Goal: Information Seeking & Learning: Find specific page/section

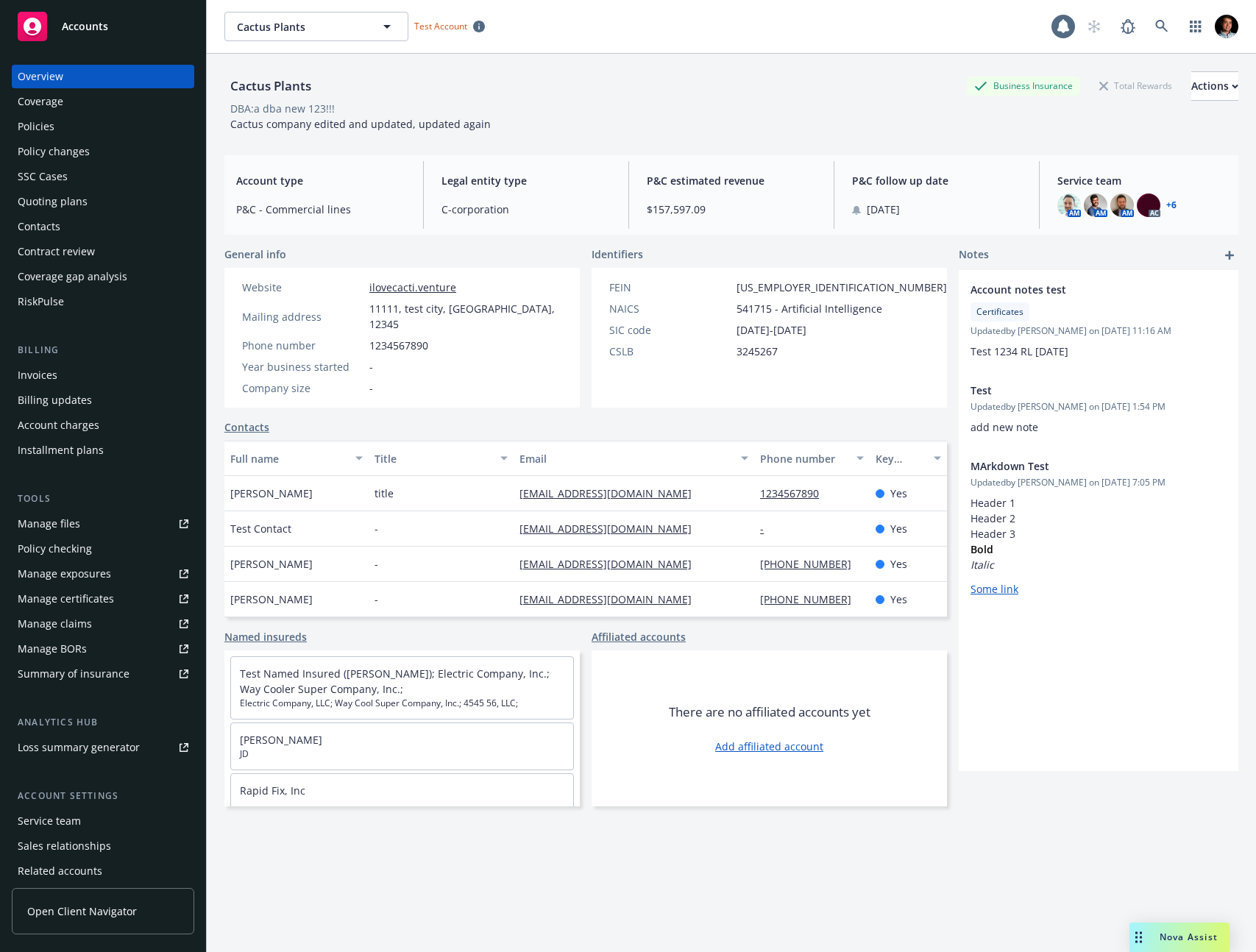
click at [65, 223] on div "Contacts" at bounding box center [103, 227] width 170 height 24
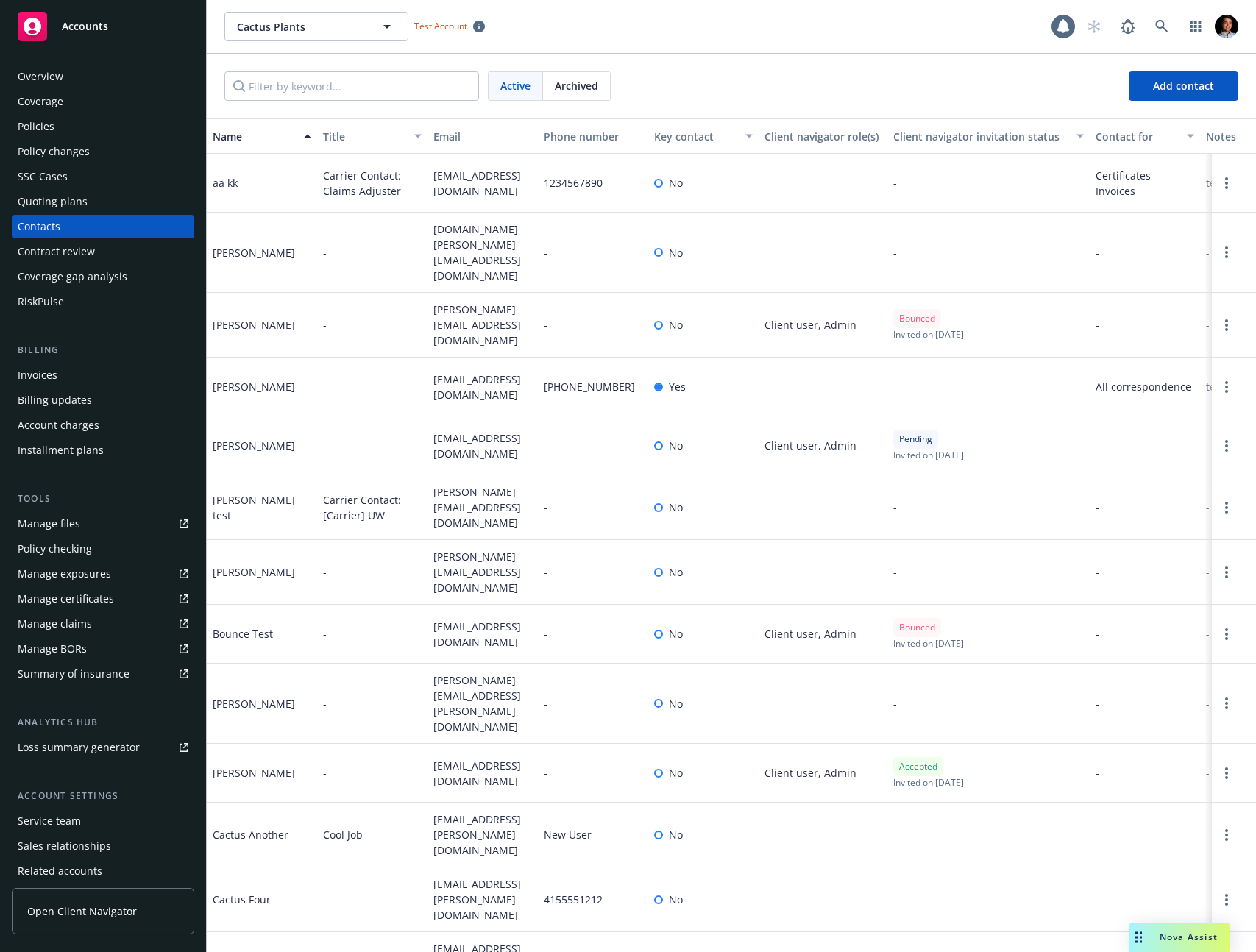
click at [88, 374] on div "Invoices" at bounding box center [103, 375] width 170 height 24
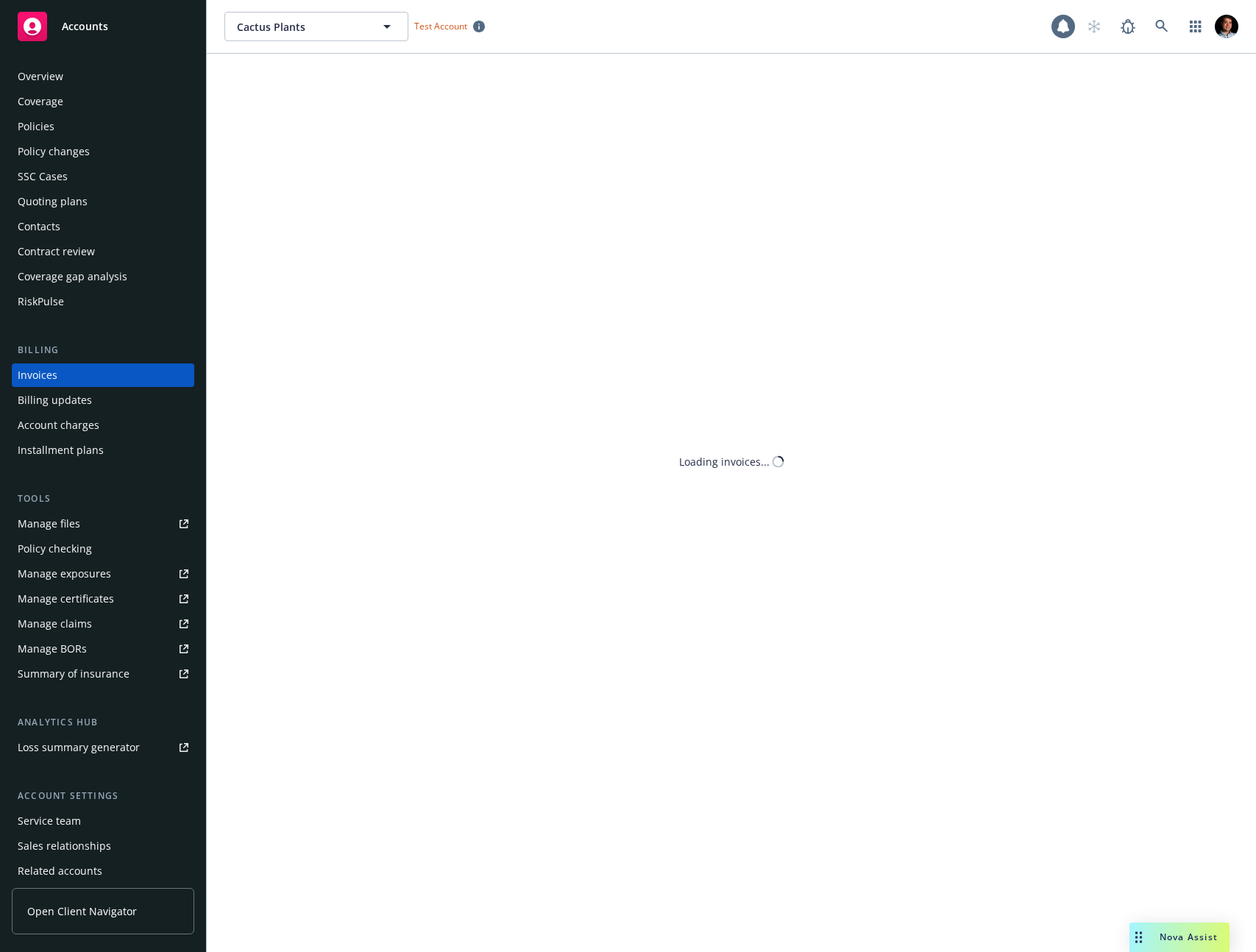
click at [89, 390] on div "Billing updates" at bounding box center [103, 401] width 170 height 24
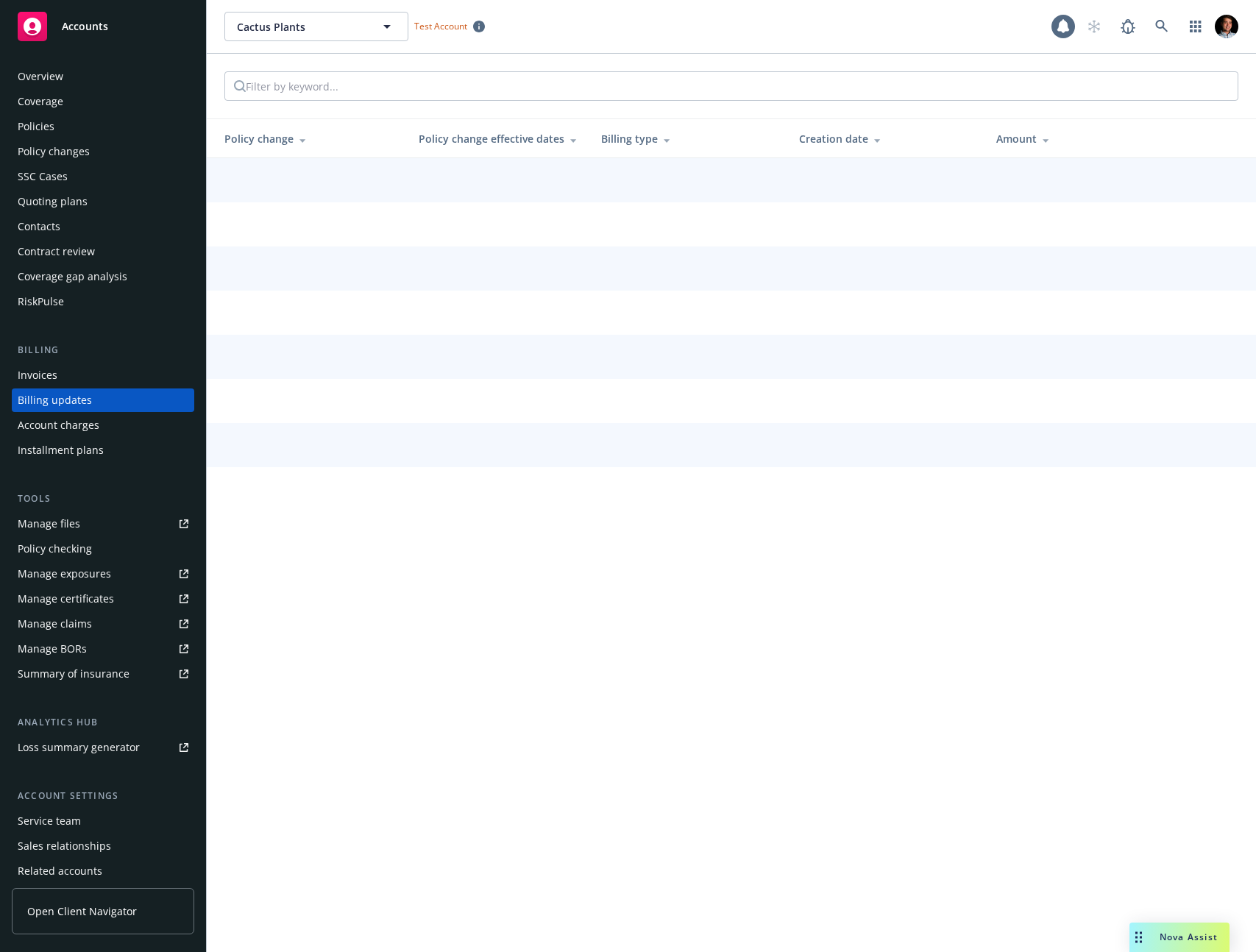
click at [84, 425] on div "Account charges" at bounding box center [58, 425] width 82 height 24
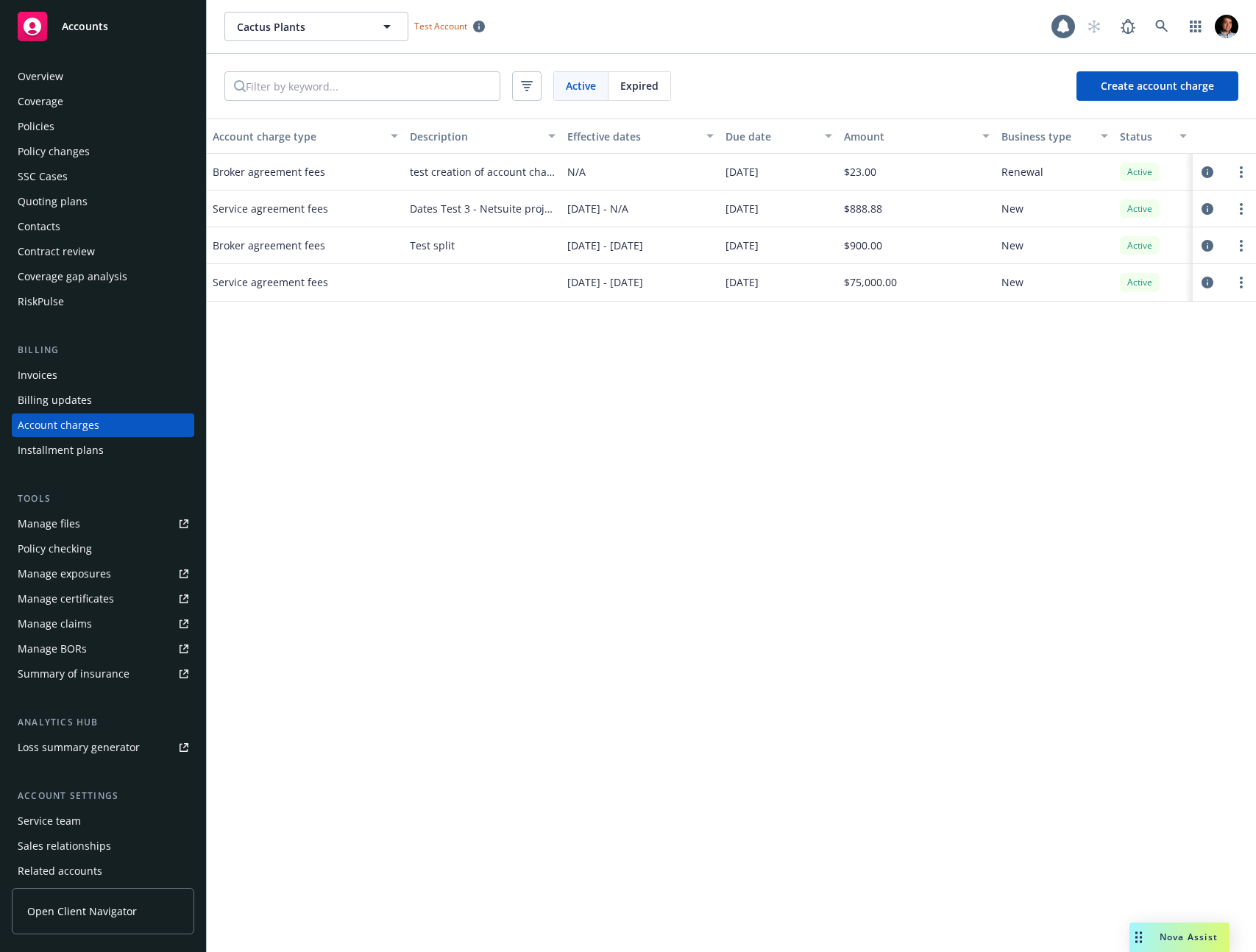
click at [82, 448] on div "Installment plans" at bounding box center [61, 450] width 86 height 24
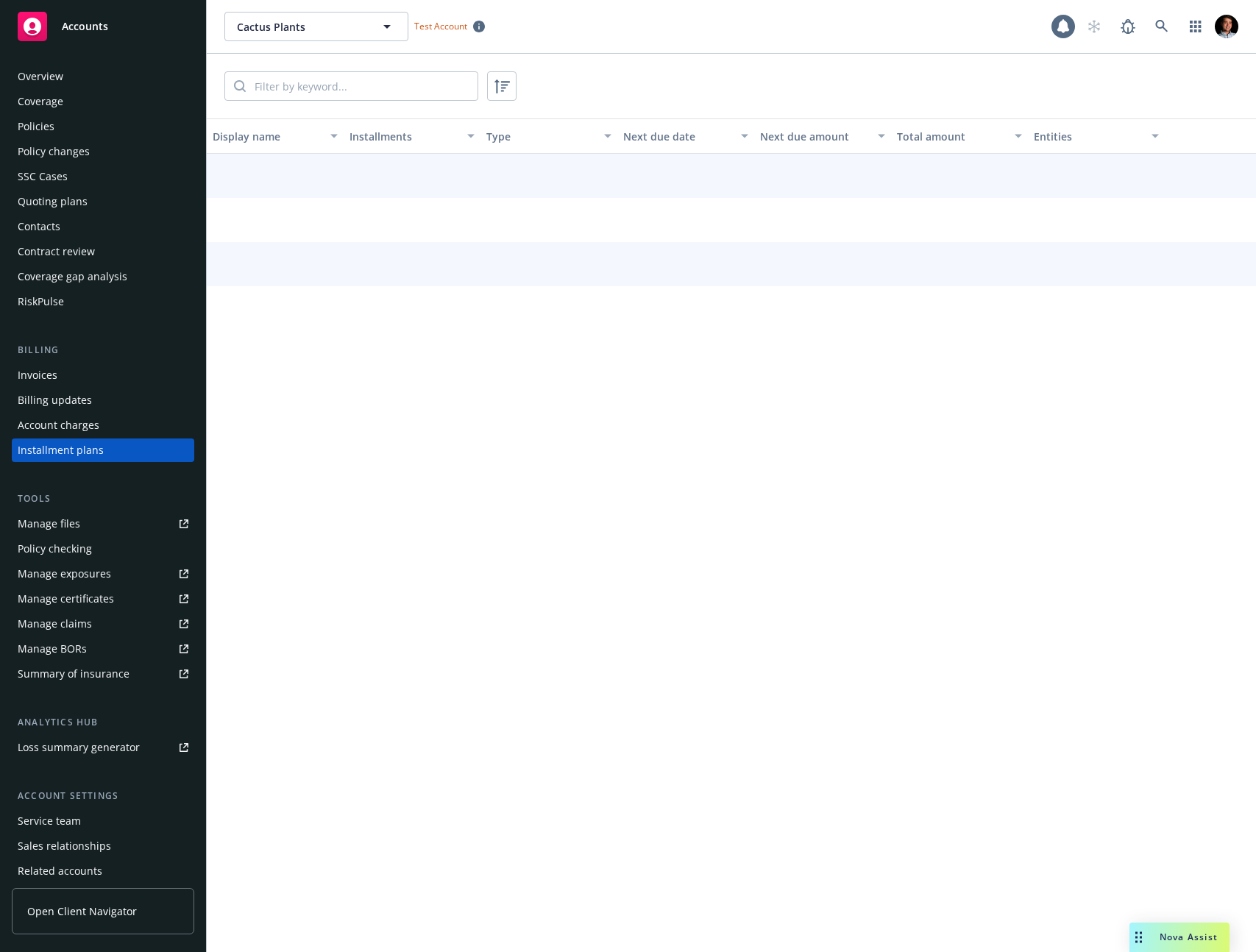
click at [51, 225] on div "Contacts" at bounding box center [39, 227] width 43 height 24
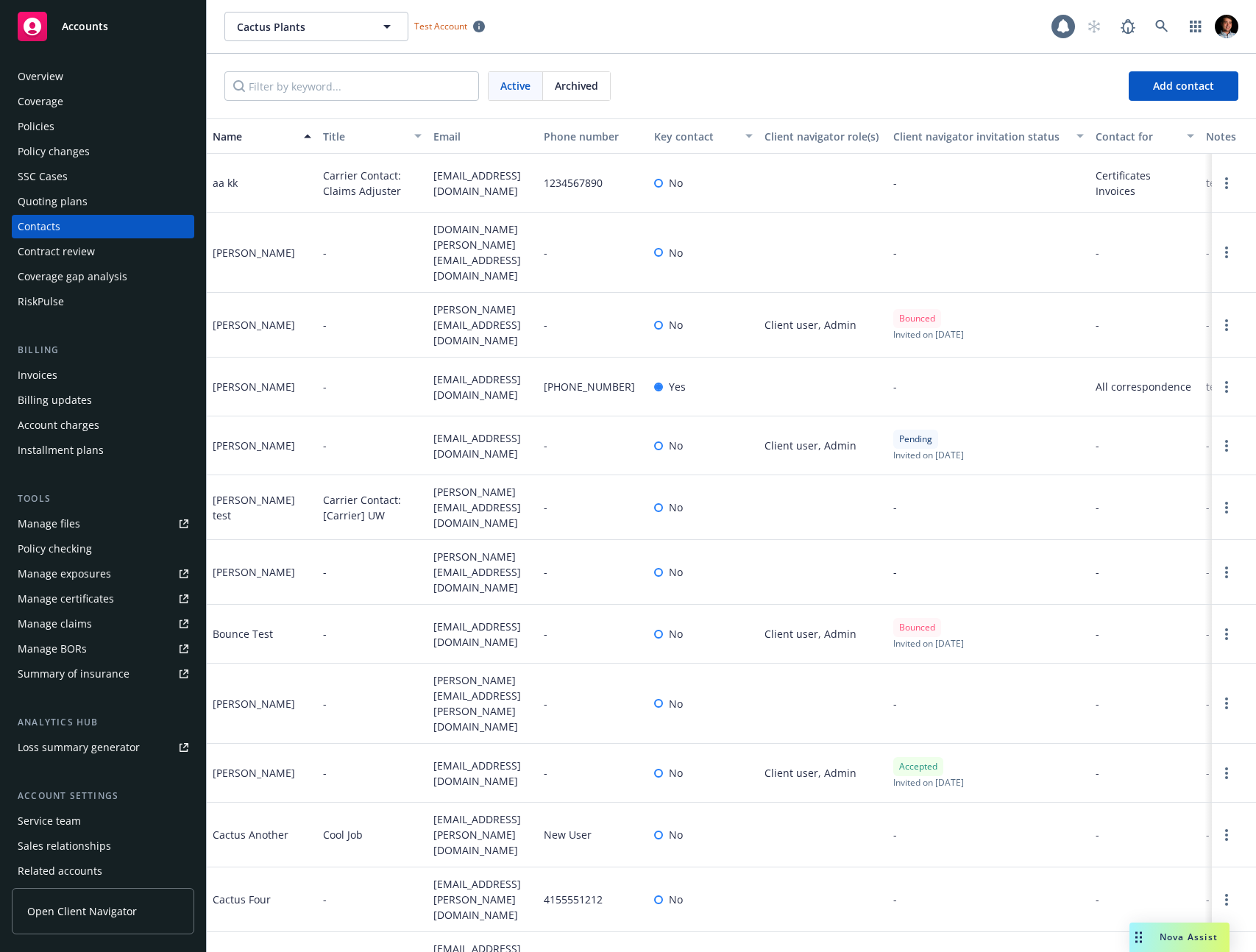
click at [59, 149] on div "Policy changes" at bounding box center [53, 151] width 72 height 24
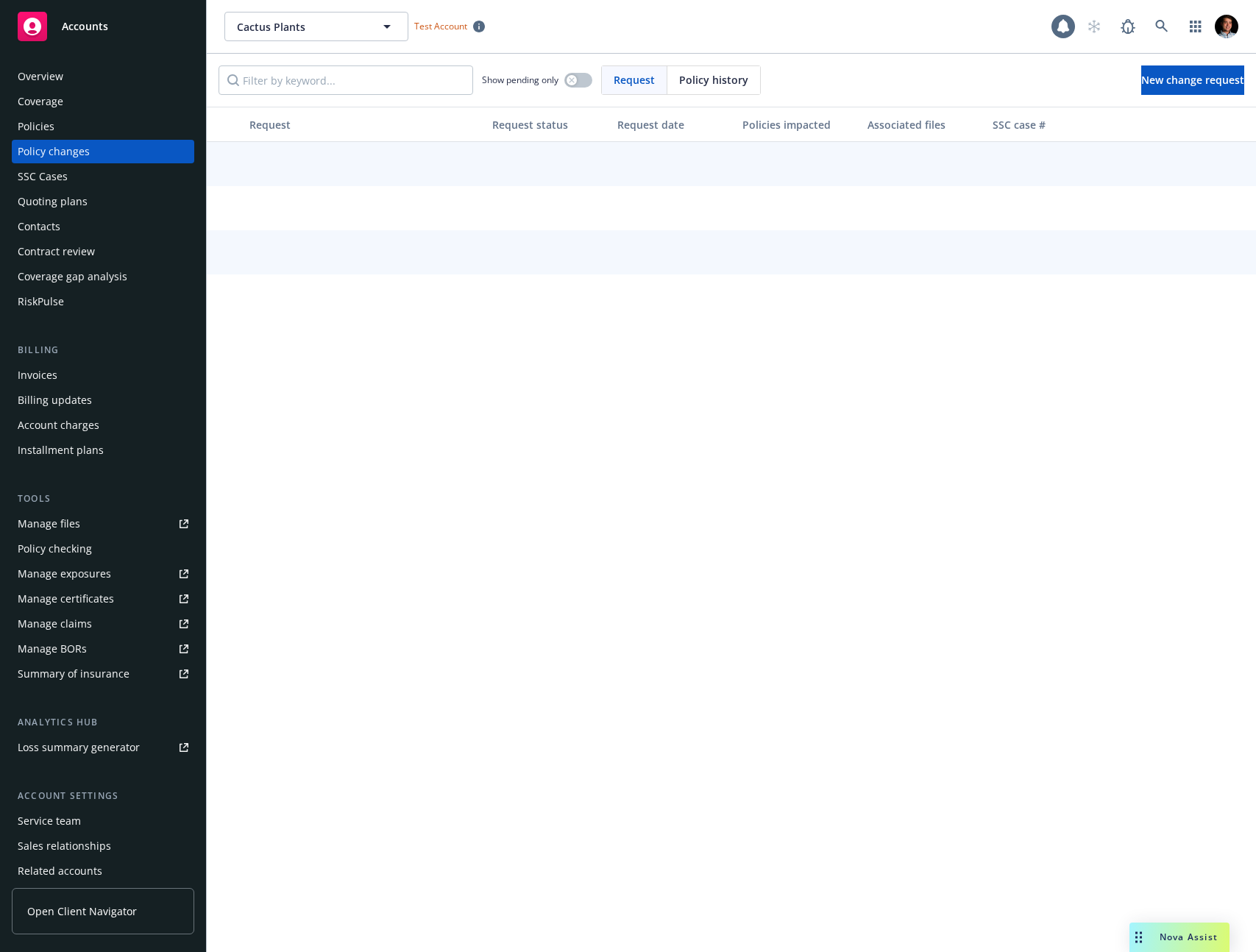
click at [61, 120] on div "Policies" at bounding box center [103, 127] width 170 height 24
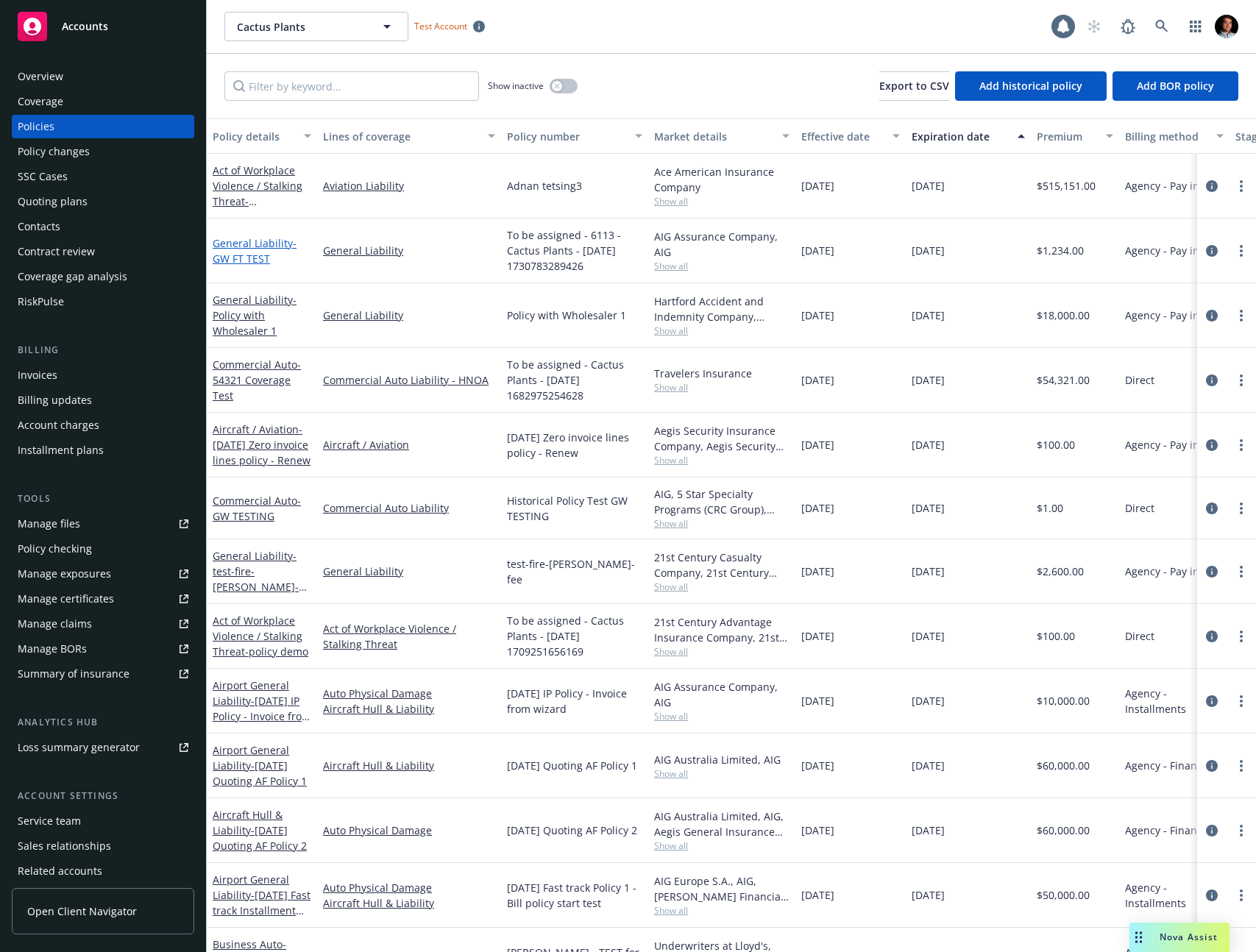
click at [263, 255] on span "- GW FT TEST" at bounding box center [254, 250] width 84 height 29
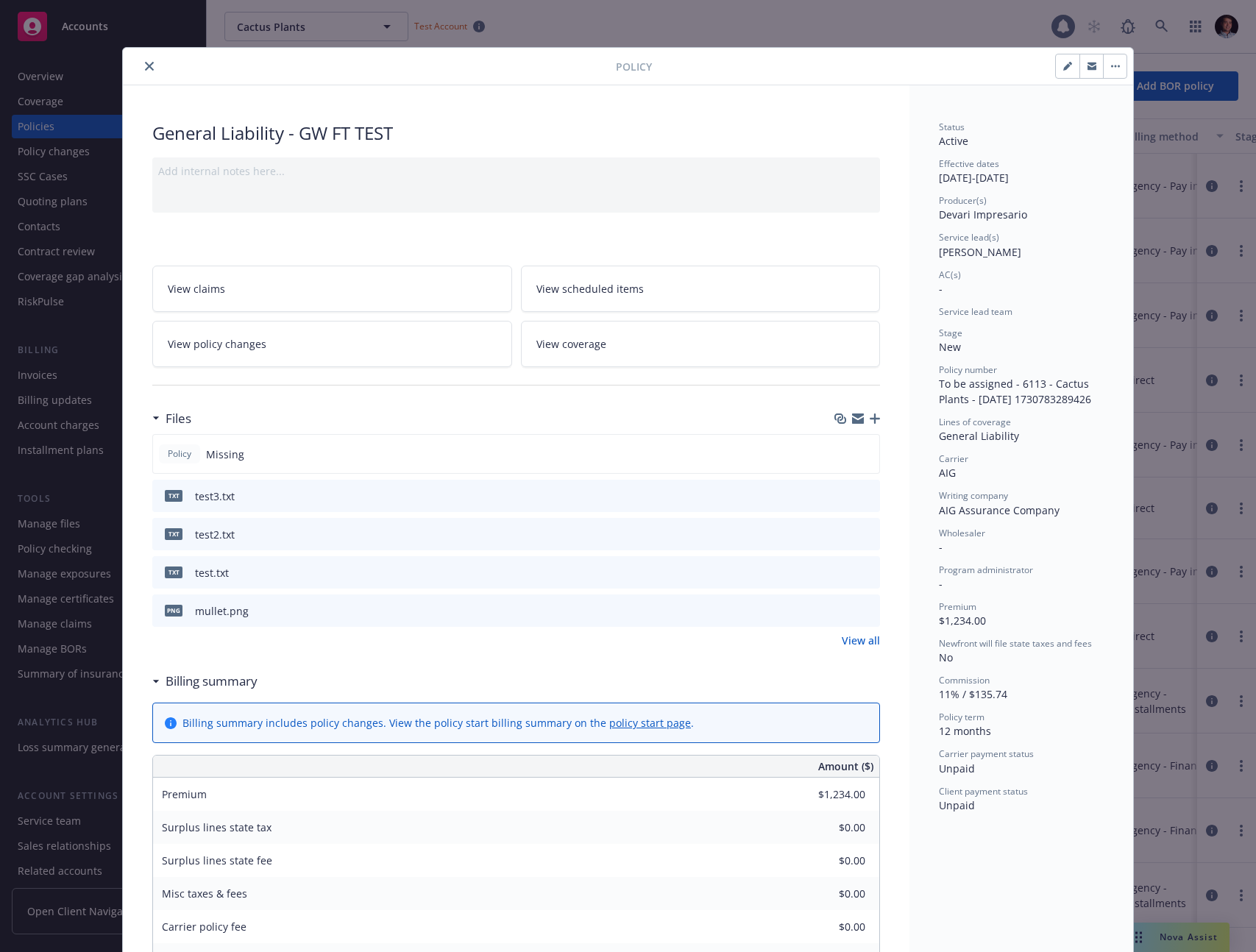
click at [282, 295] on link "View claims" at bounding box center [332, 288] width 360 height 46
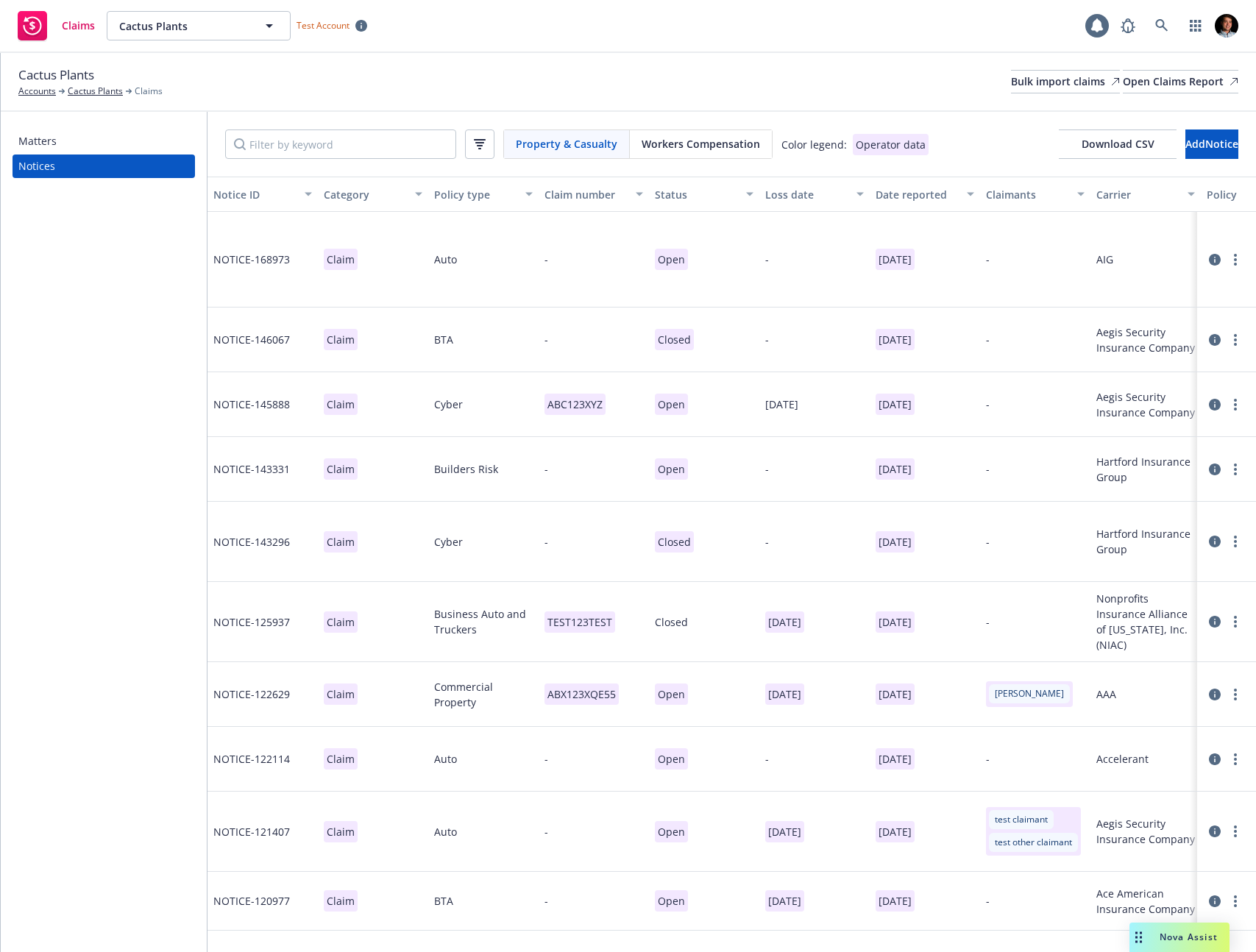
click at [902, 144] on div "Operator data" at bounding box center [890, 144] width 76 height 22
click at [933, 139] on div "Property & Casualty Workers Compensation Color legend: Operator data Download C…" at bounding box center [732, 144] width 1013 height 29
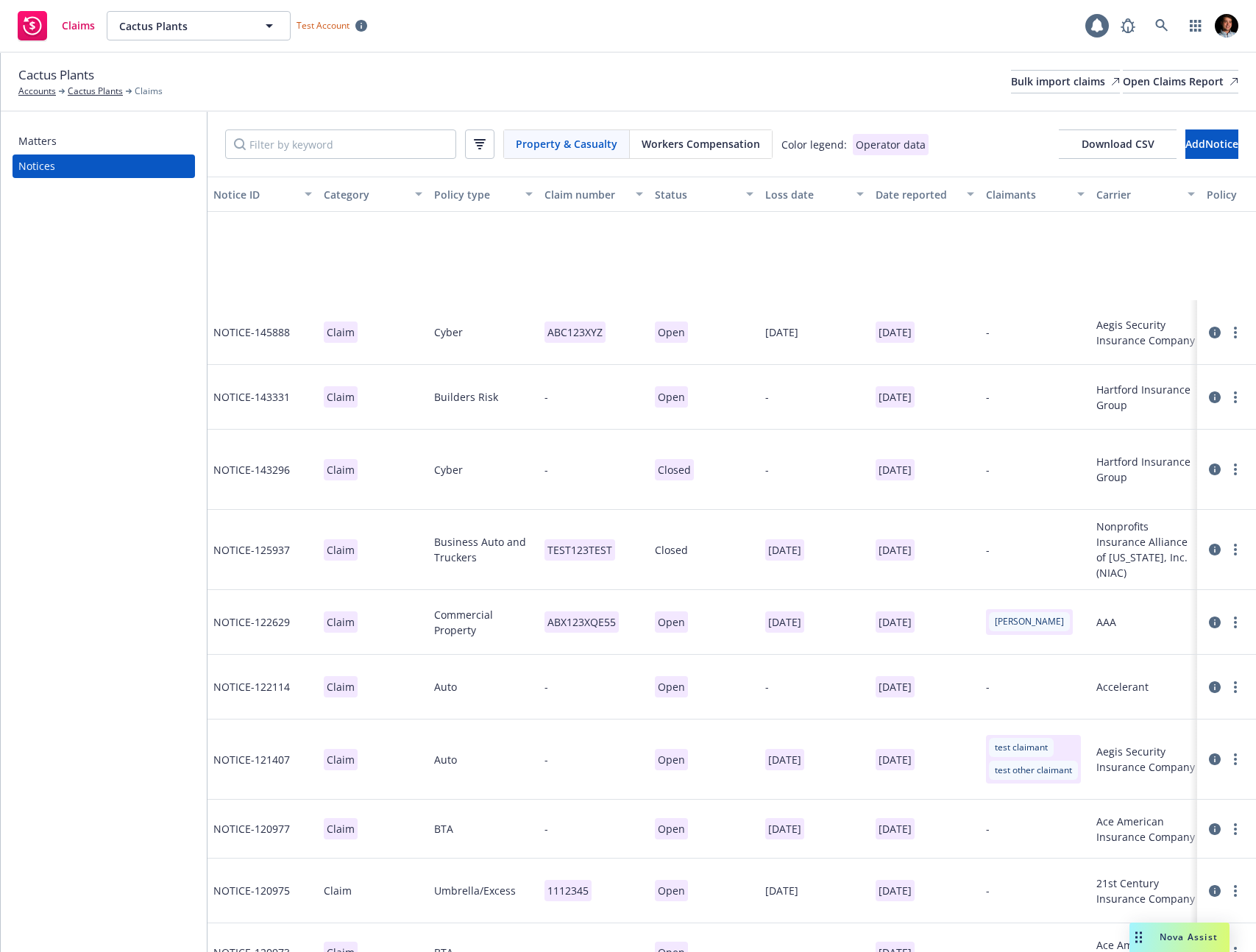
scroll to position [228, 0]
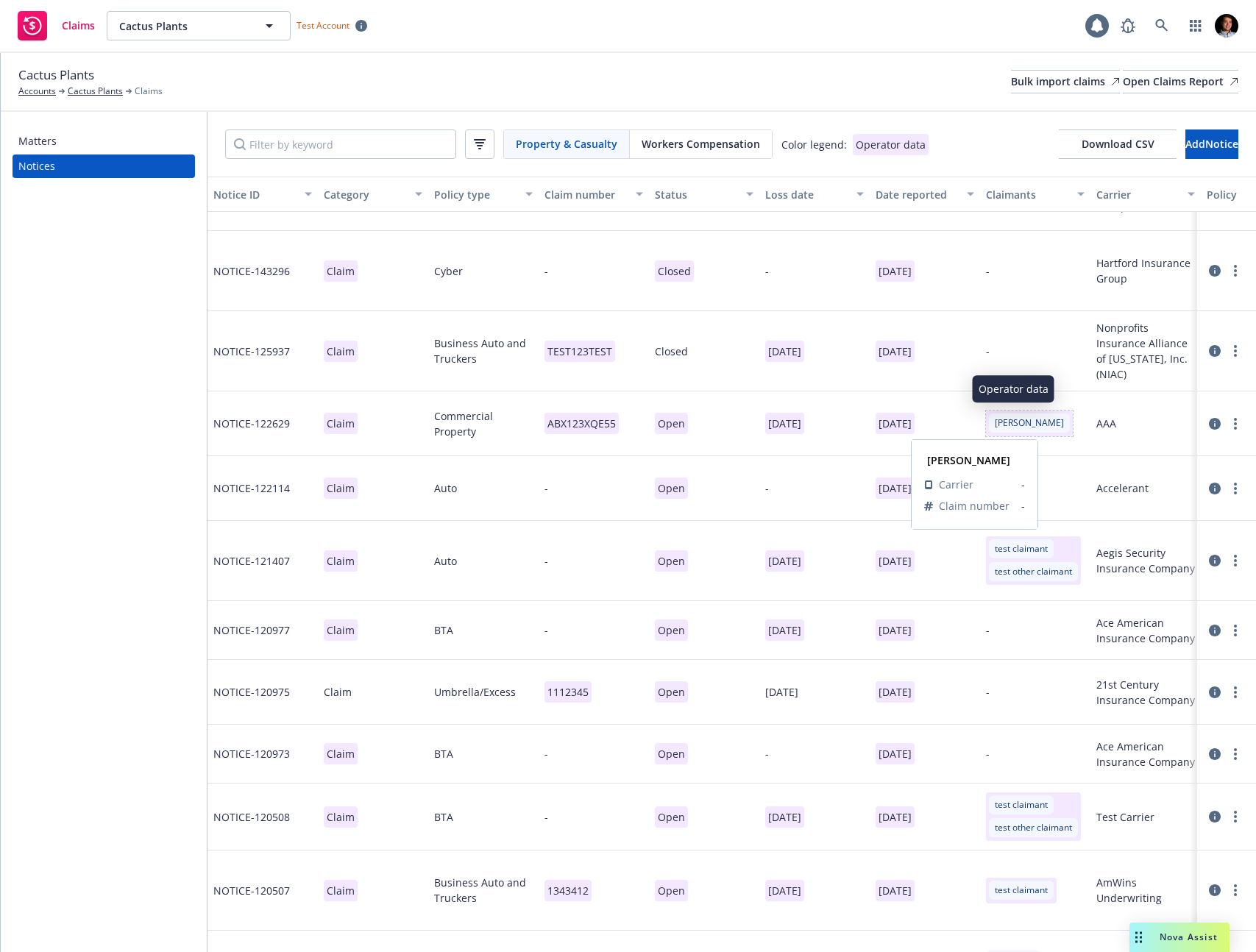
click at [993, 415] on div "[PERSON_NAME]" at bounding box center [1029, 423] width 81 height 19
click at [960, 501] on span "Claim number" at bounding box center [973, 504] width 71 height 15
click at [957, 489] on span "Carrier" at bounding box center [955, 484] width 34 height 15
click at [957, 462] on strong "[PERSON_NAME]" at bounding box center [968, 460] width 83 height 14
click at [986, 554] on p "test claimant test other claimant" at bounding box center [1033, 560] width 95 height 49
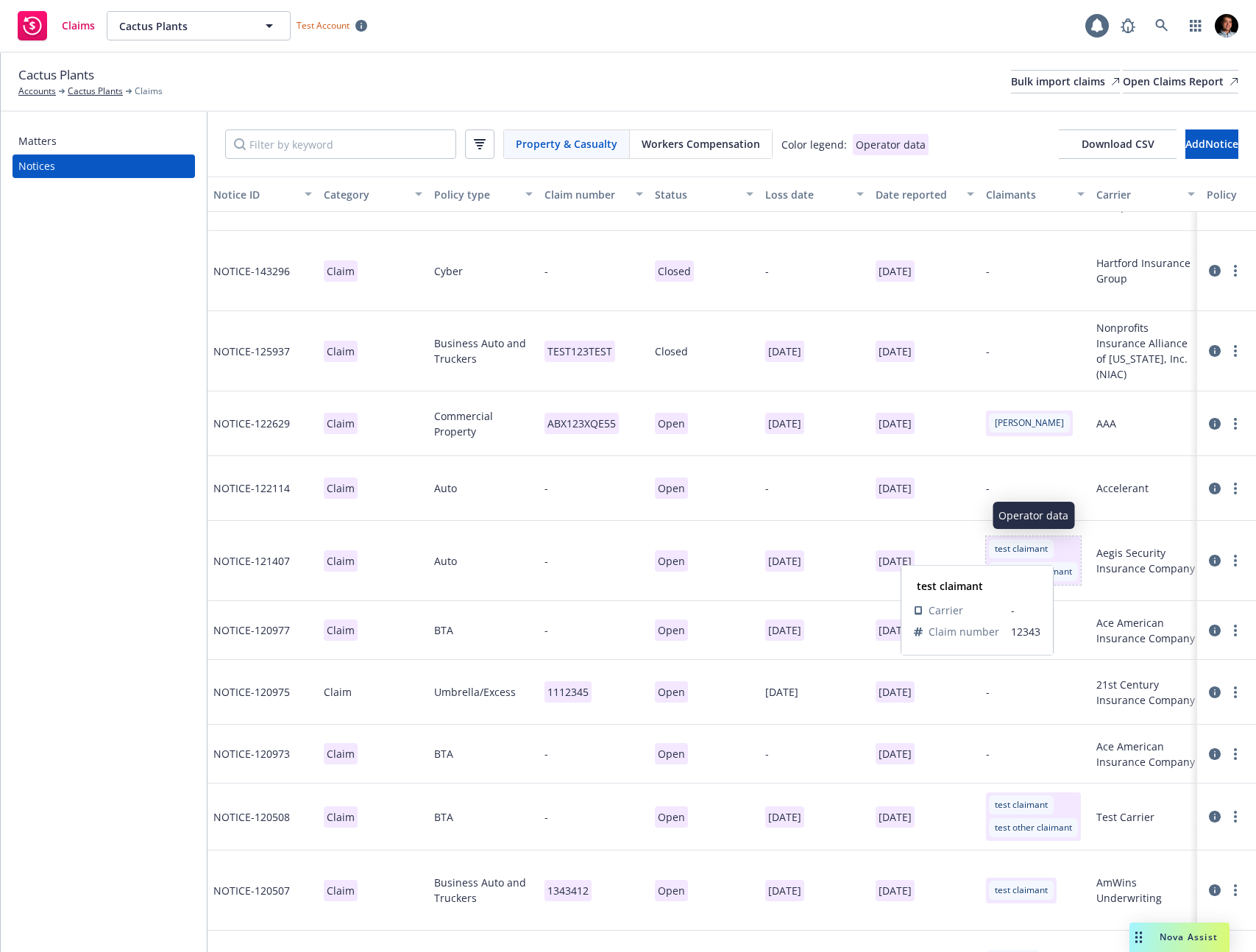
click at [1001, 554] on span "test claimant" at bounding box center [1021, 549] width 53 height 14
click at [934, 630] on span "Carrier" at bounding box center [927, 632] width 34 height 15
click at [1000, 634] on span "custom carrier" at bounding box center [1029, 632] width 72 height 15
click at [1002, 654] on span "1235432" at bounding box center [1029, 653] width 72 height 15
click at [956, 660] on span "Claim number" at bounding box center [945, 653] width 71 height 15
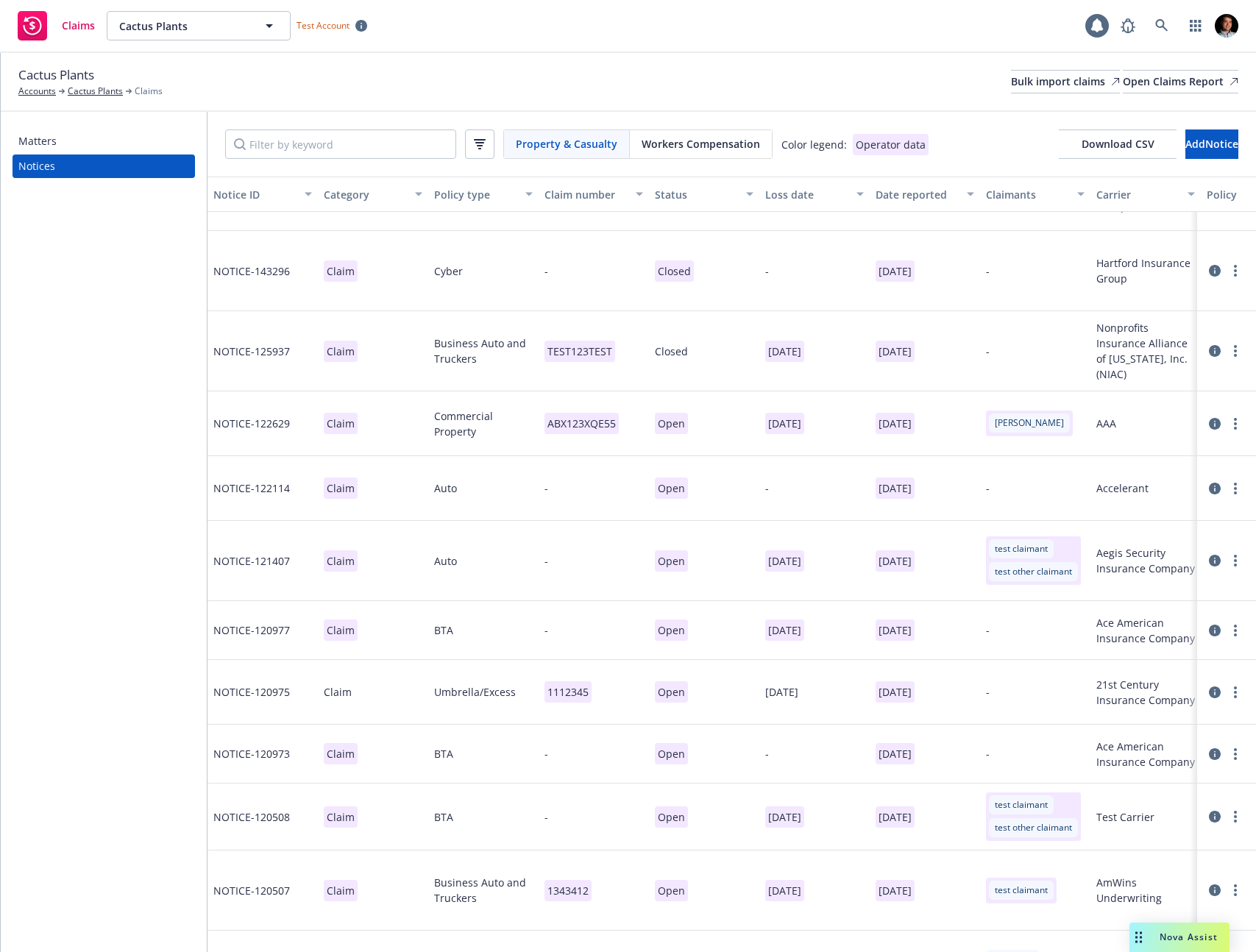
click at [1221, 553] on div at bounding box center [1226, 561] width 47 height 18
click at [1216, 558] on icon at bounding box center [1214, 560] width 12 height 12
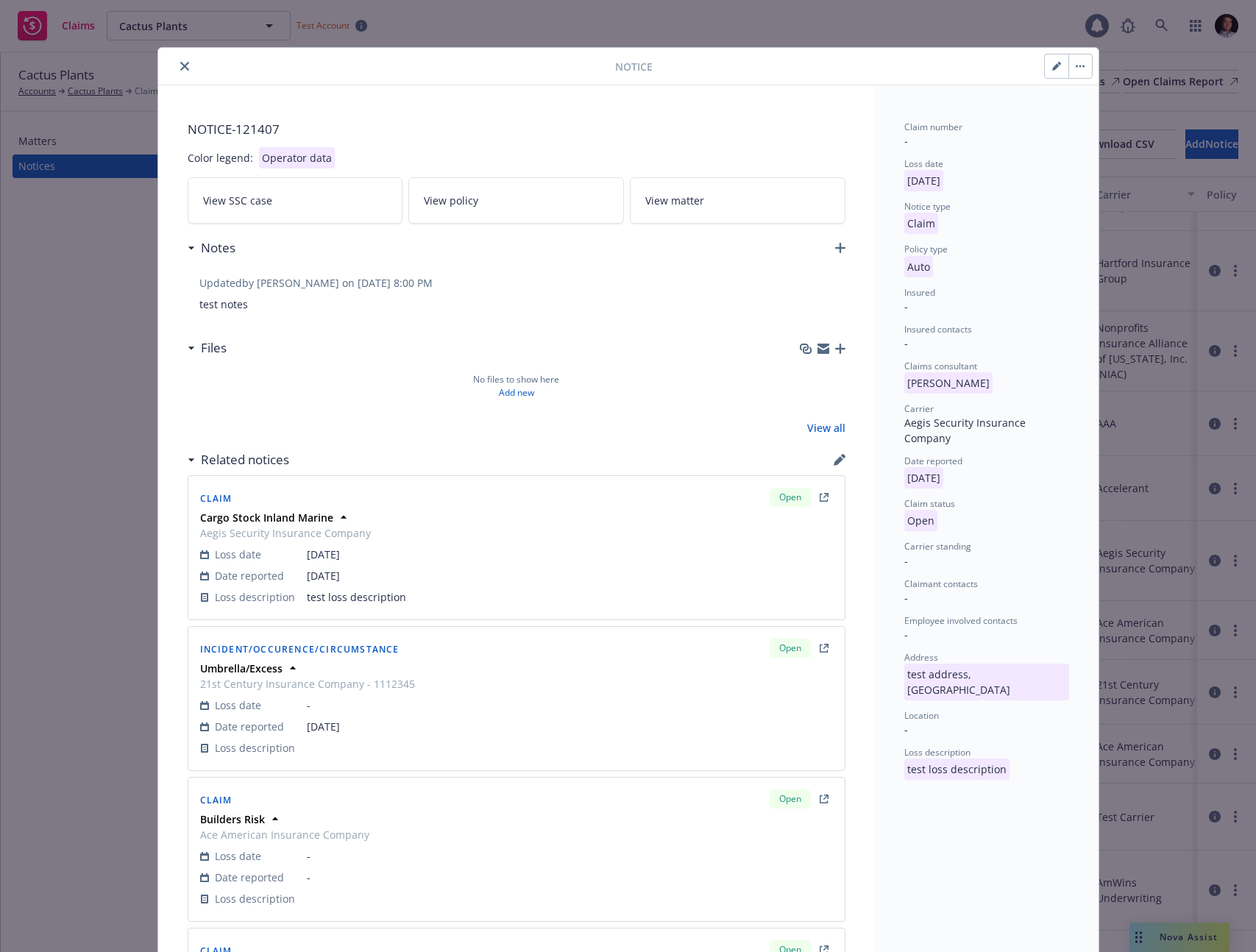
click at [581, 217] on link "View policy" at bounding box center [516, 201] width 216 height 46
click at [766, 205] on link "View matter" at bounding box center [738, 201] width 216 height 46
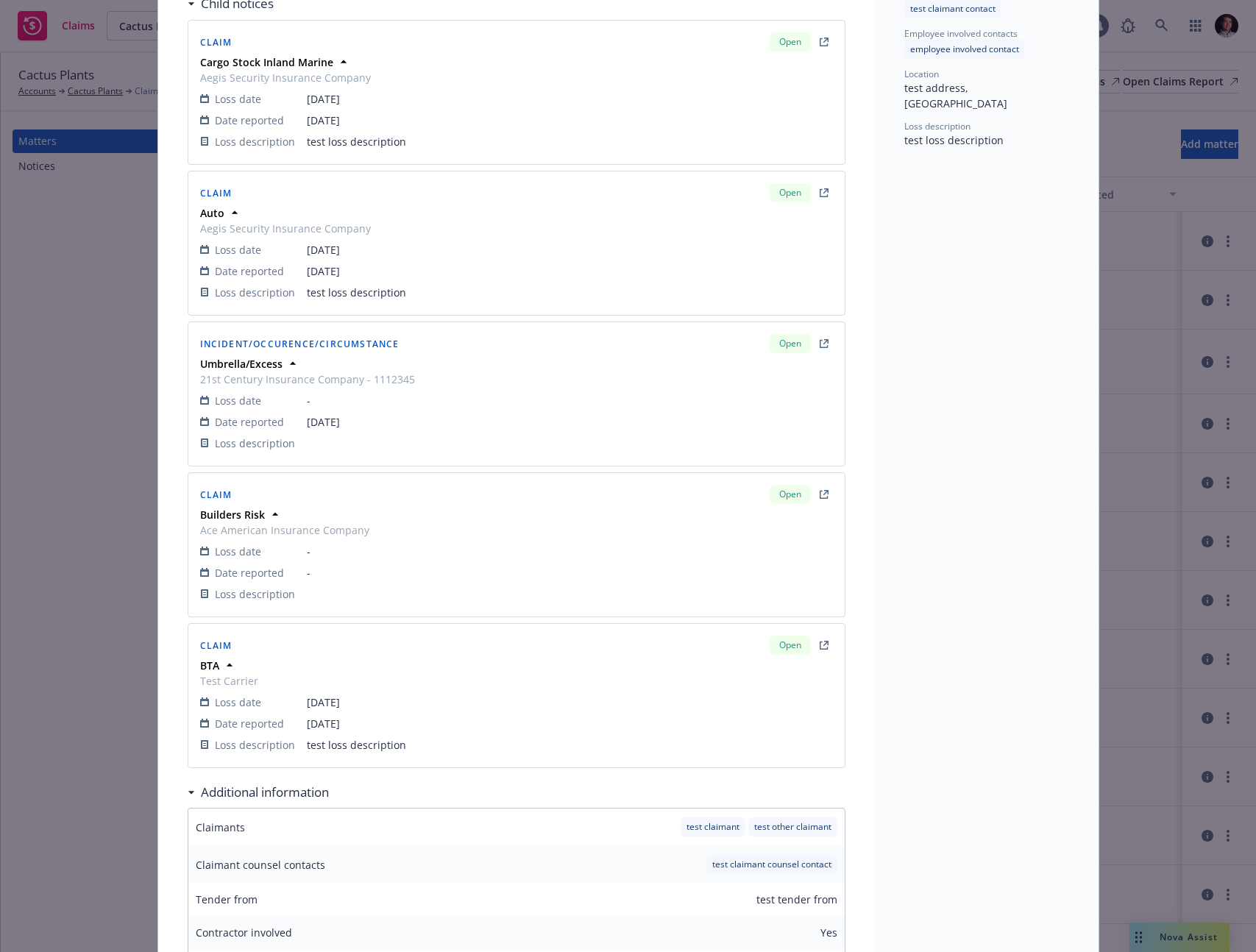
scroll to position [534, 0]
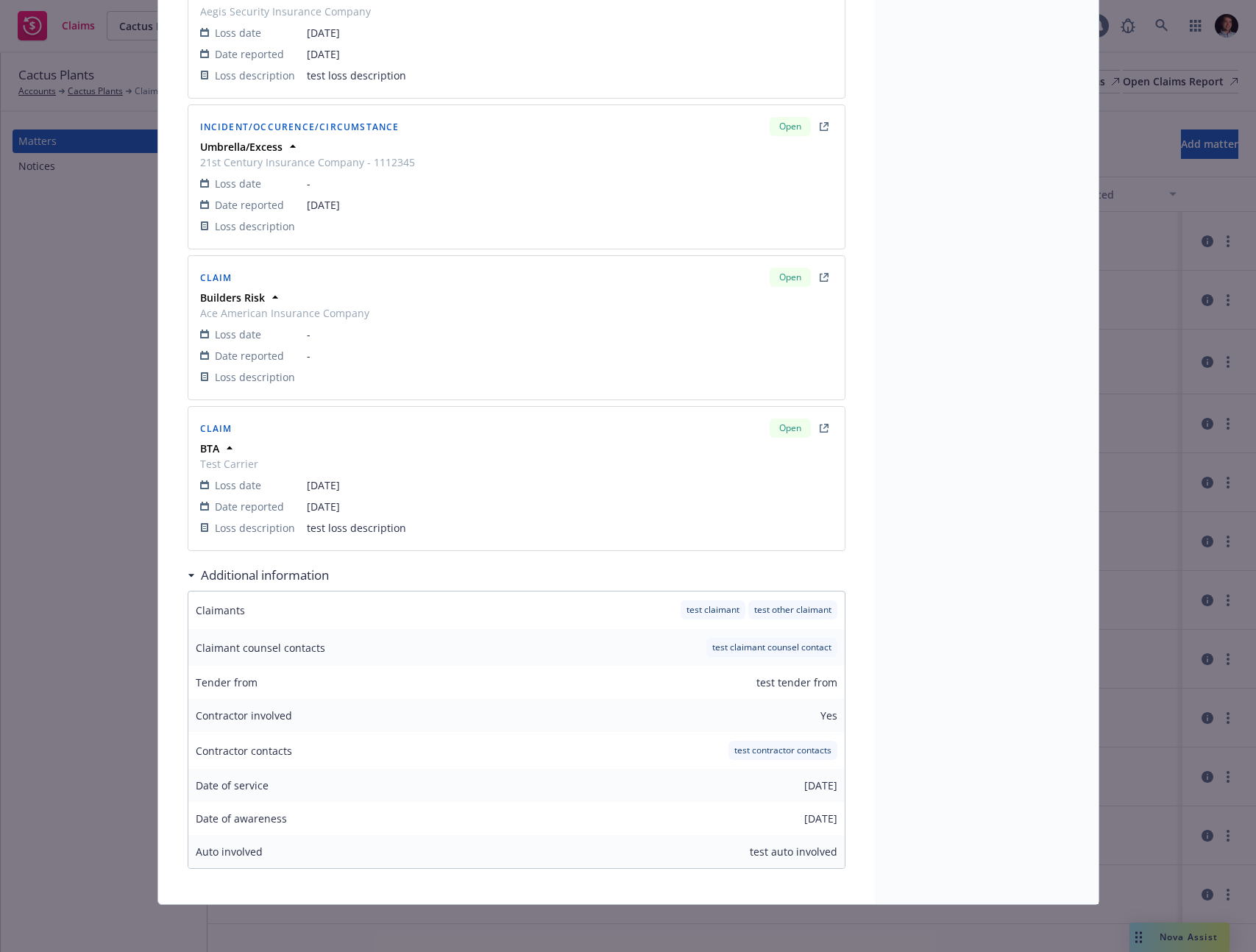
click at [234, 581] on h3 "Additional information" at bounding box center [264, 575] width 128 height 19
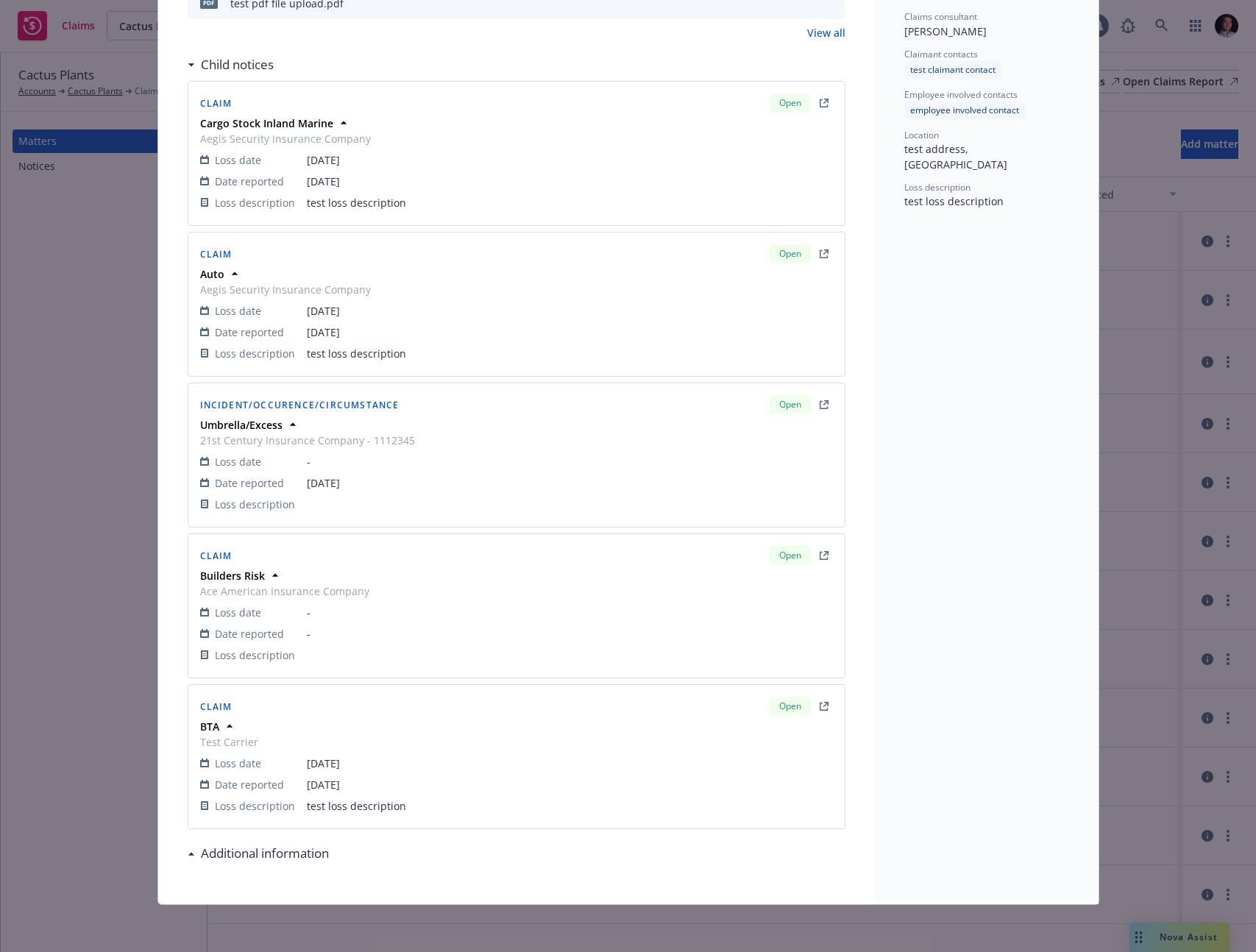
scroll to position [255, 0]
click at [268, 574] on icon at bounding box center [275, 575] width 14 height 14
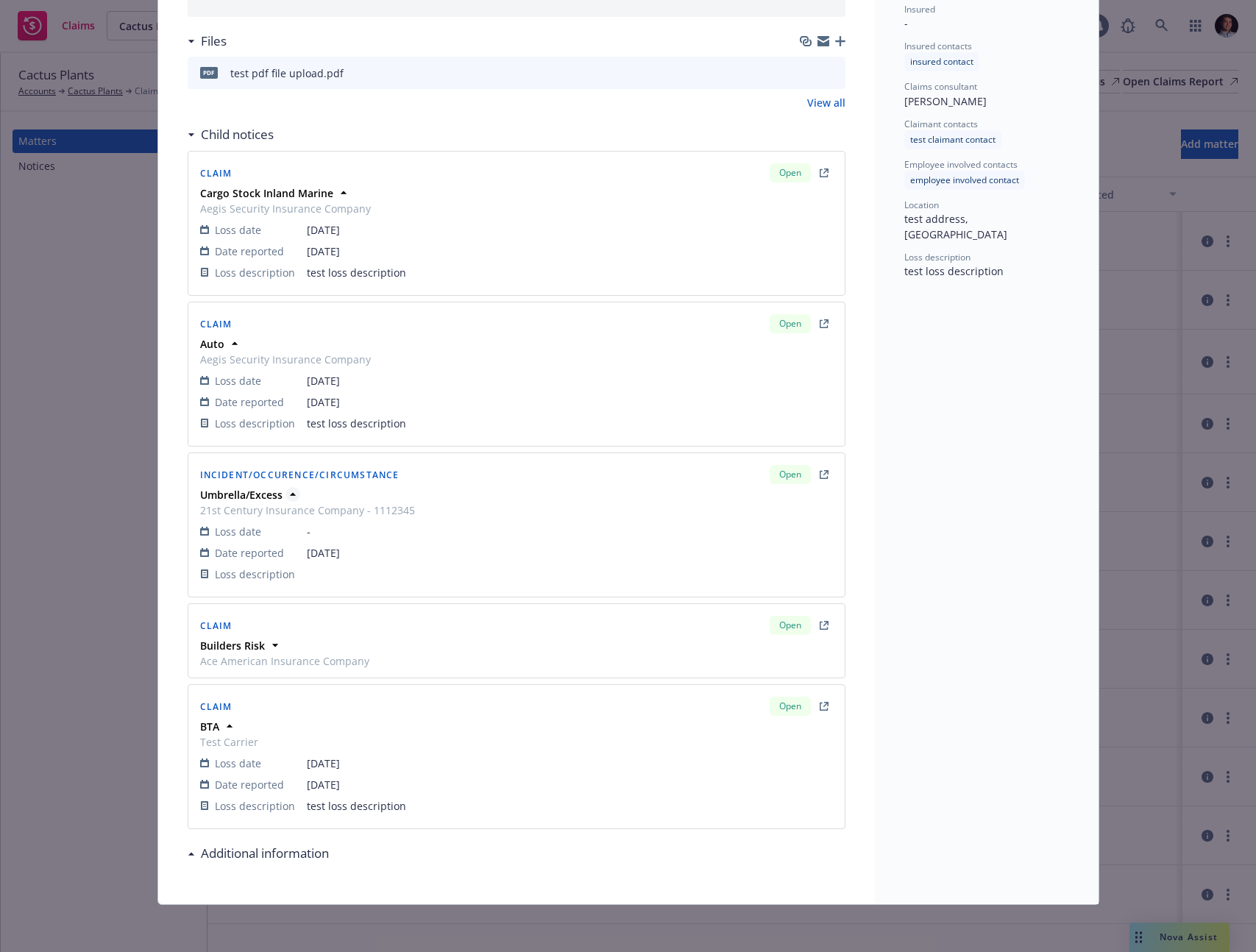
click at [273, 491] on strong "Umbrella/Excess" at bounding box center [241, 495] width 82 height 14
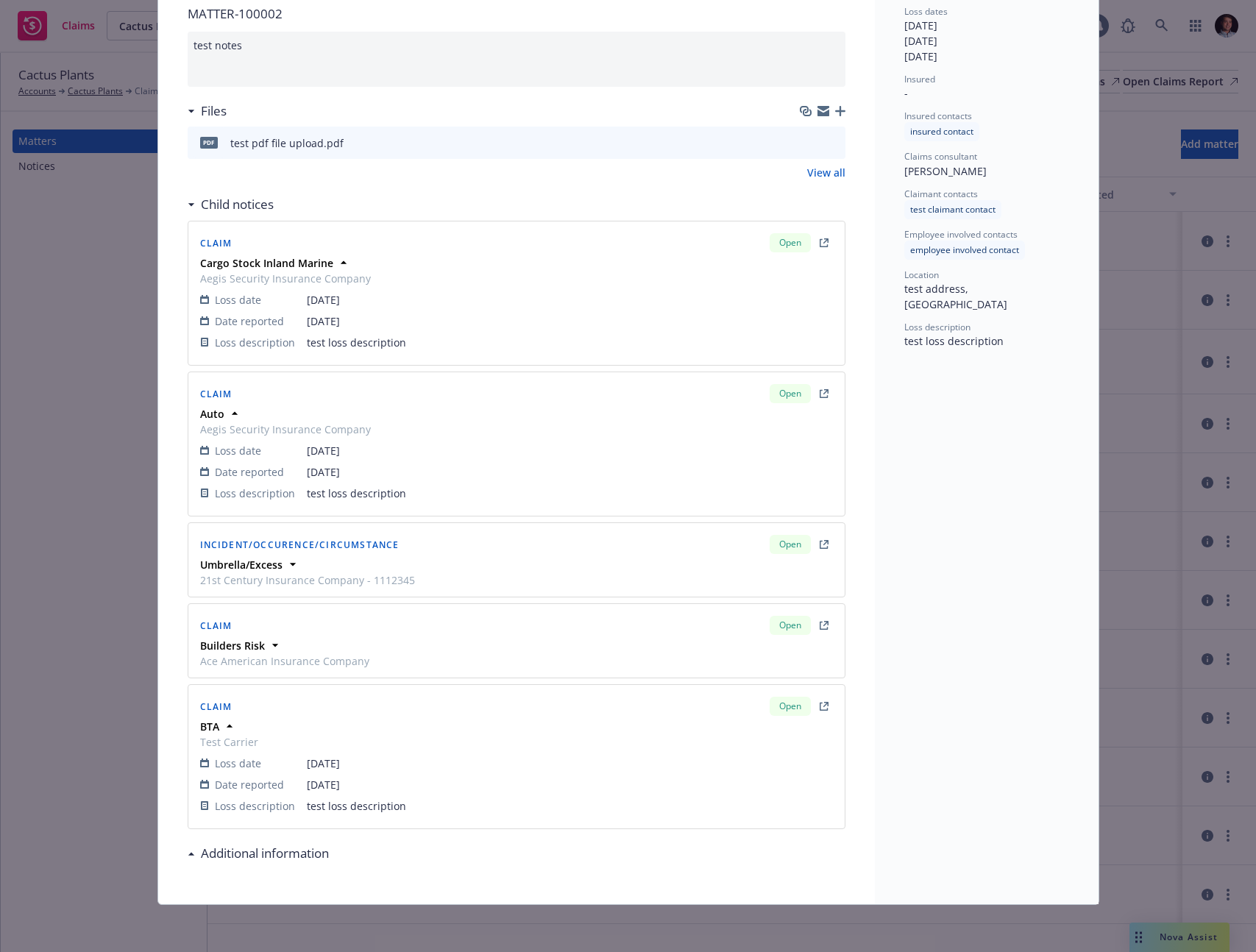
scroll to position [116, 0]
click at [225, 247] on span "Claim" at bounding box center [216, 243] width 33 height 13
click at [217, 261] on strong "Cargo Stock Inland Marine" at bounding box center [266, 263] width 133 height 14
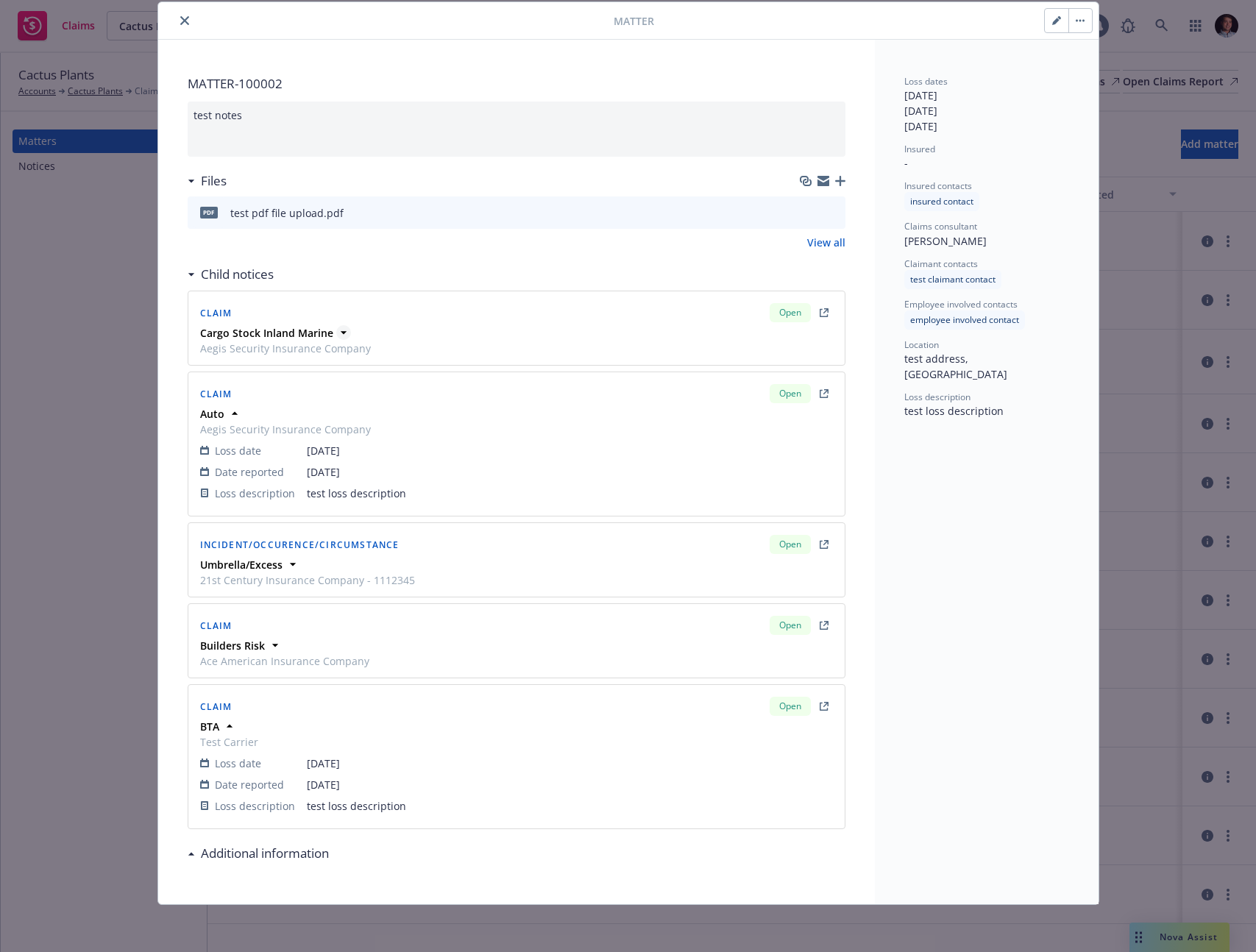
scroll to position [45, 0]
click at [831, 209] on icon "preview file" at bounding box center [831, 212] width 14 height 10
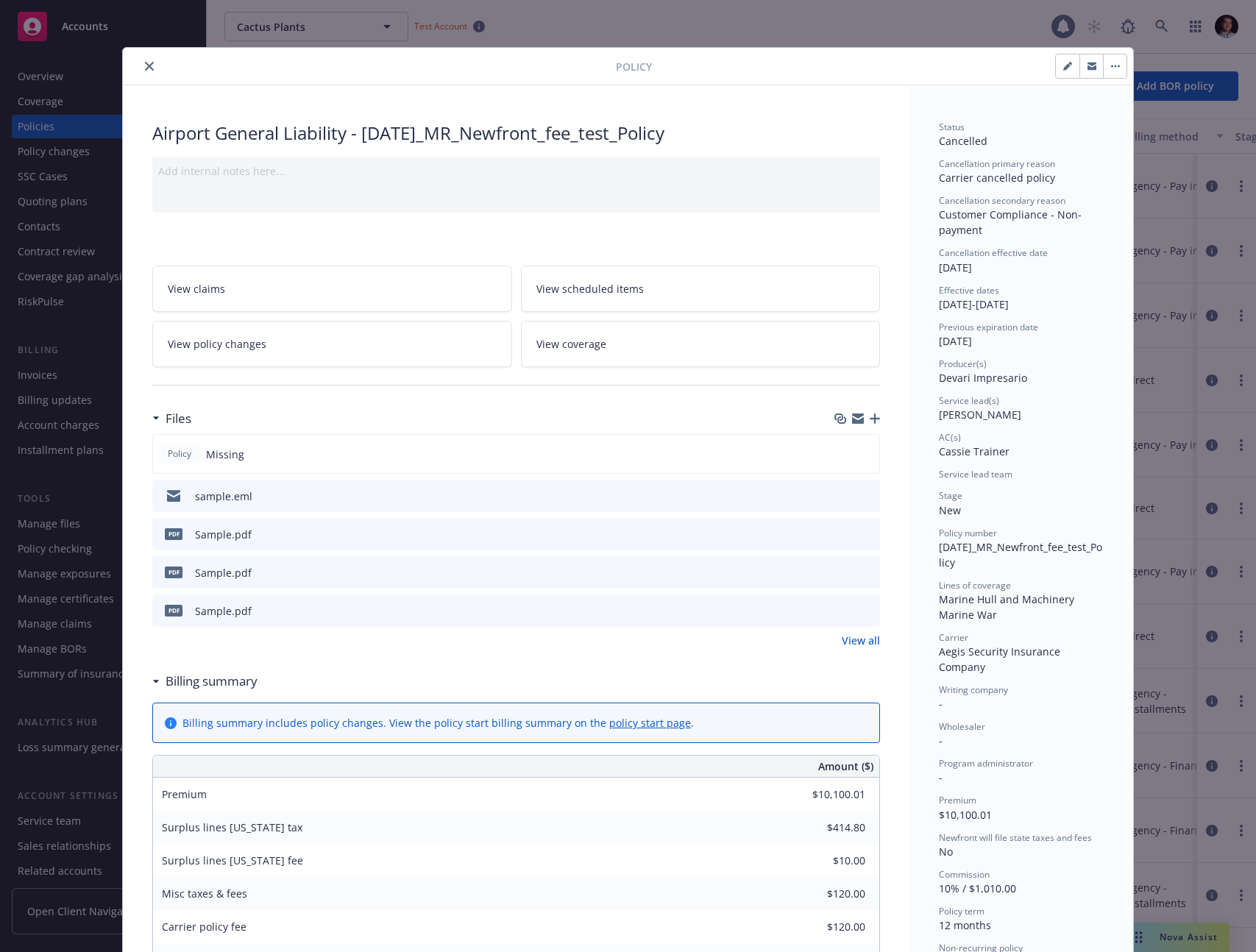
click at [622, 343] on link "View coverage" at bounding box center [701, 344] width 360 height 46
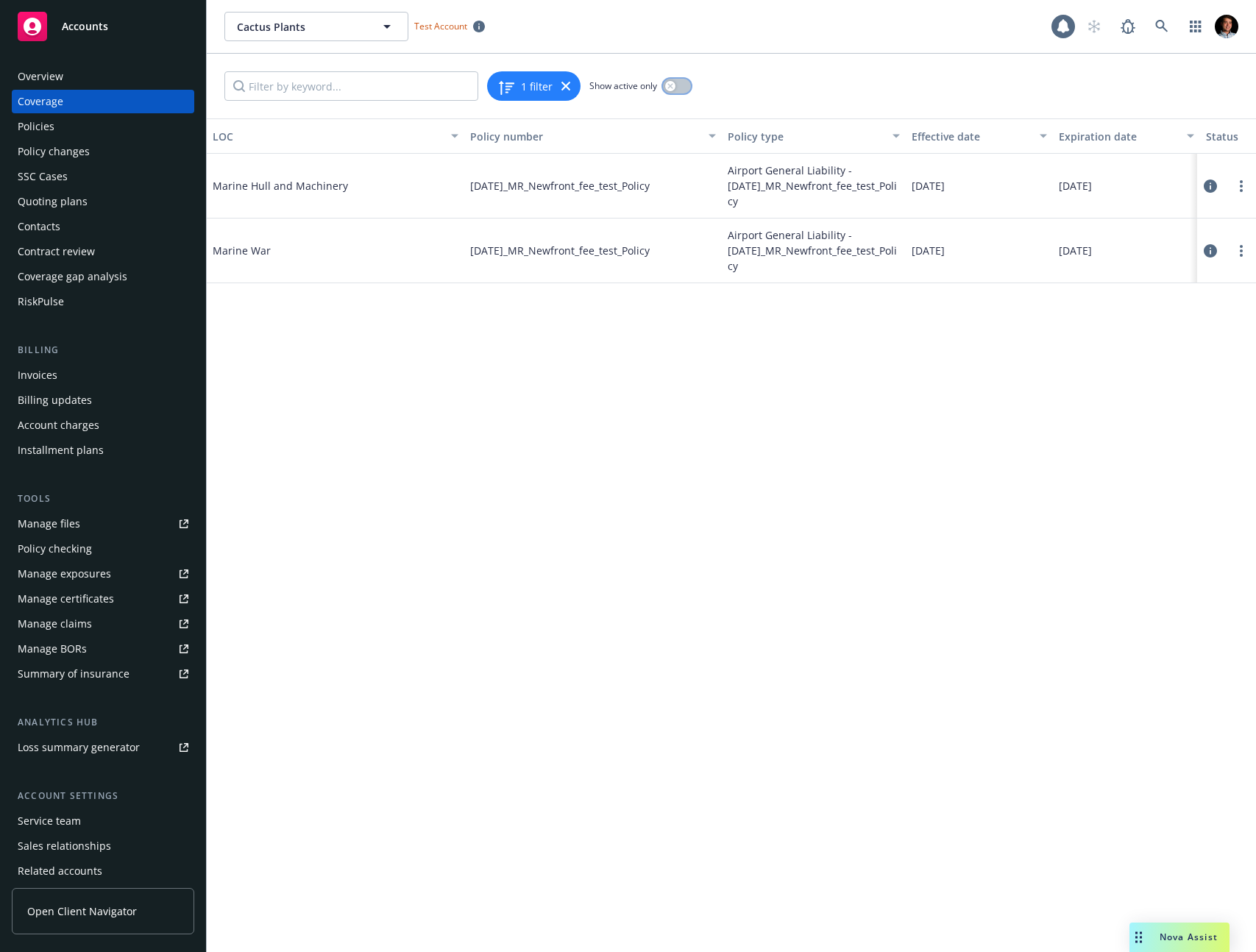
click at [667, 83] on icon "button" at bounding box center [670, 85] width 6 height 6
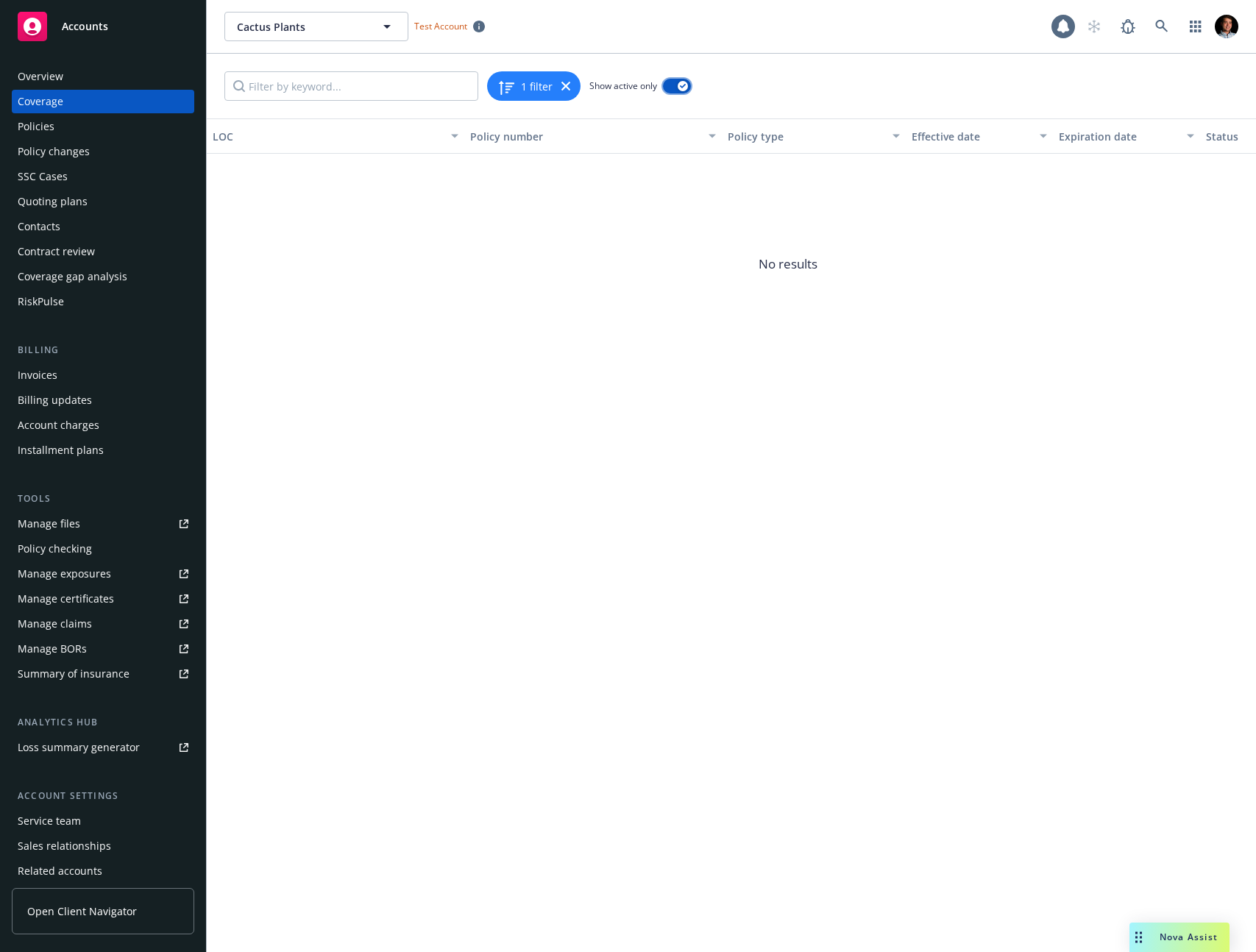
click at [667, 83] on button "button" at bounding box center [676, 86] width 28 height 14
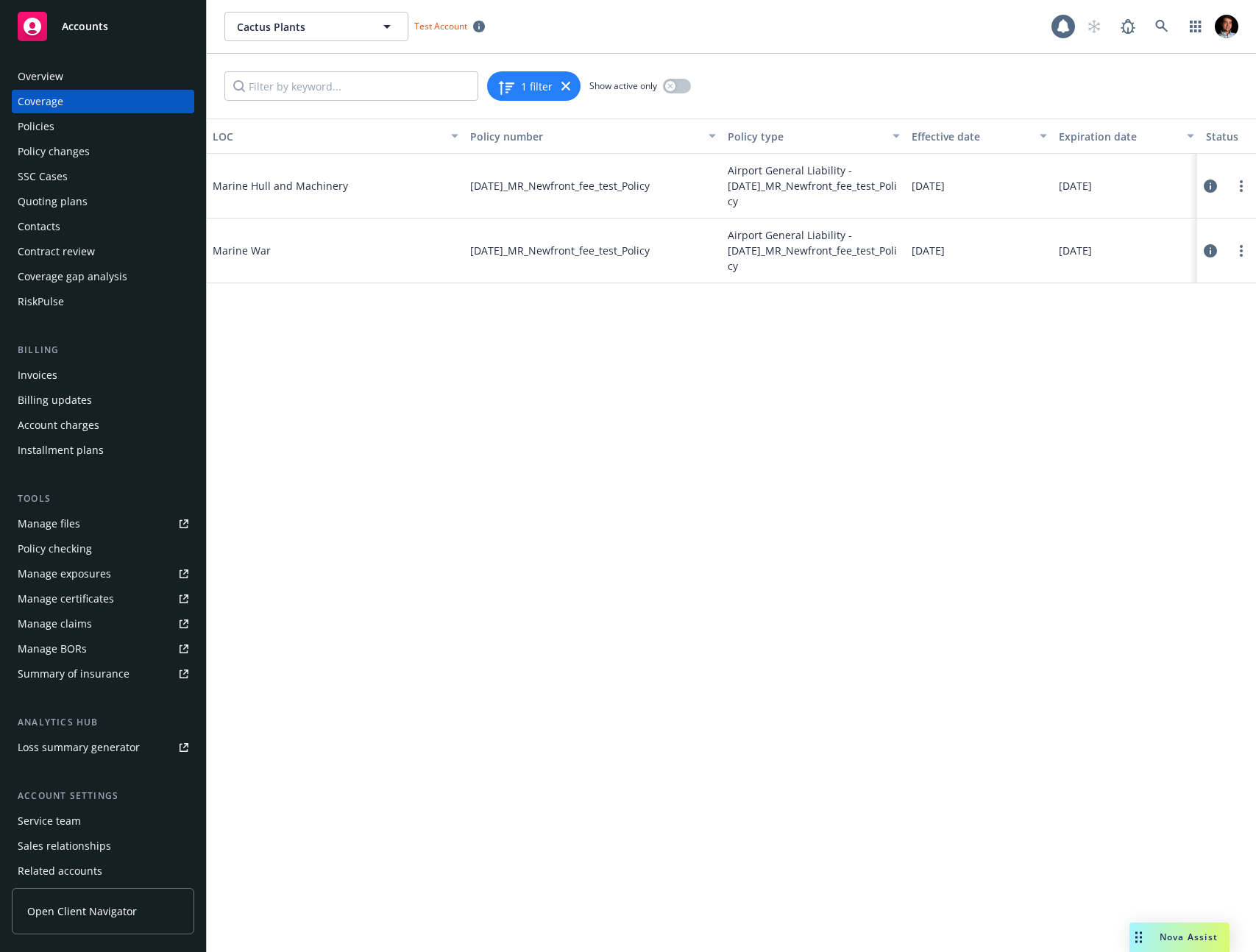
click at [1207, 245] on icon at bounding box center [1210, 251] width 14 height 14
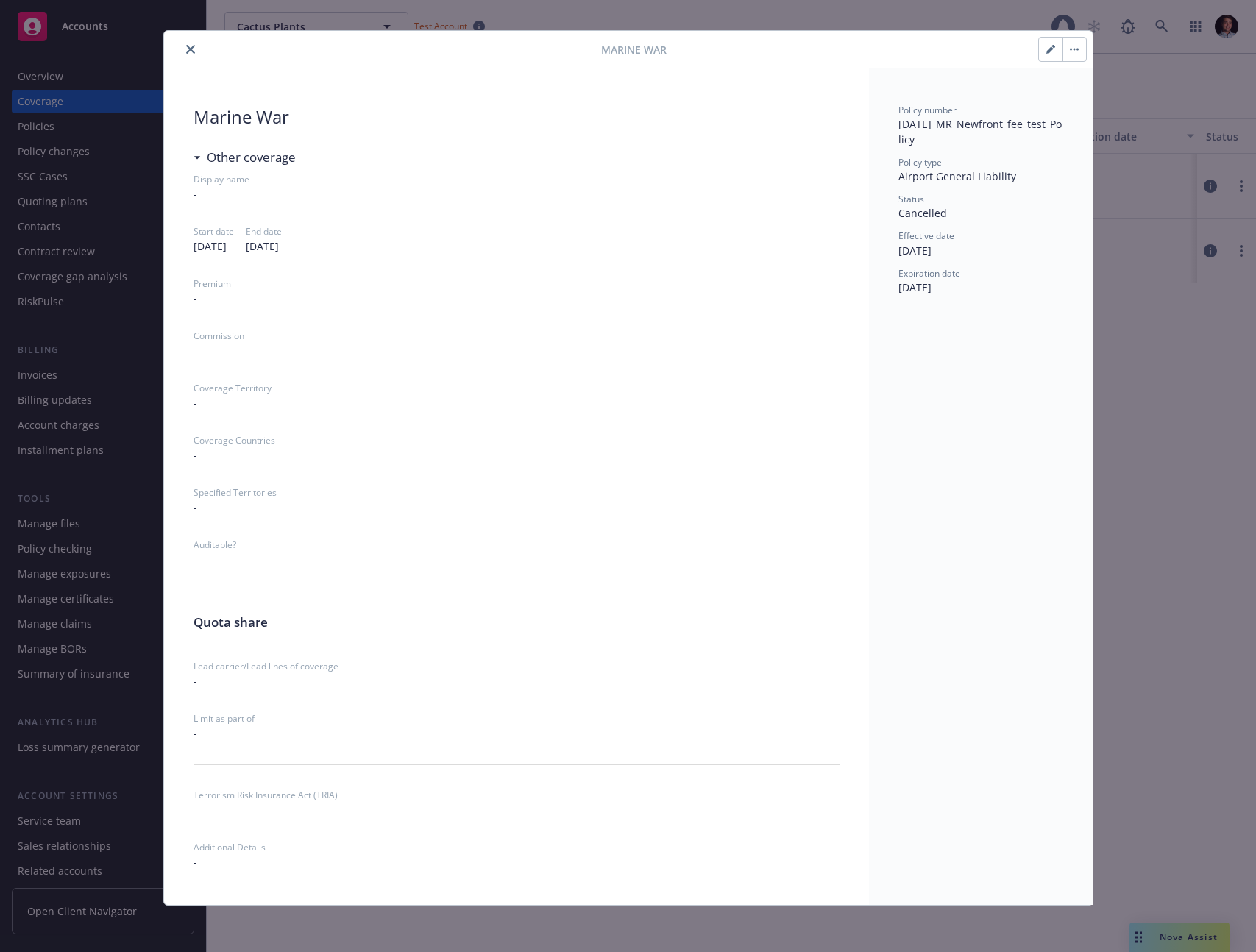
scroll to position [18, 0]
click at [192, 46] on icon "close" at bounding box center [190, 48] width 9 height 9
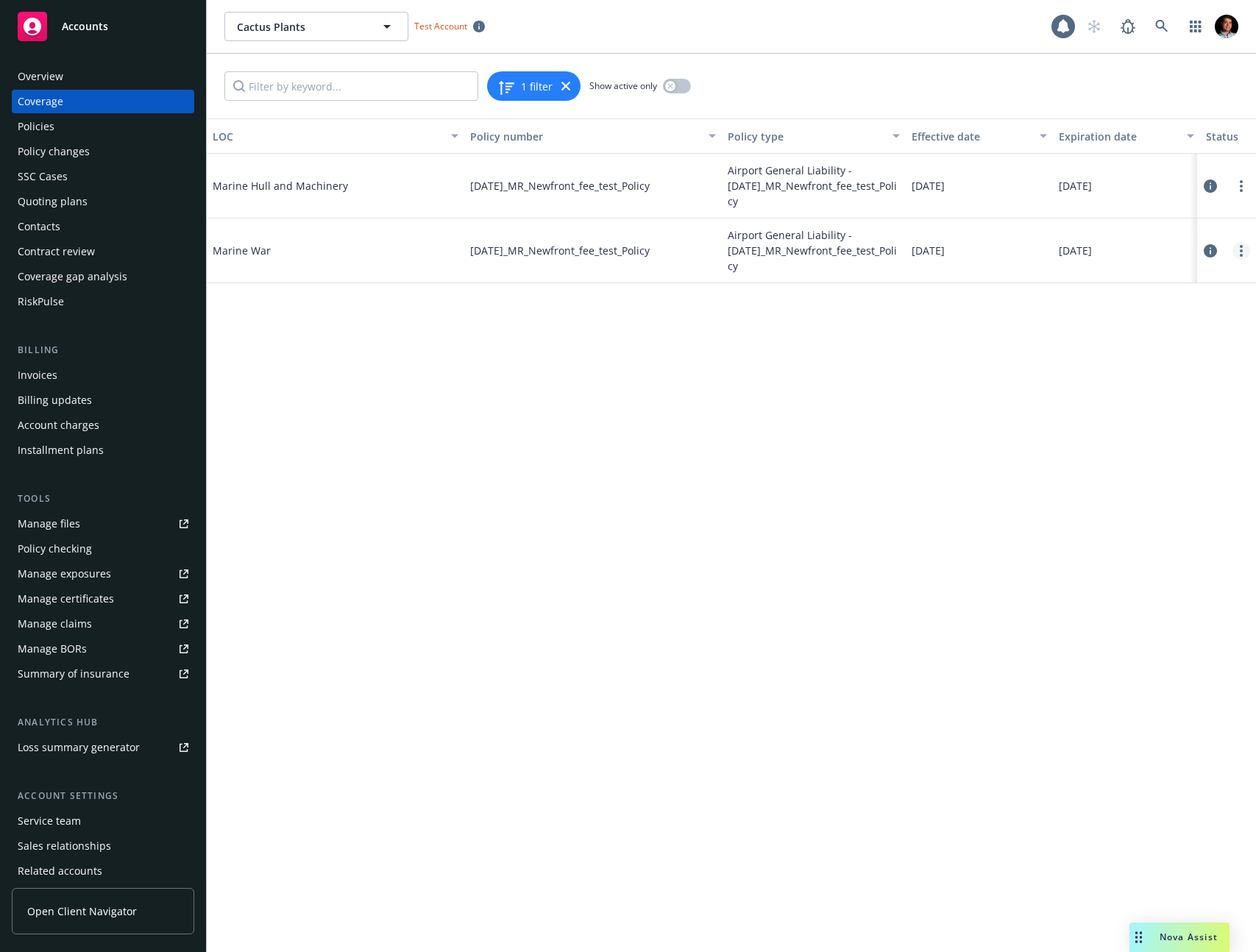
click at [1241, 254] on circle "more" at bounding box center [1241, 256] width 3 height 3
click at [1160, 332] on link "View policy" at bounding box center [1152, 336] width 194 height 29
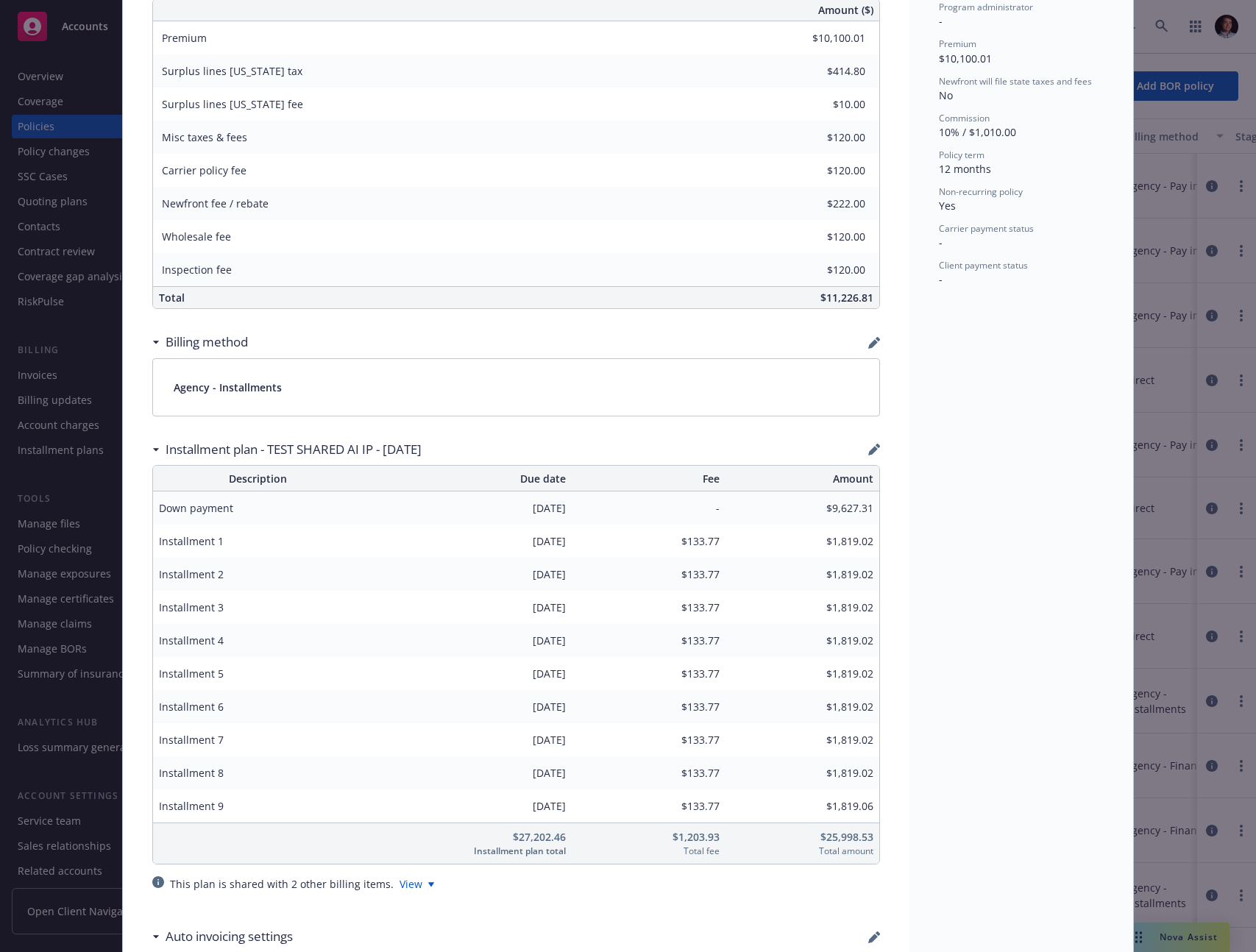
scroll to position [1133, 0]
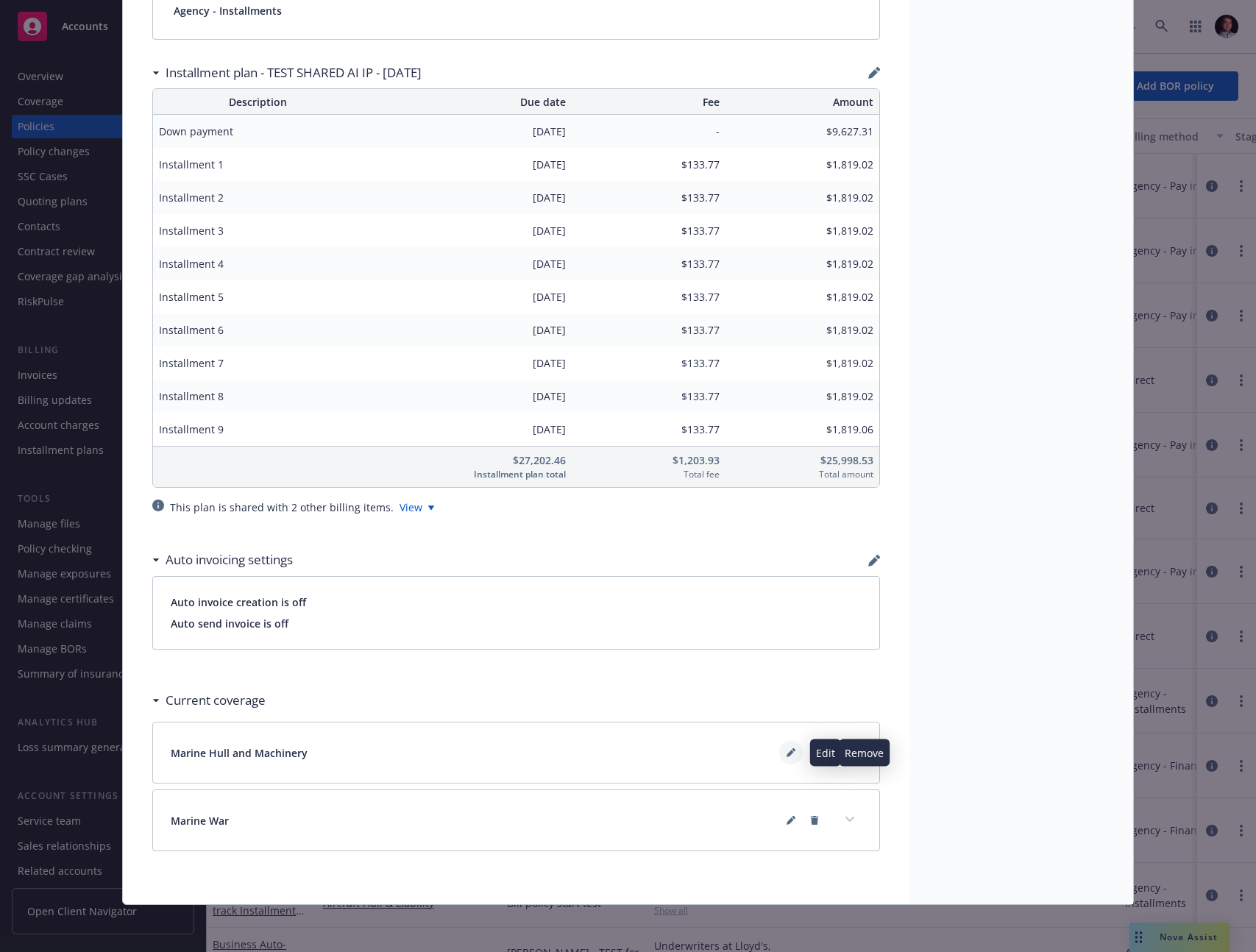
click at [788, 754] on icon at bounding box center [789, 754] width 7 height 7
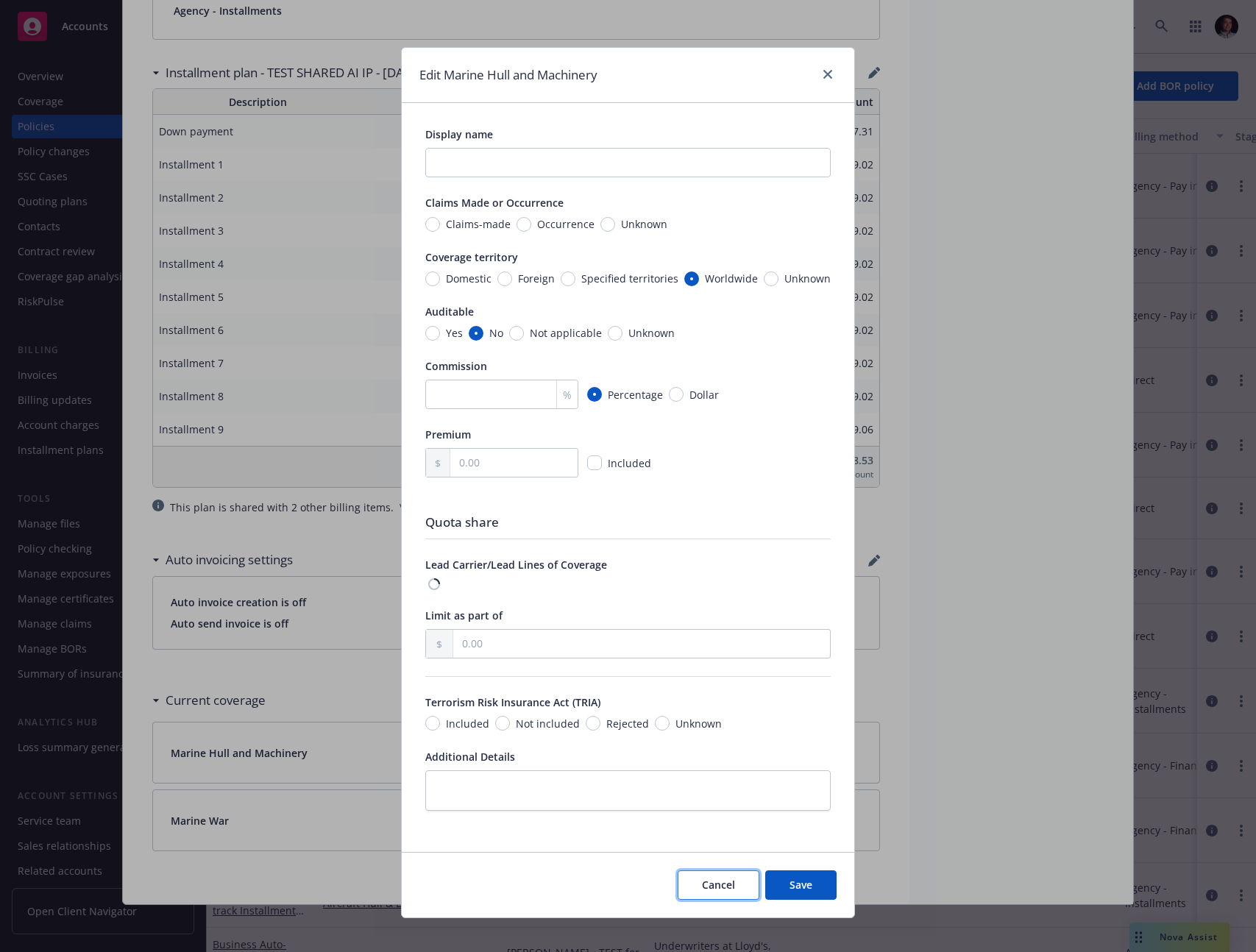
click at [746, 877] on div "Cancel Save" at bounding box center [628, 884] width 452 height 65
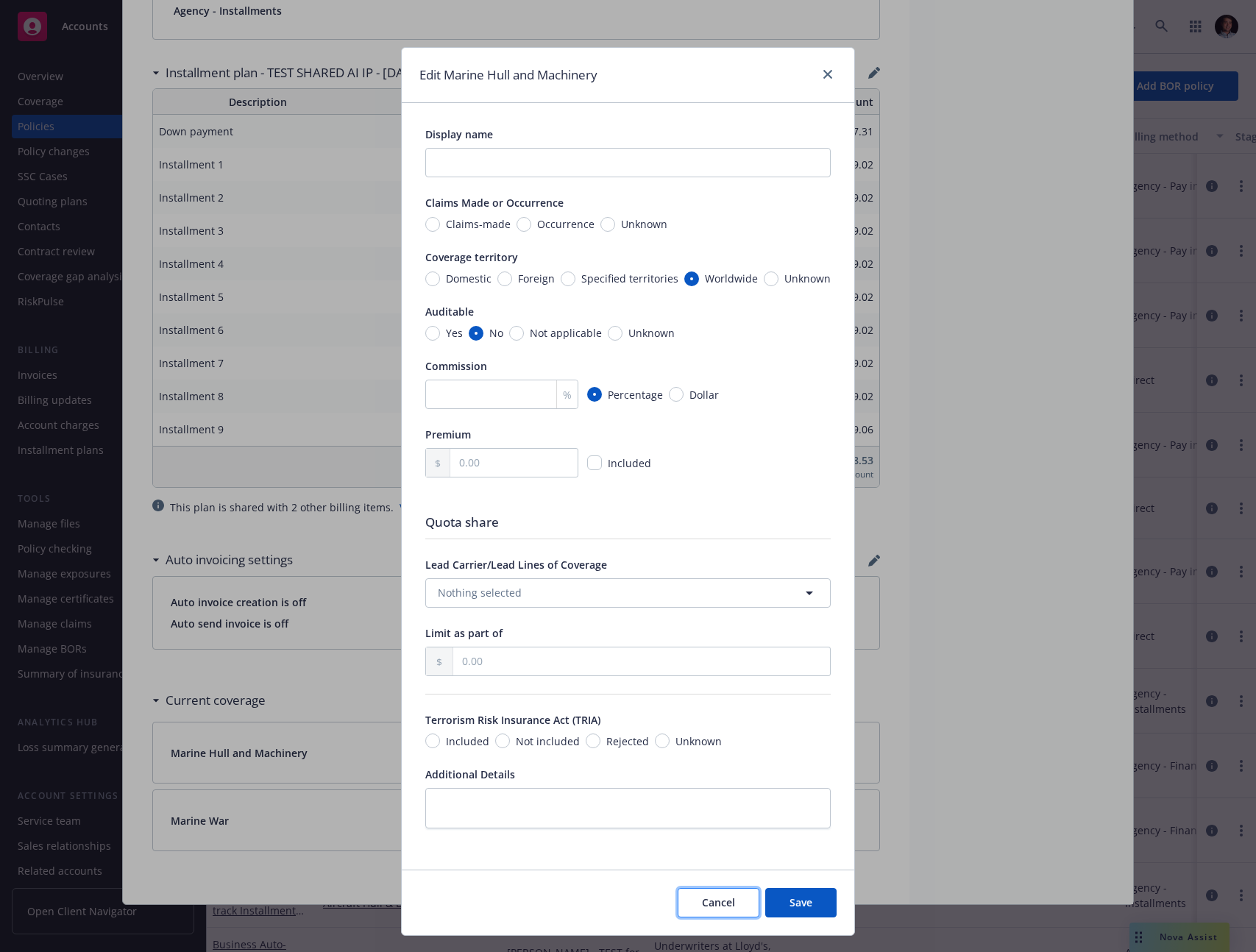
click at [736, 895] on button "Cancel" at bounding box center [718, 903] width 82 height 29
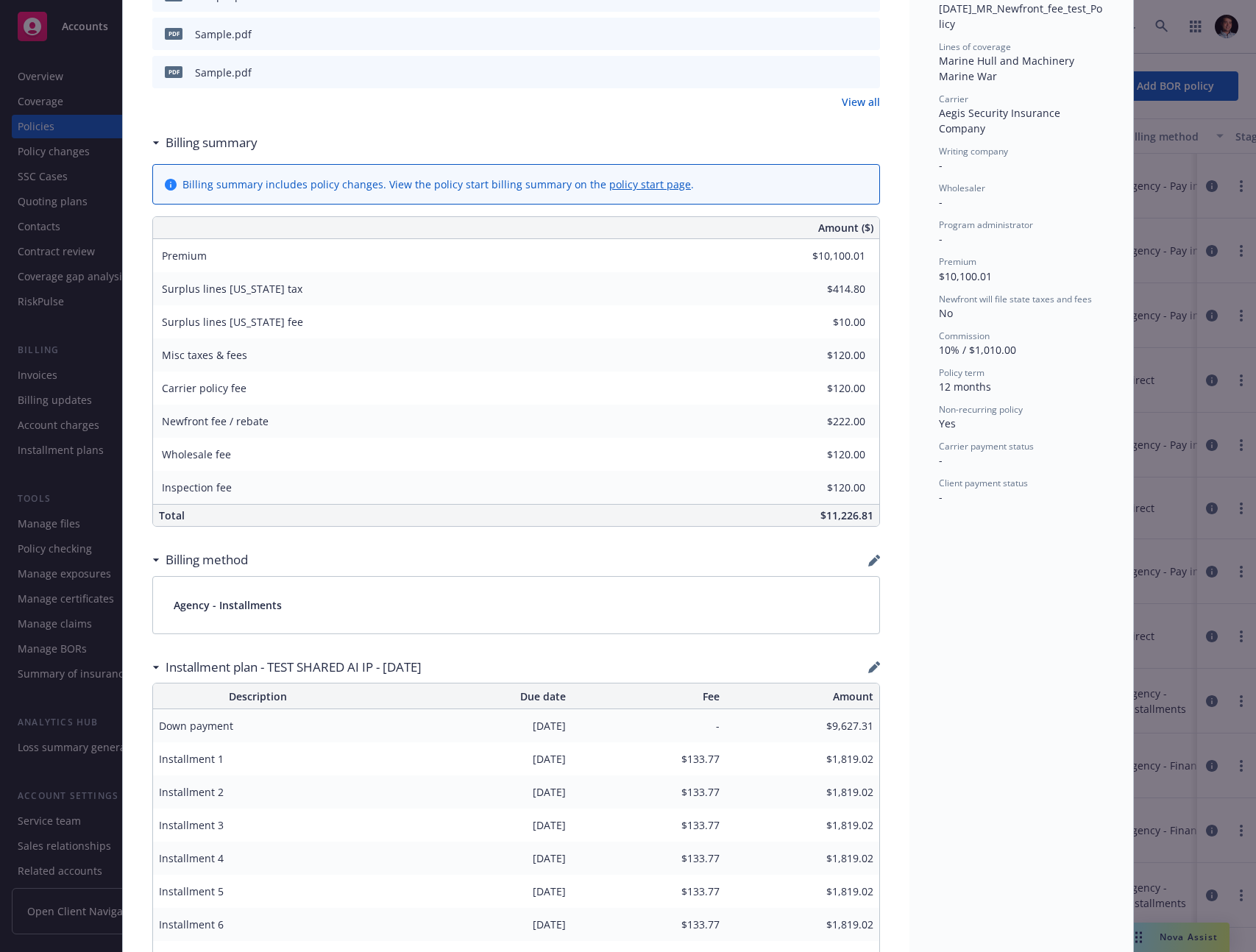
scroll to position [452, 0]
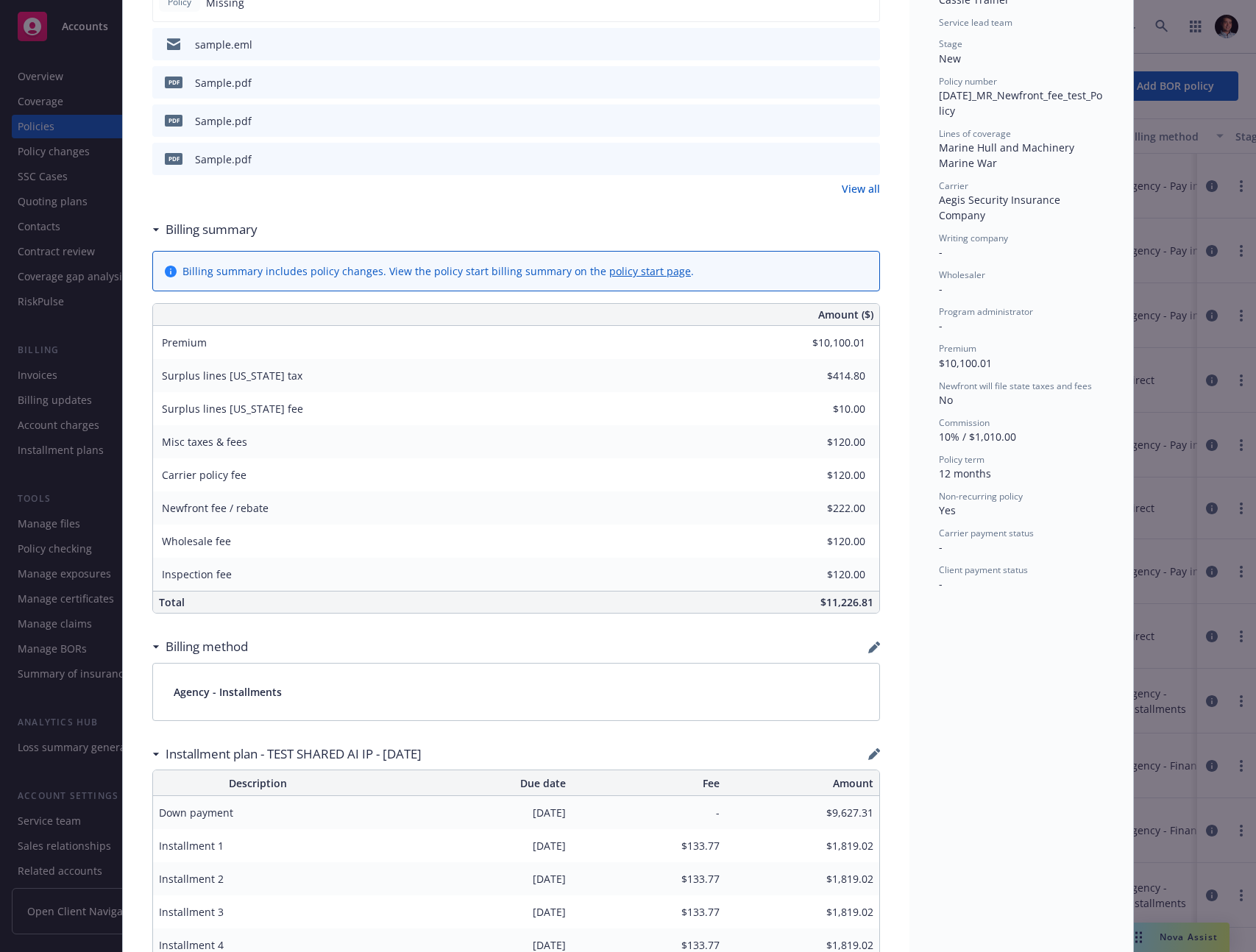
click at [848, 186] on link "View all" at bounding box center [861, 188] width 38 height 15
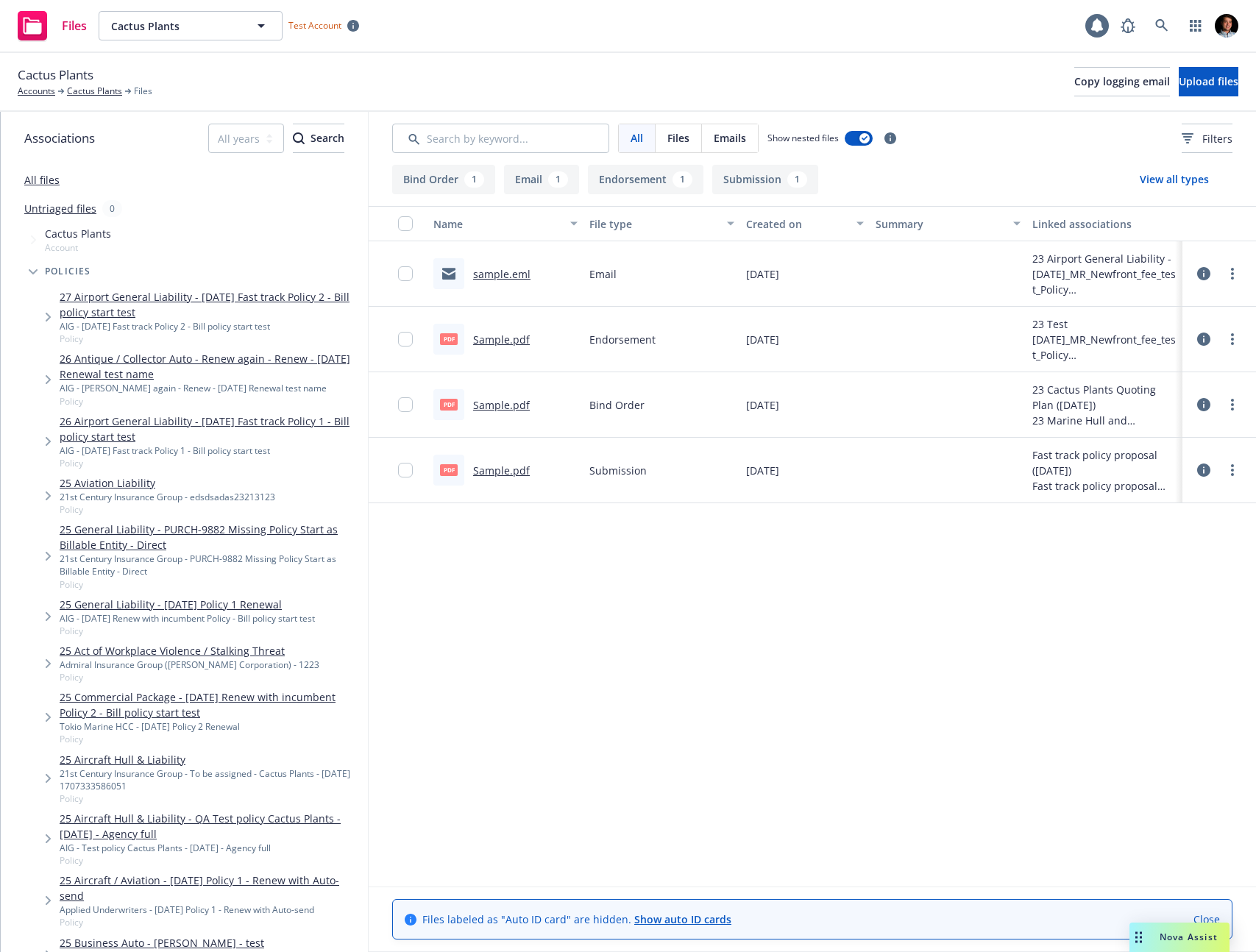
click at [456, 175] on button "Bind Order 1" at bounding box center [443, 179] width 103 height 29
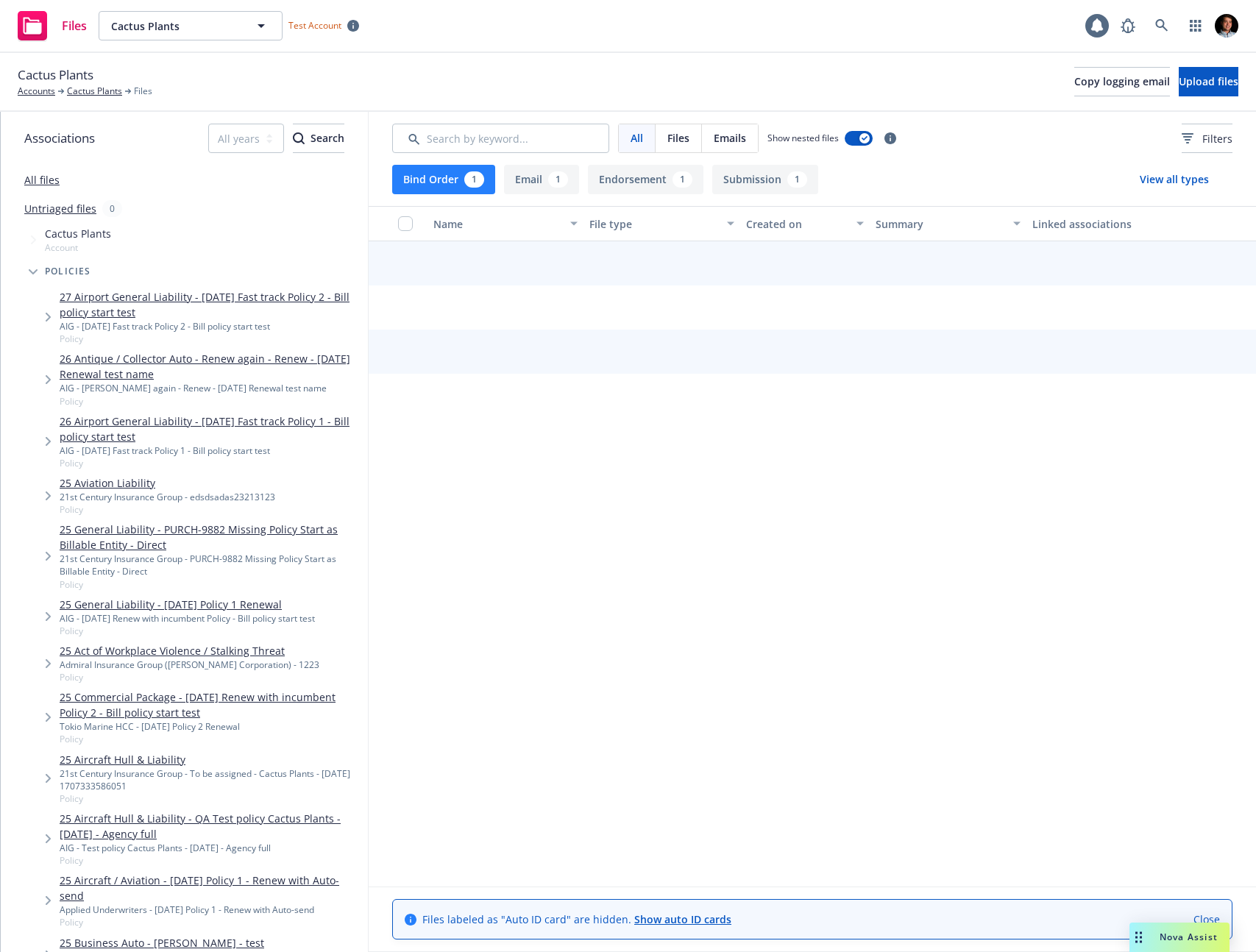
click at [456, 175] on button "Bind Order 1" at bounding box center [443, 179] width 103 height 29
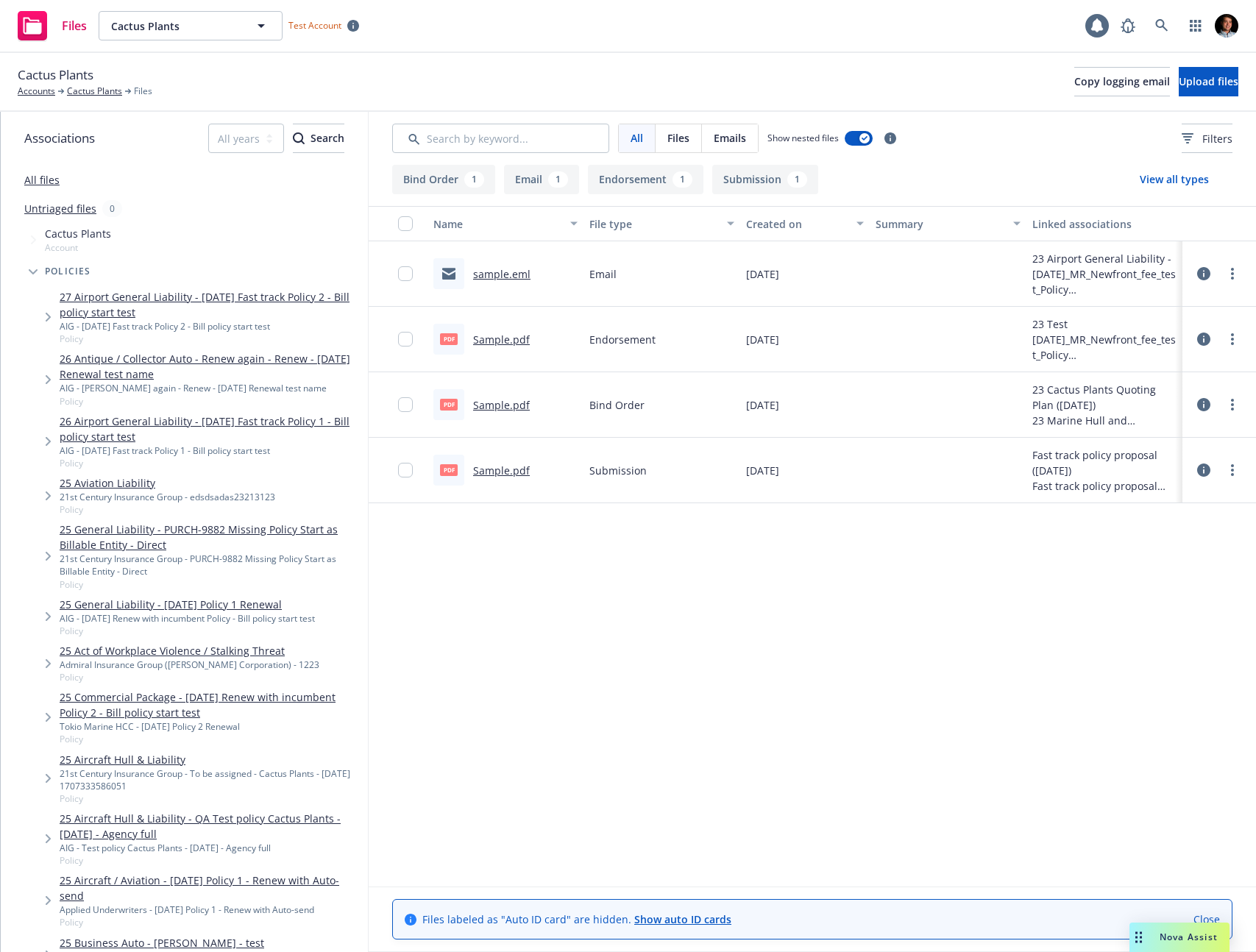
click at [538, 174] on button "Email 1" at bounding box center [542, 179] width 75 height 29
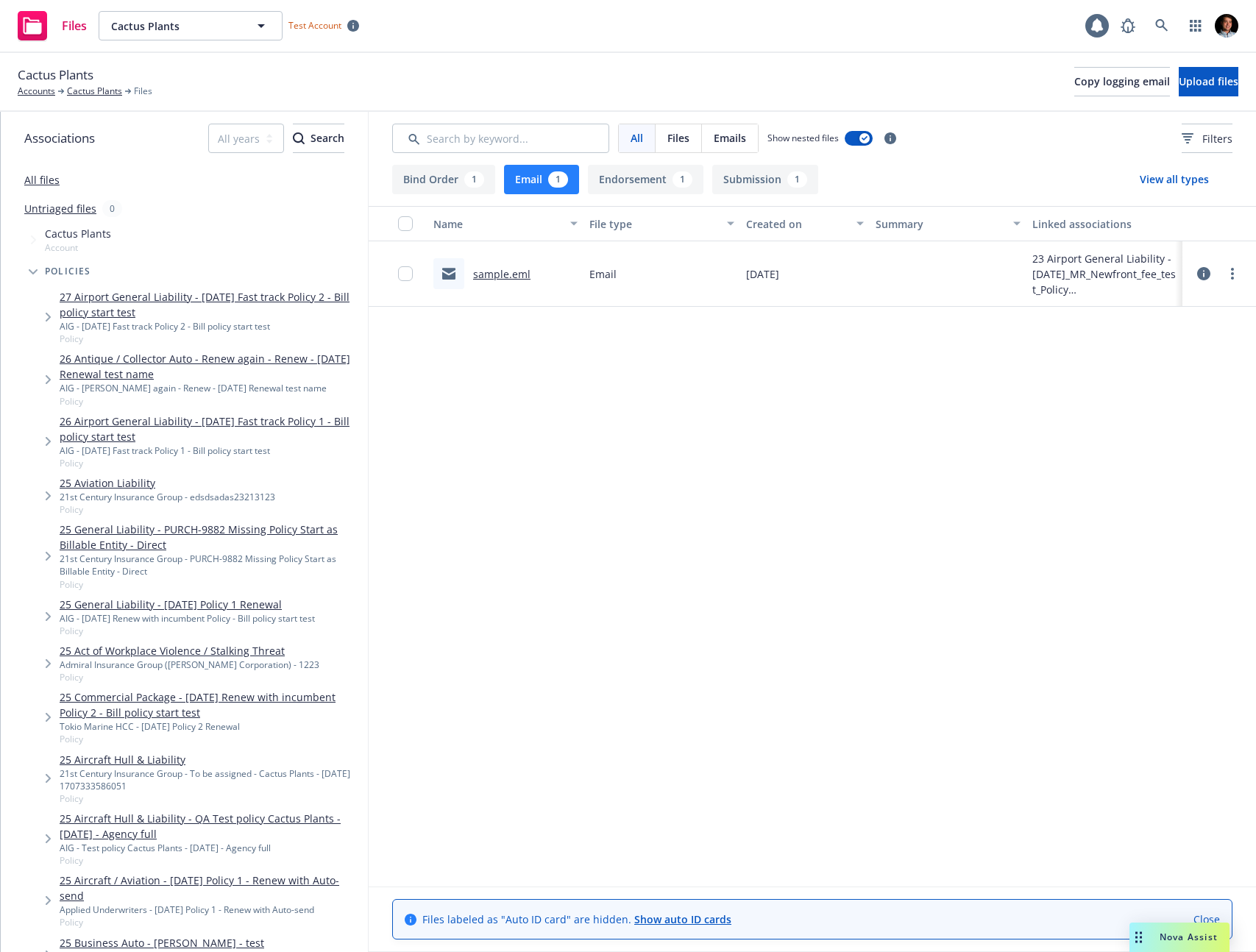
click at [541, 178] on button "Email 1" at bounding box center [542, 179] width 75 height 29
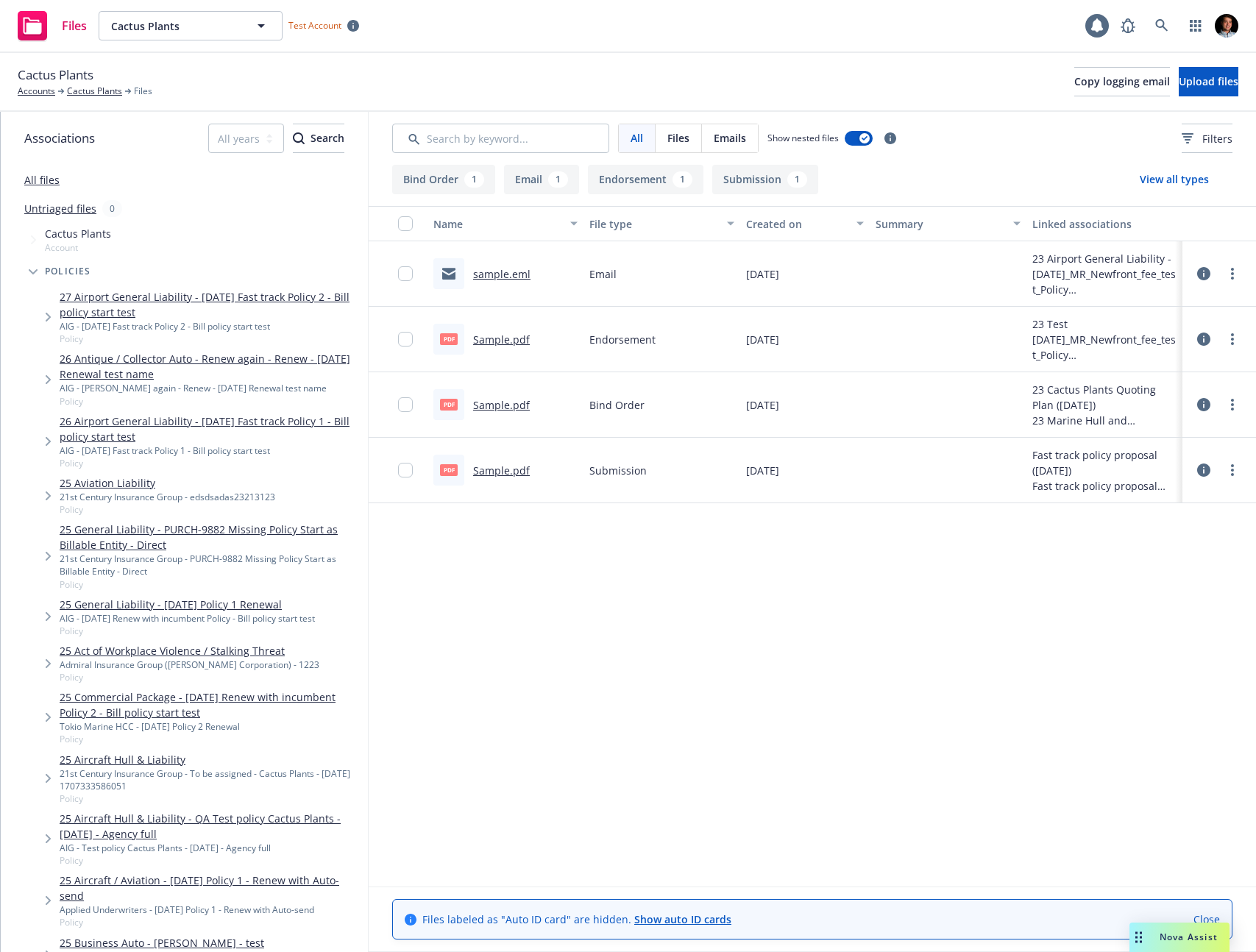
click at [541, 178] on button "Email 1" at bounding box center [542, 179] width 75 height 29
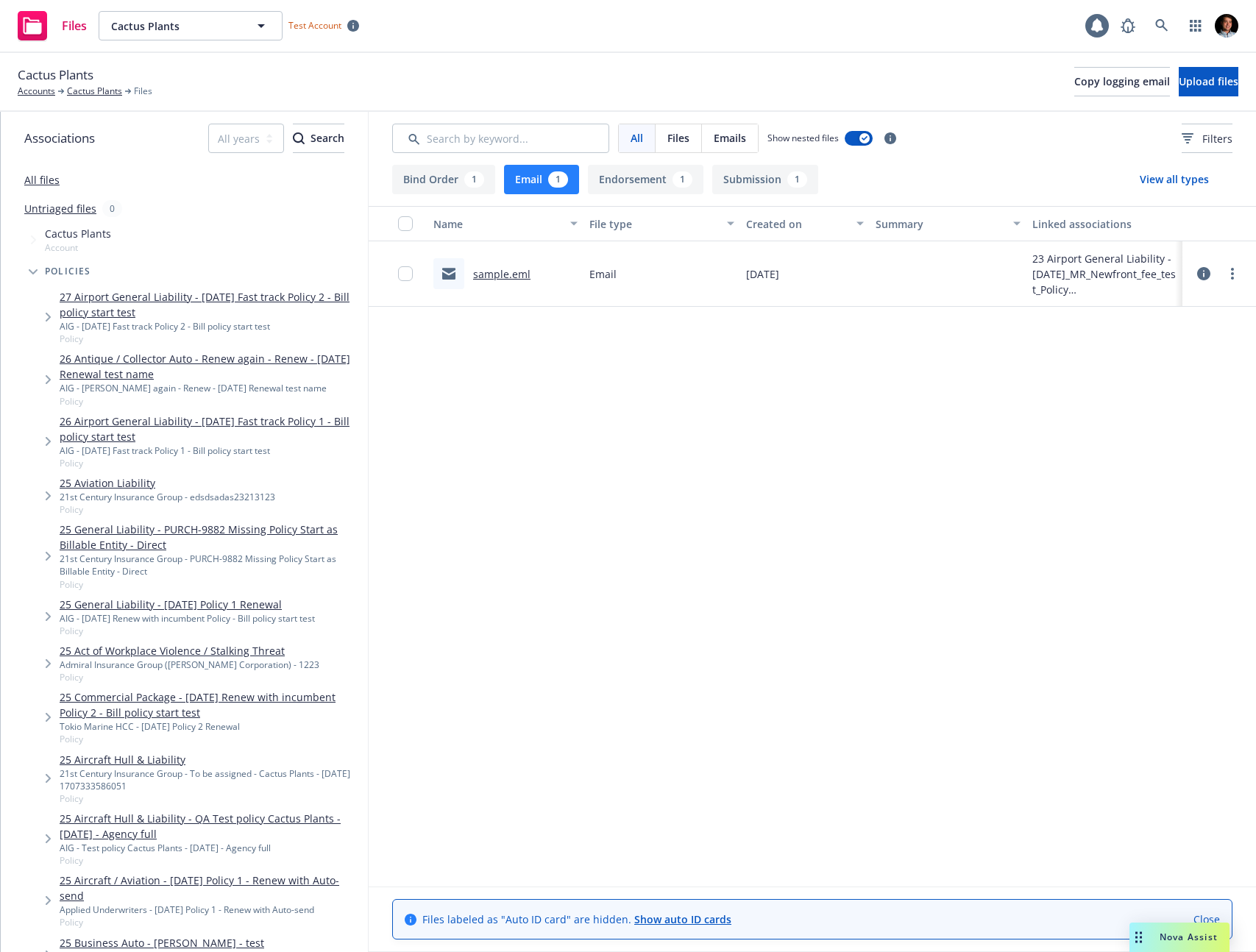
click at [541, 178] on button "Email 1" at bounding box center [542, 179] width 75 height 29
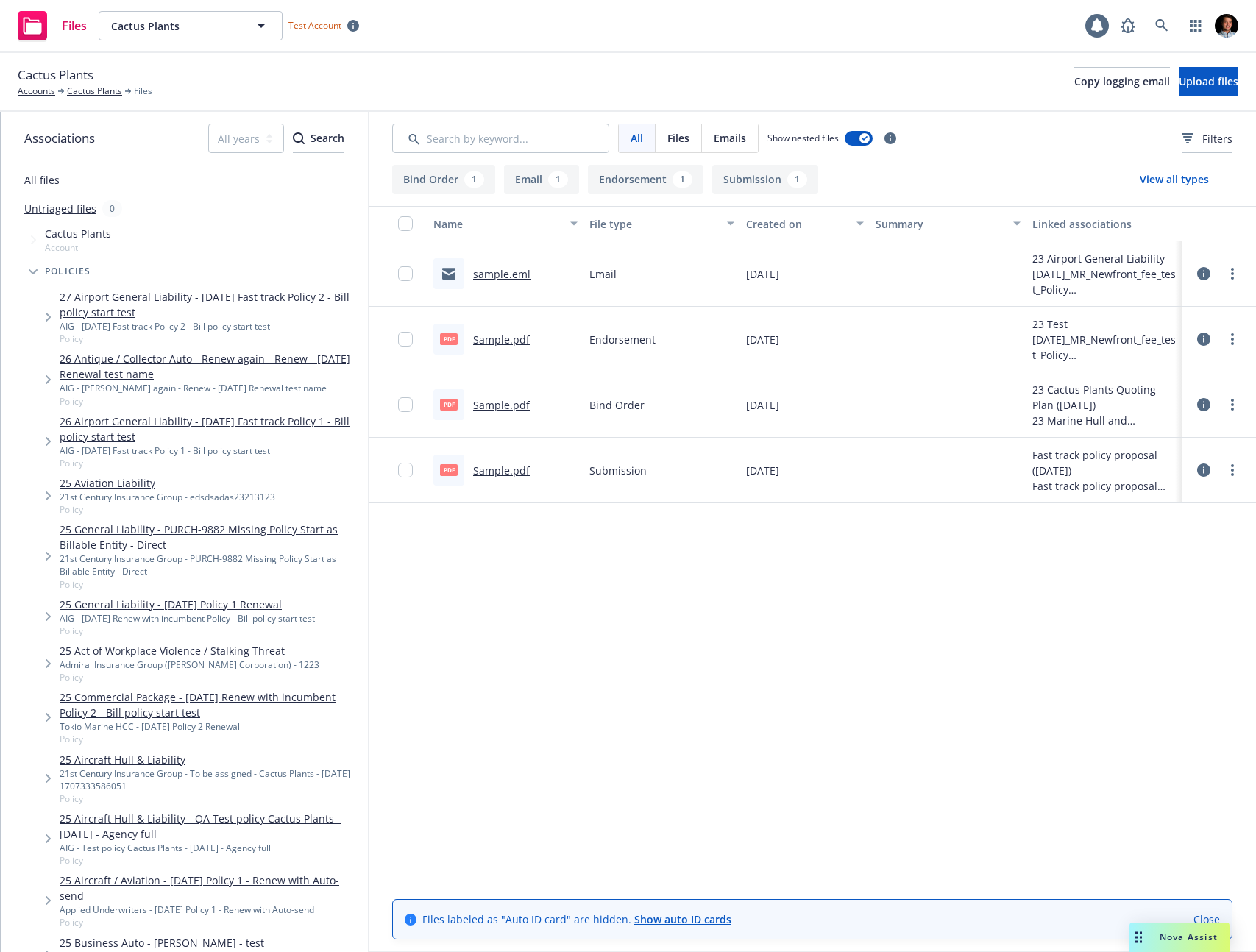
click at [657, 182] on button "Endorsement 1" at bounding box center [645, 179] width 115 height 29
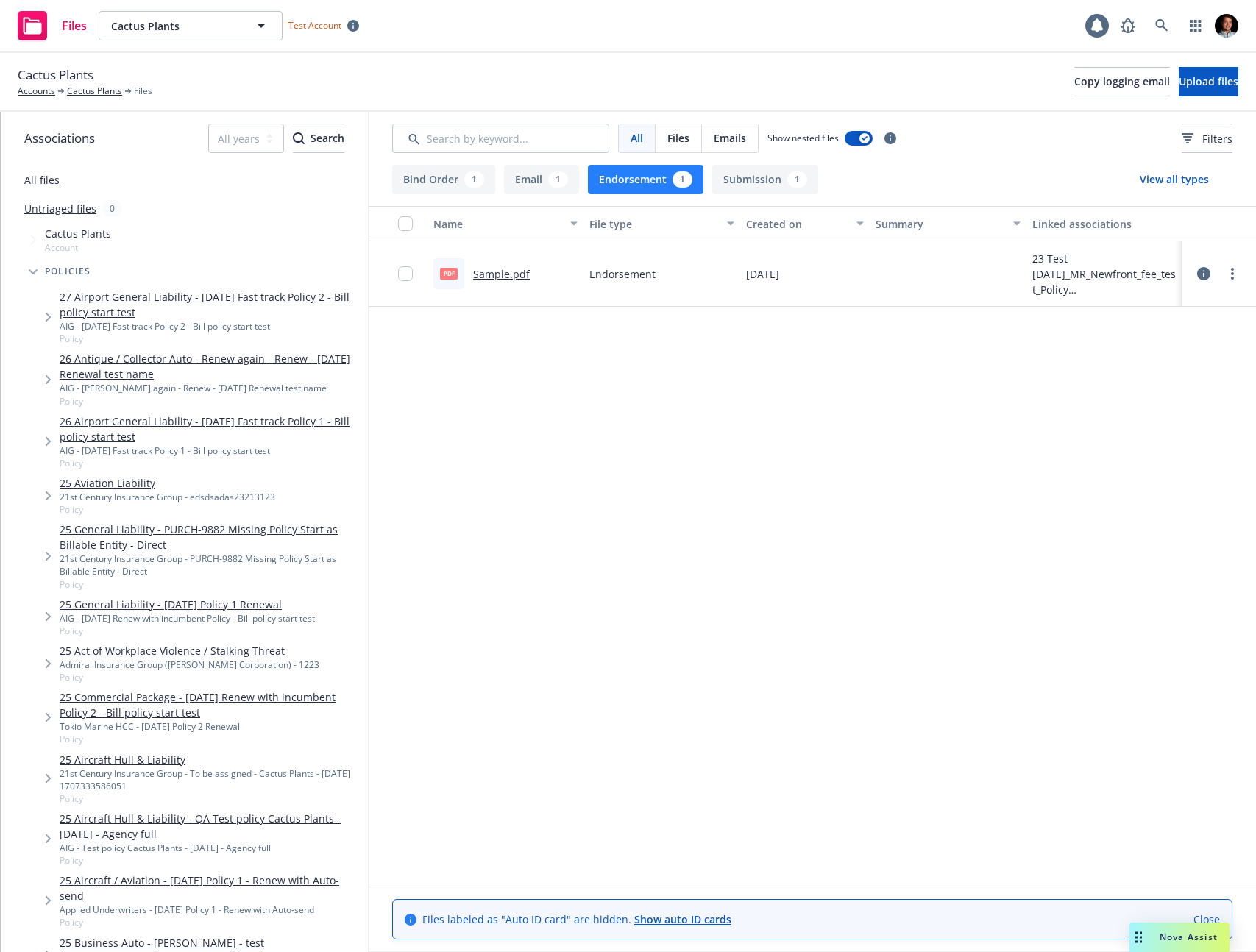
click at [657, 182] on button "Endorsement 1" at bounding box center [645, 179] width 115 height 29
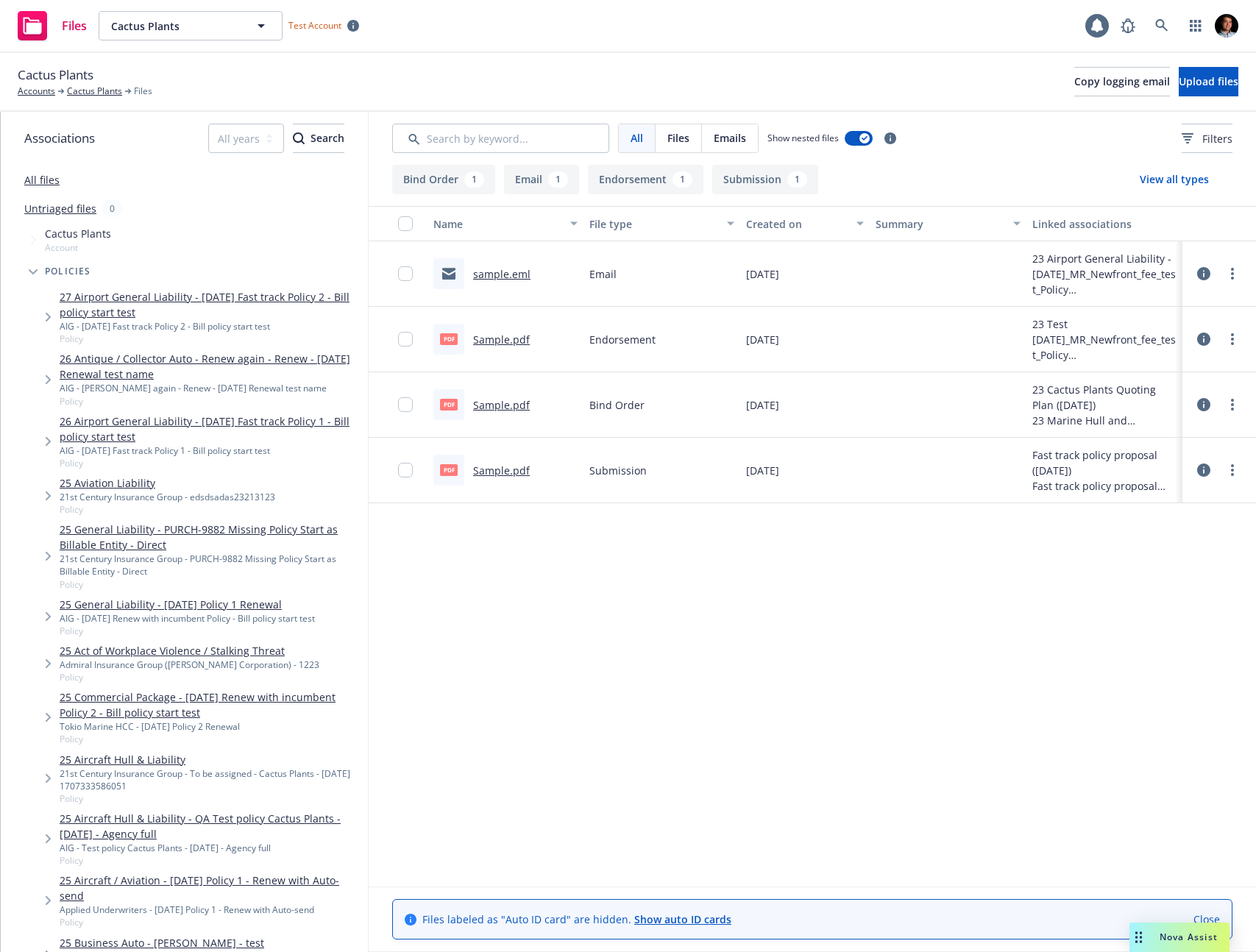
click at [753, 186] on button "Submission 1" at bounding box center [765, 179] width 106 height 29
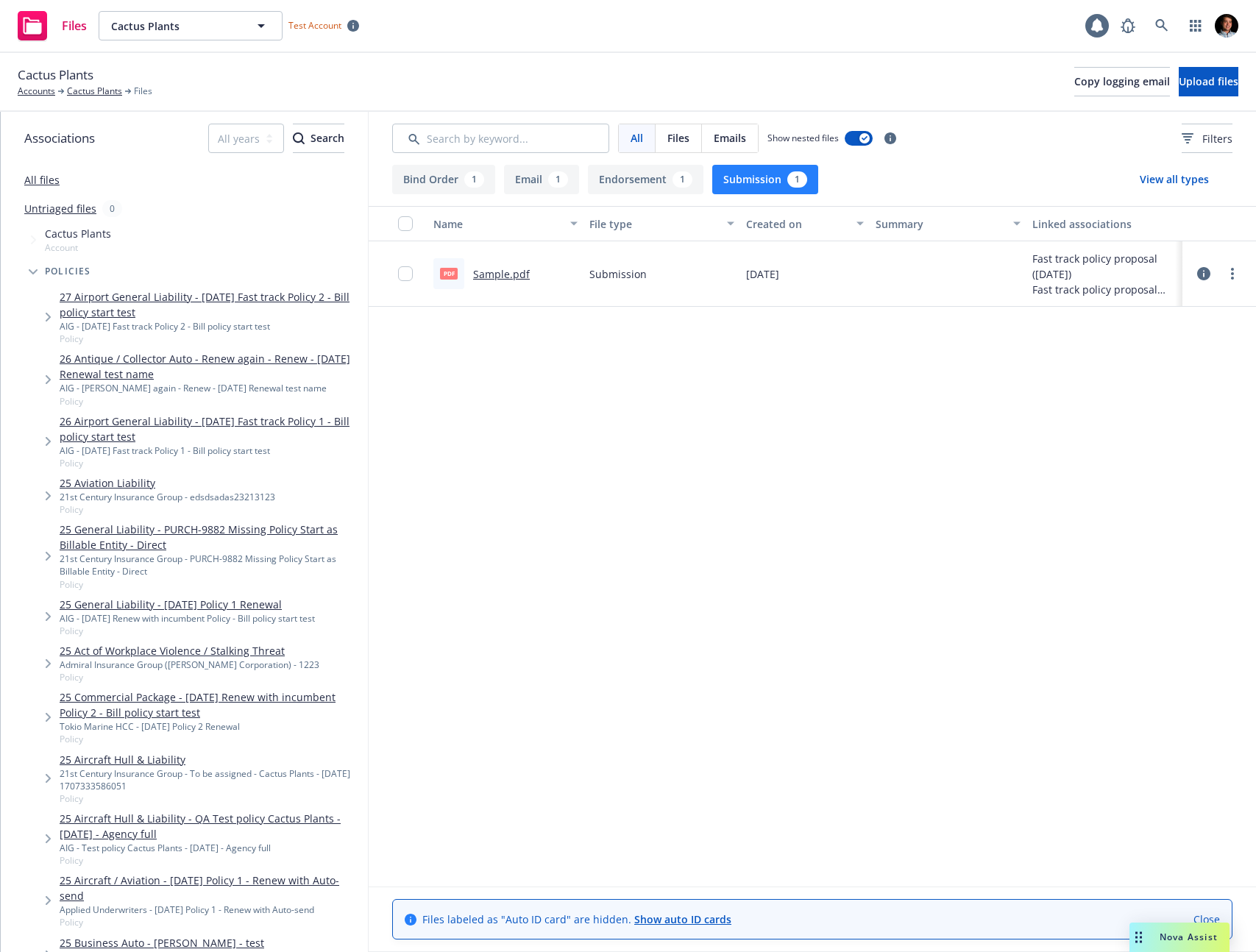
click at [757, 182] on button "Submission 1" at bounding box center [765, 179] width 106 height 29
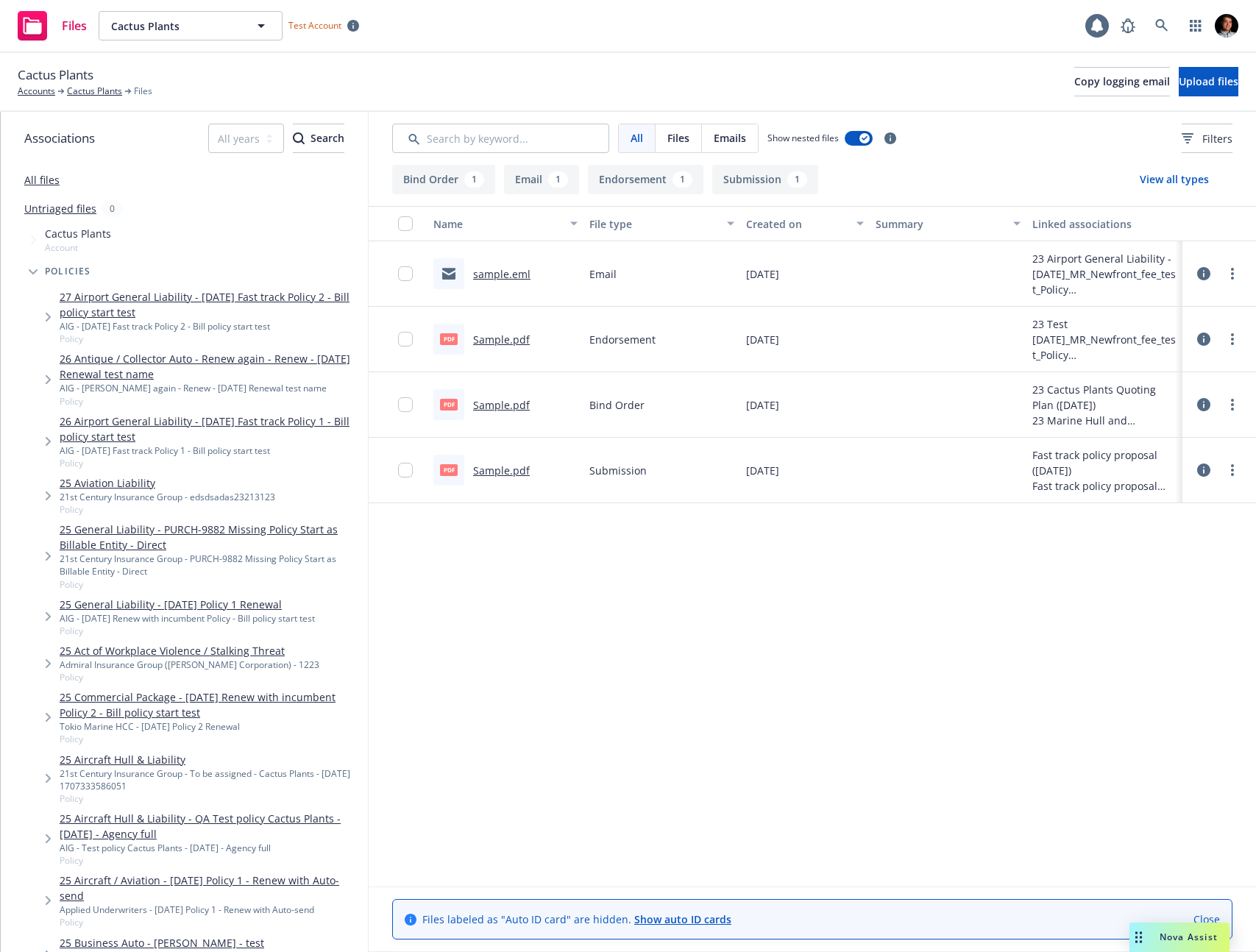
click at [1188, 178] on button "View all types" at bounding box center [1174, 179] width 116 height 29
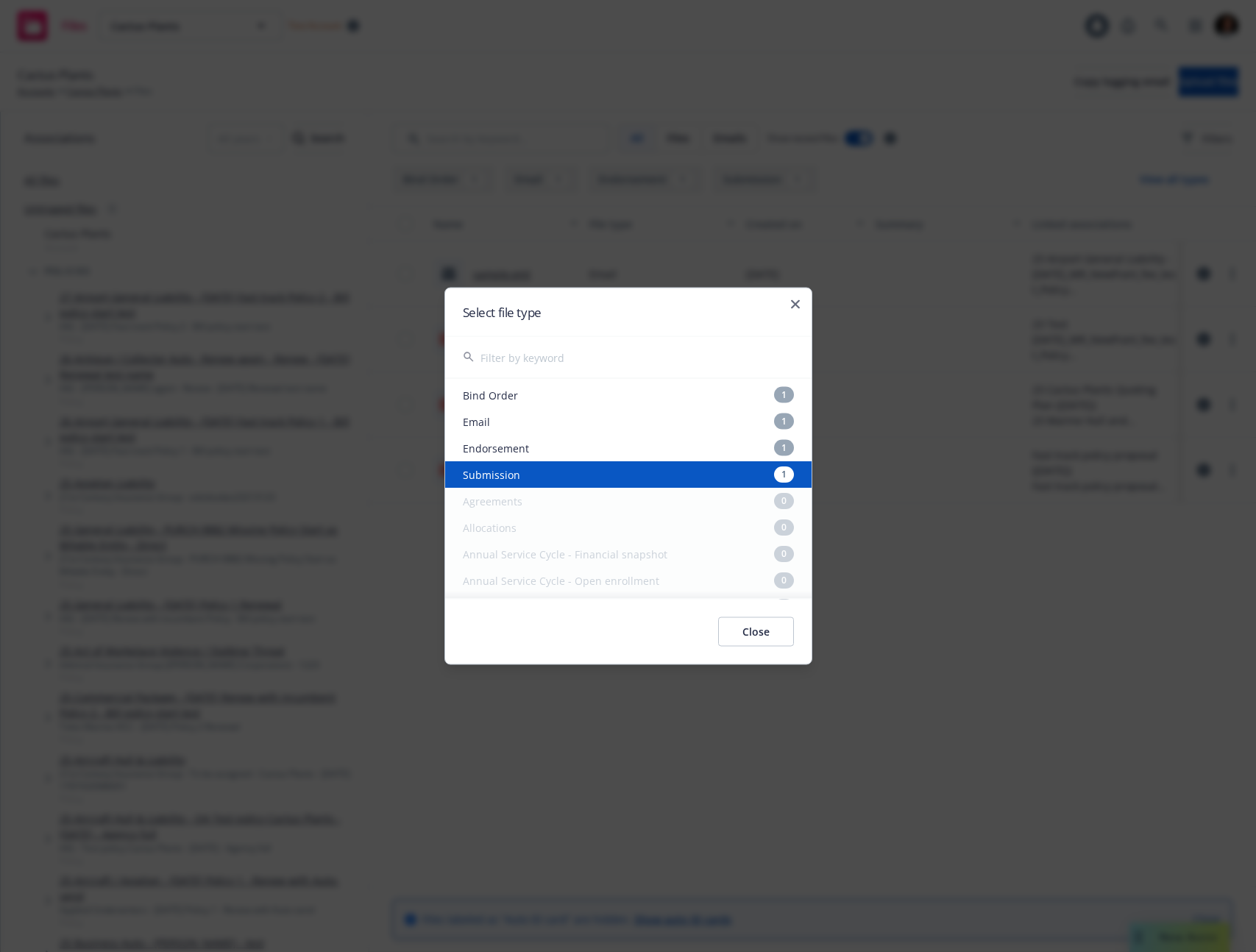
click at [728, 629] on button "Close" at bounding box center [755, 632] width 76 height 29
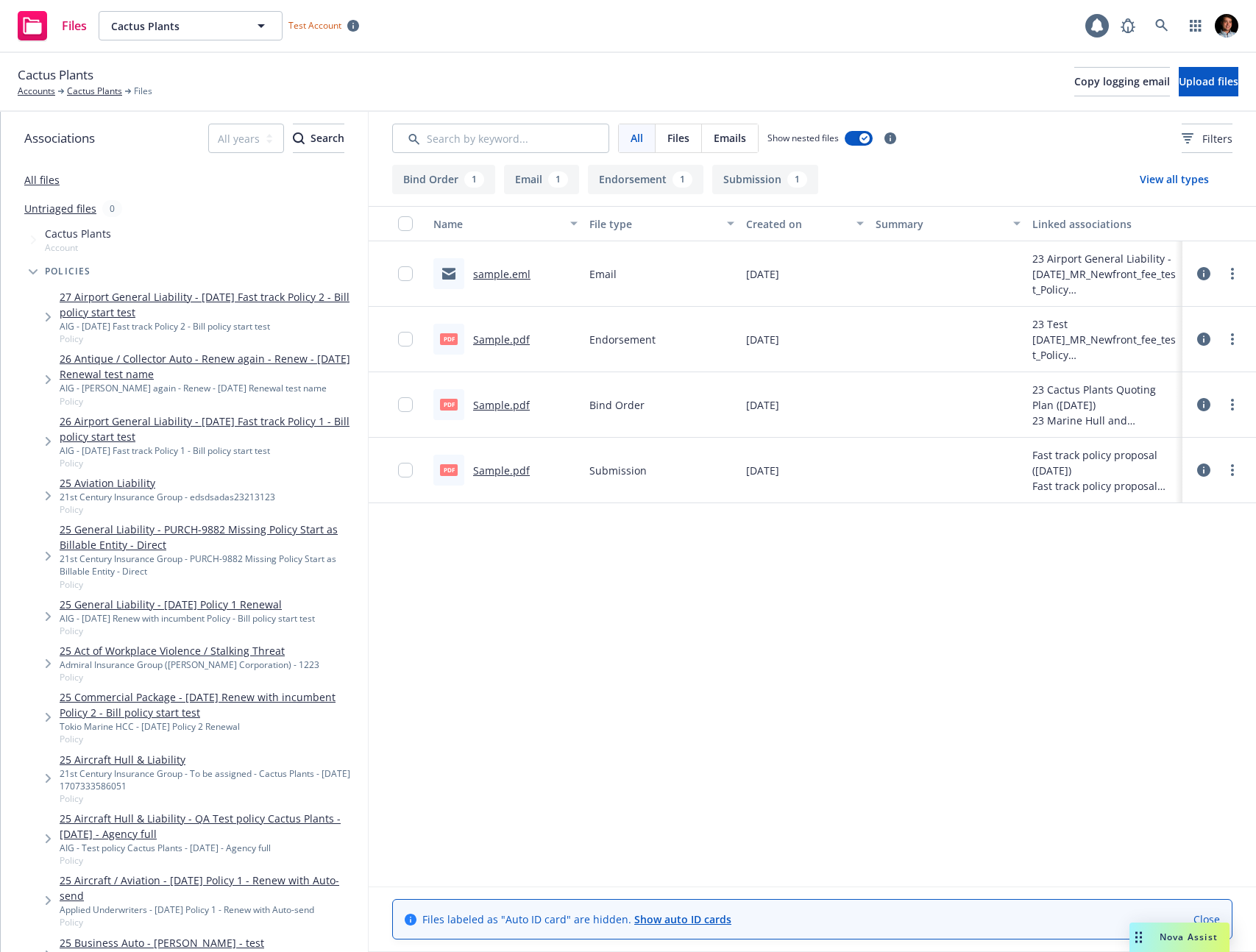
click at [80, 294] on link "27 Airport General Liability - Mar 3 Fast track Policy 2 - Bill policy start te…" at bounding box center [211, 304] width 303 height 31
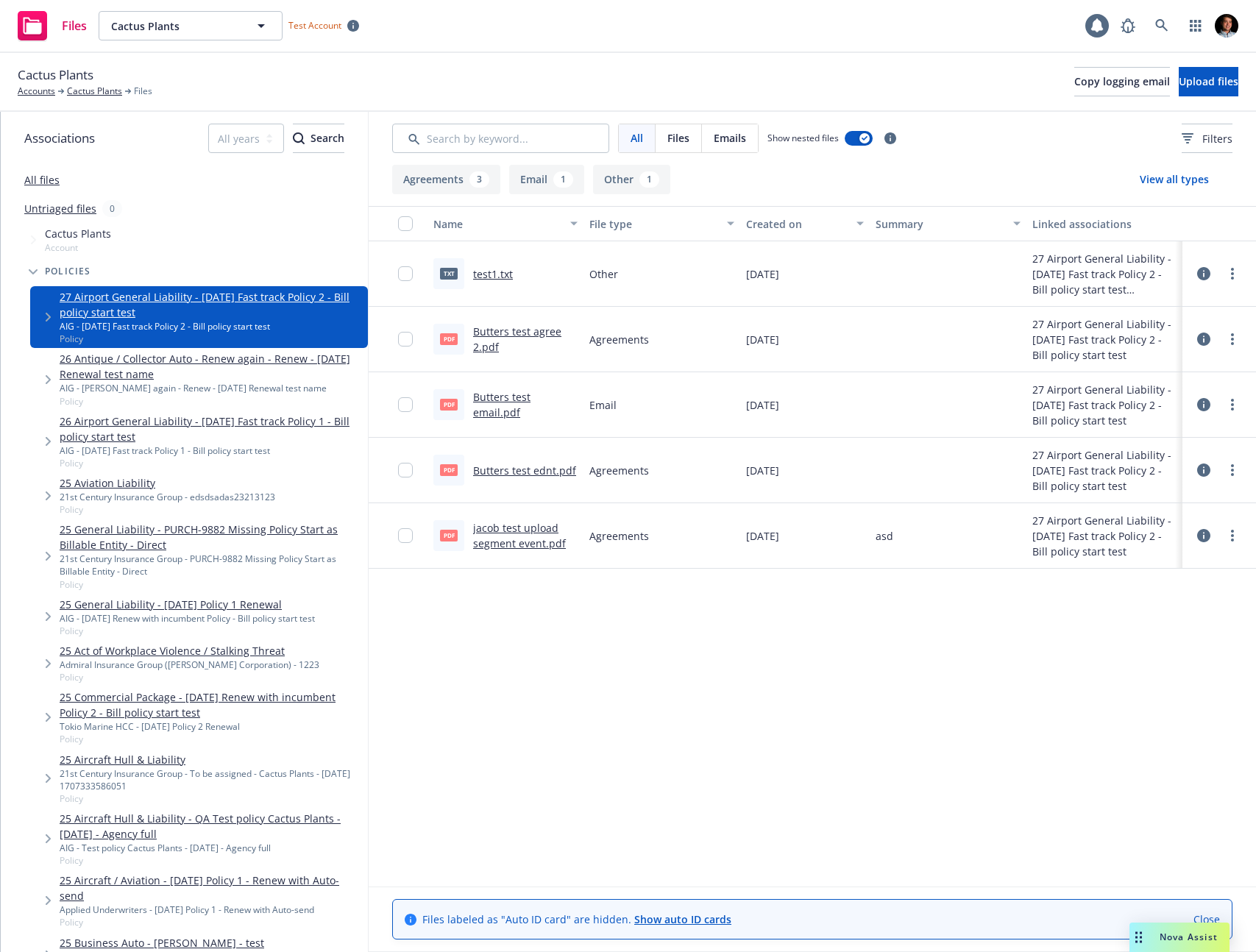
click at [53, 176] on link "All files" at bounding box center [41, 180] width 35 height 14
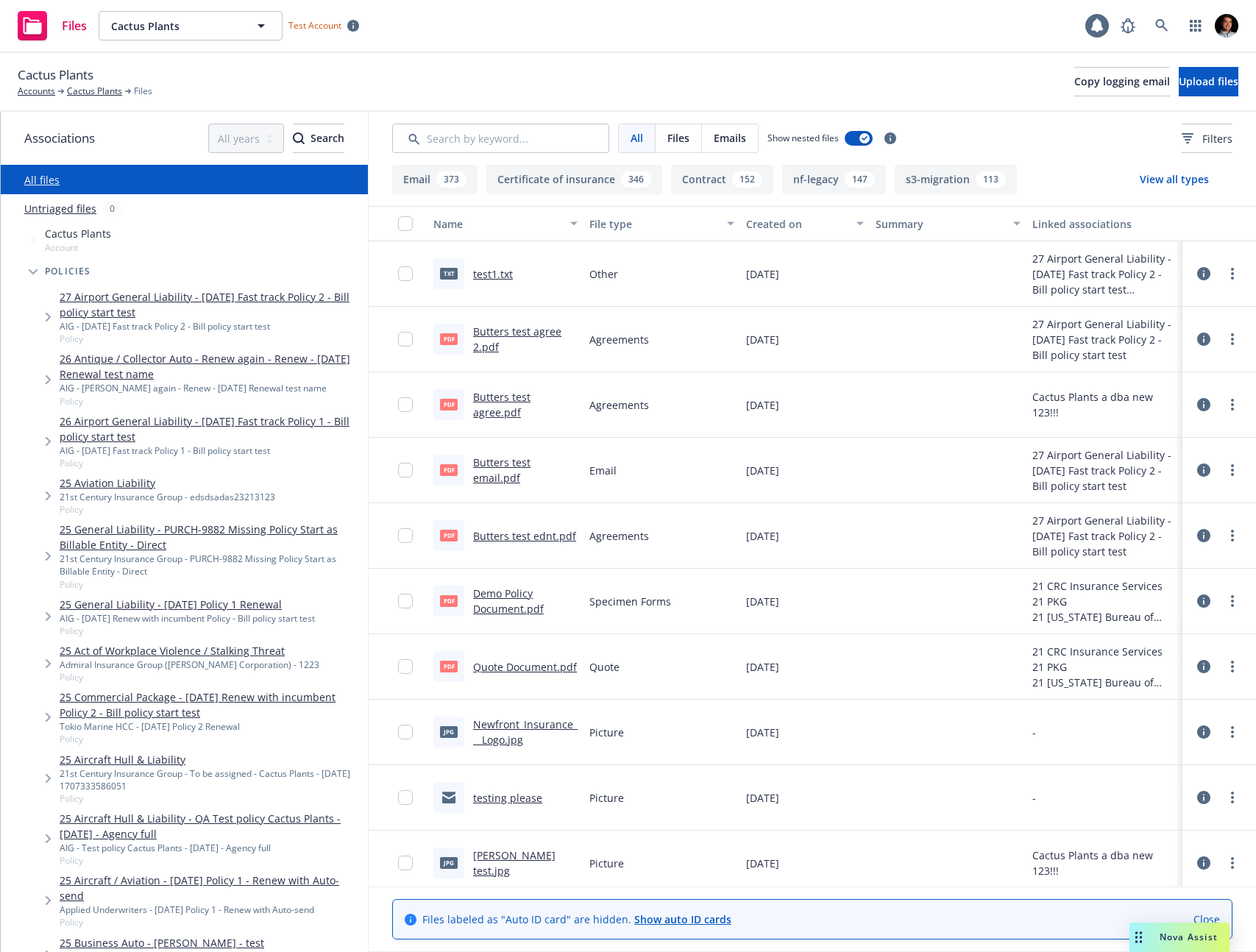
click at [1164, 181] on button "View all types" at bounding box center [1174, 179] width 116 height 29
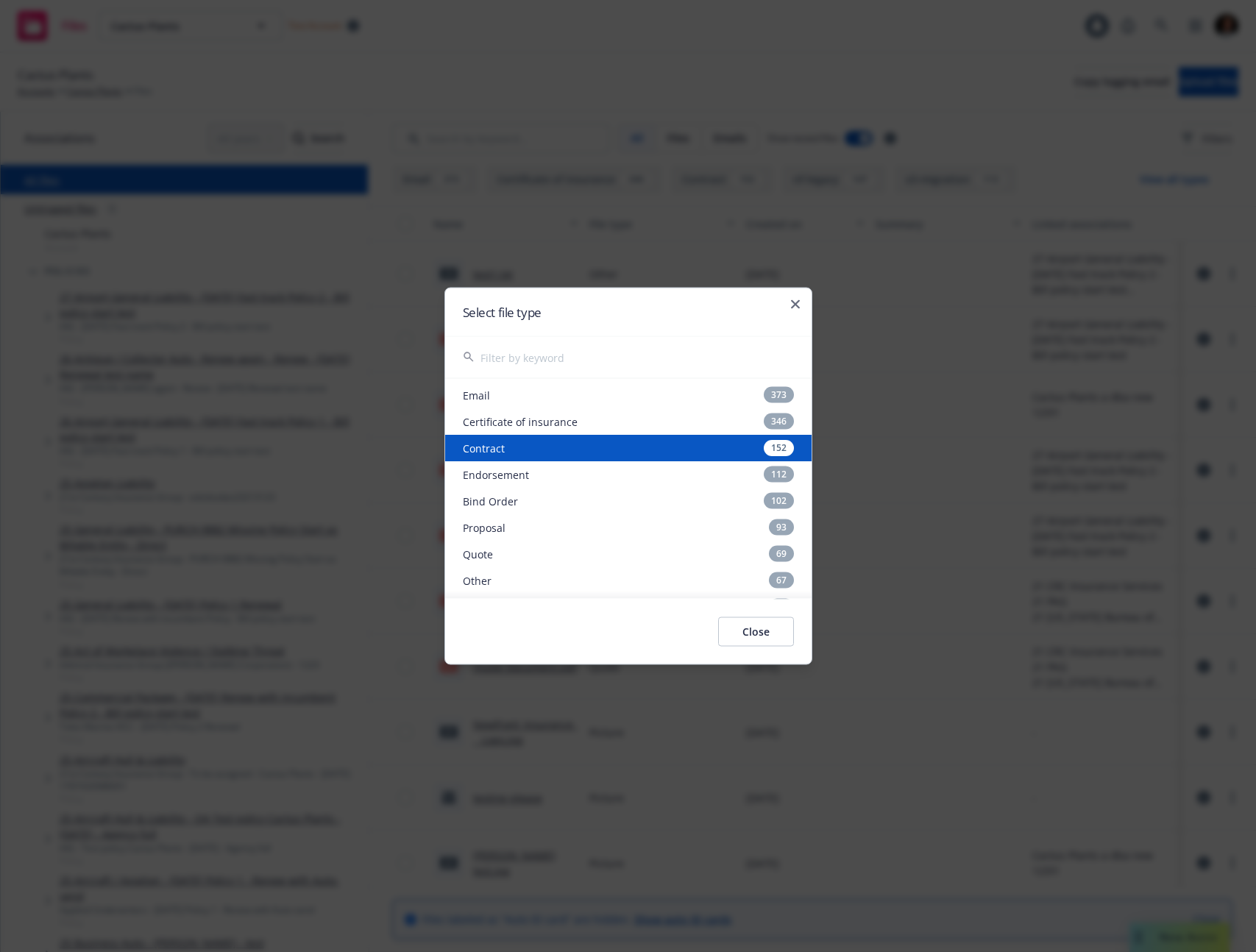
click at [648, 445] on div "Contract 152" at bounding box center [628, 448] width 366 height 26
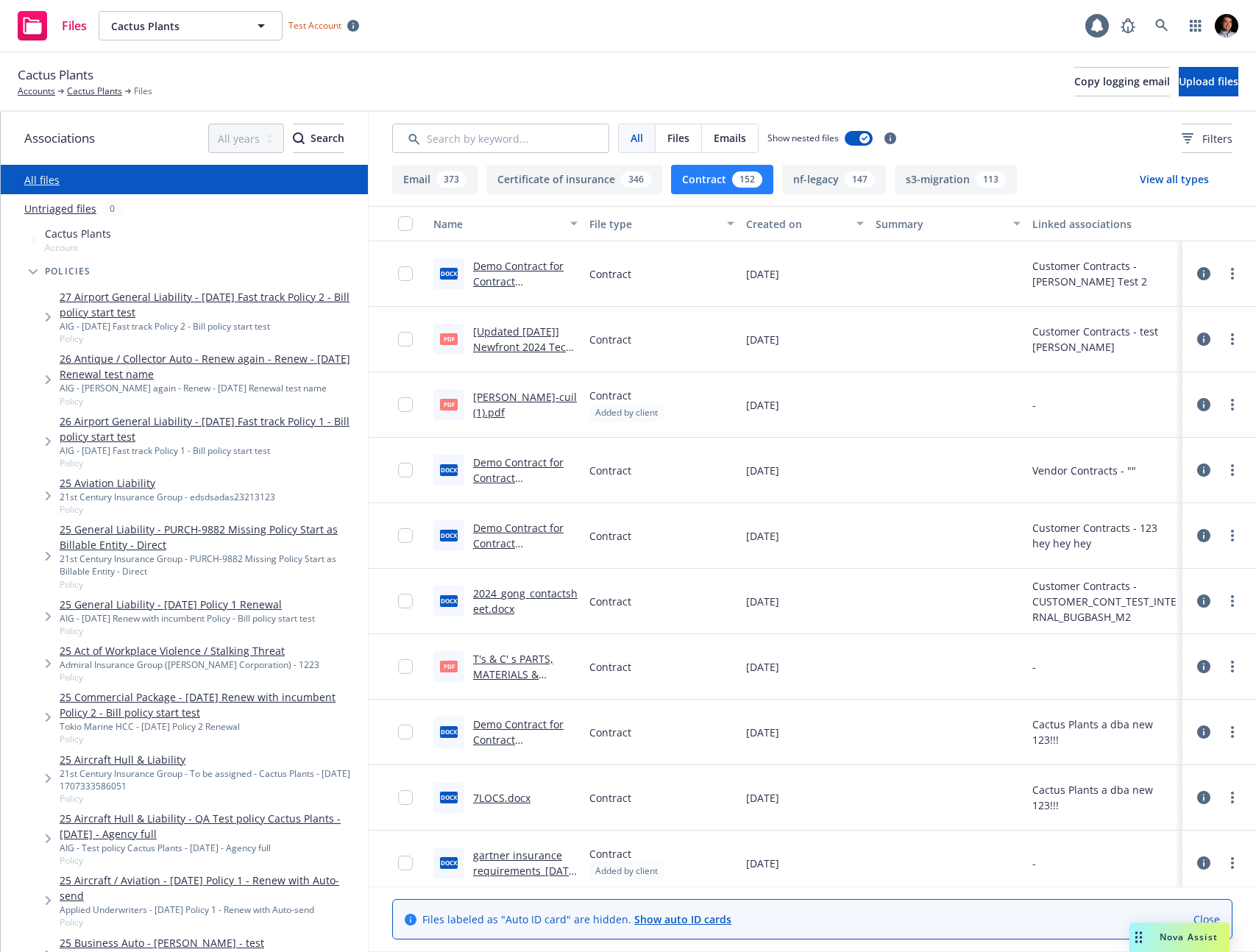
click at [863, 168] on button "nf-legacy 147" at bounding box center [834, 179] width 104 height 29
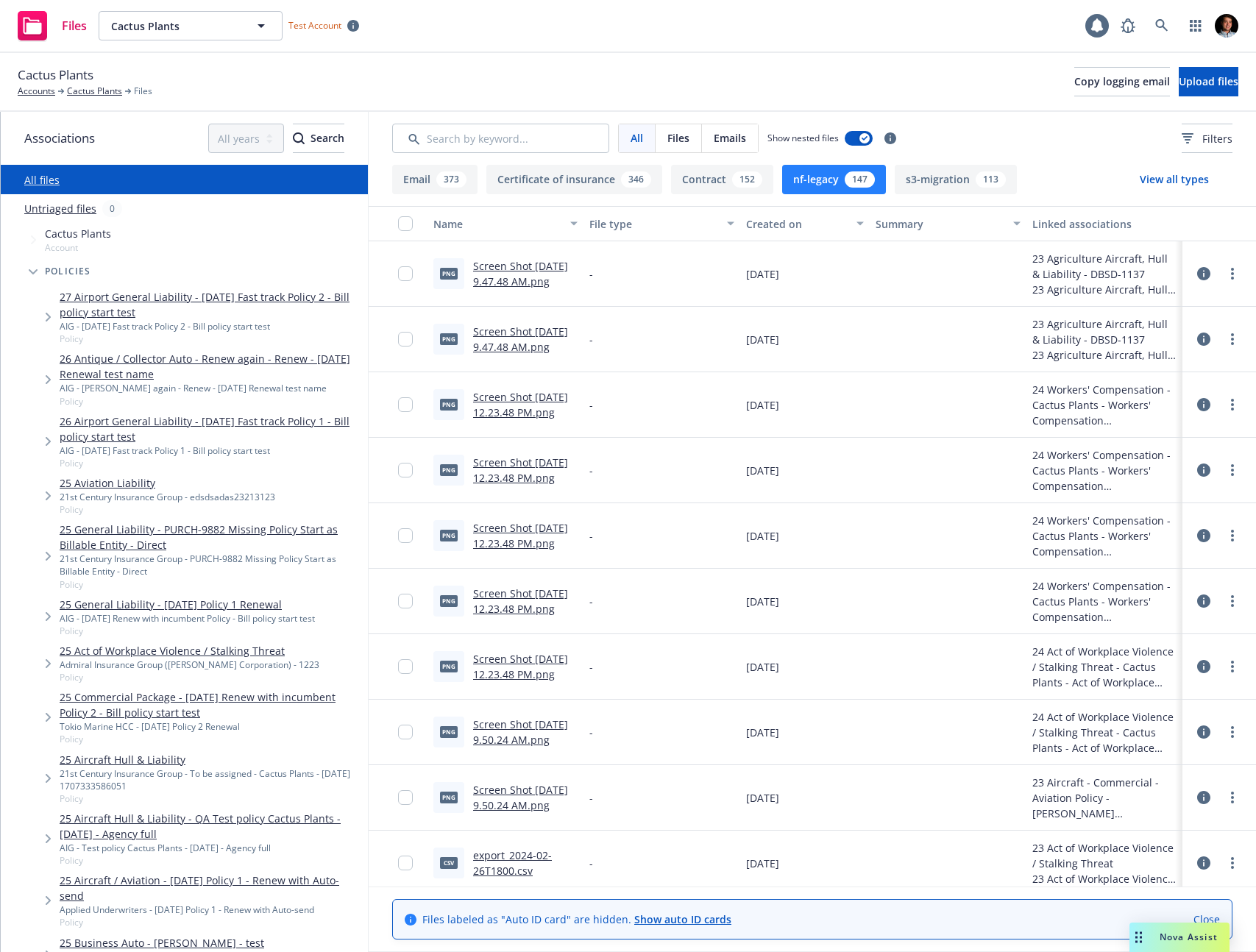
click at [1147, 174] on button "View all types" at bounding box center [1174, 179] width 116 height 29
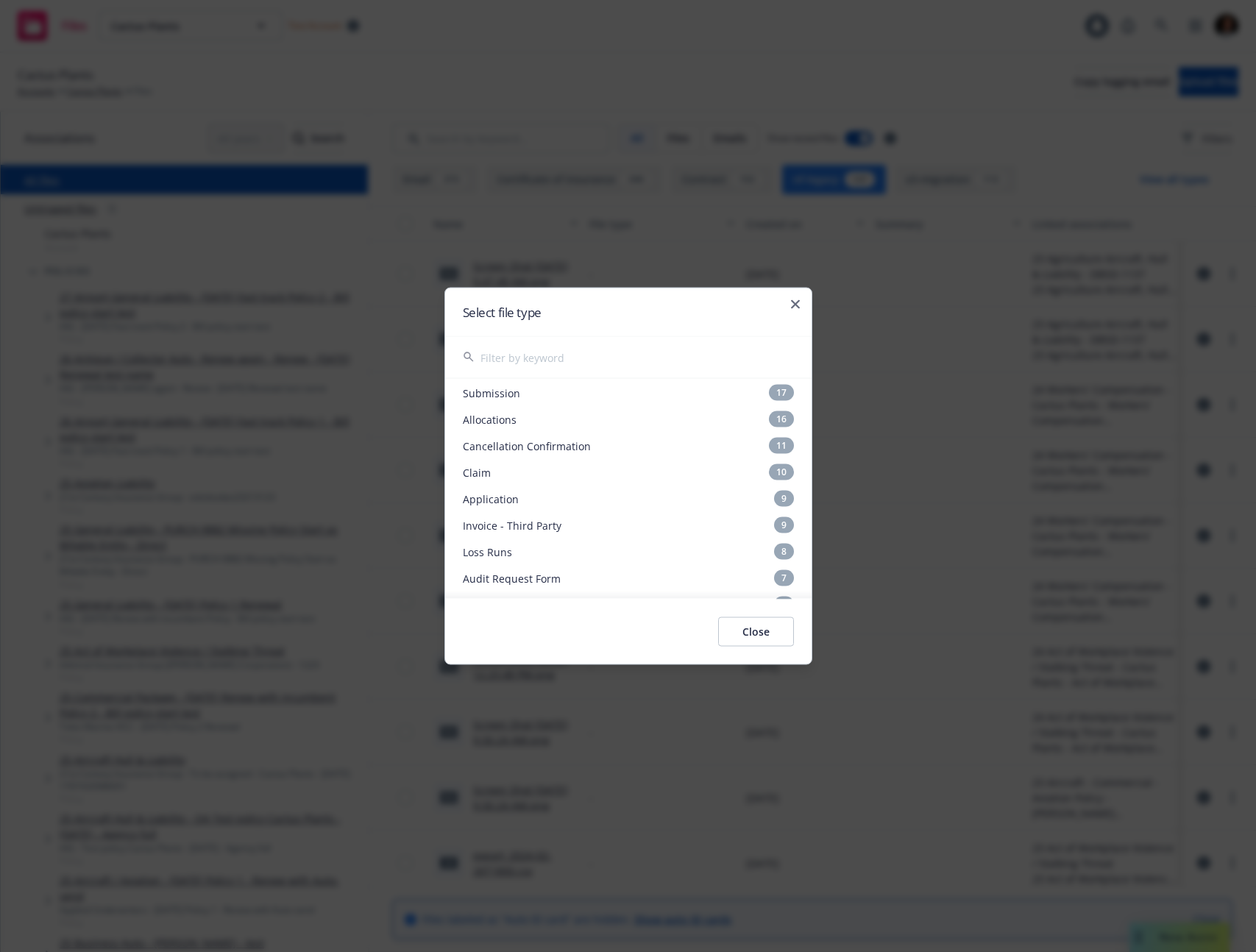
scroll to position [601, 0]
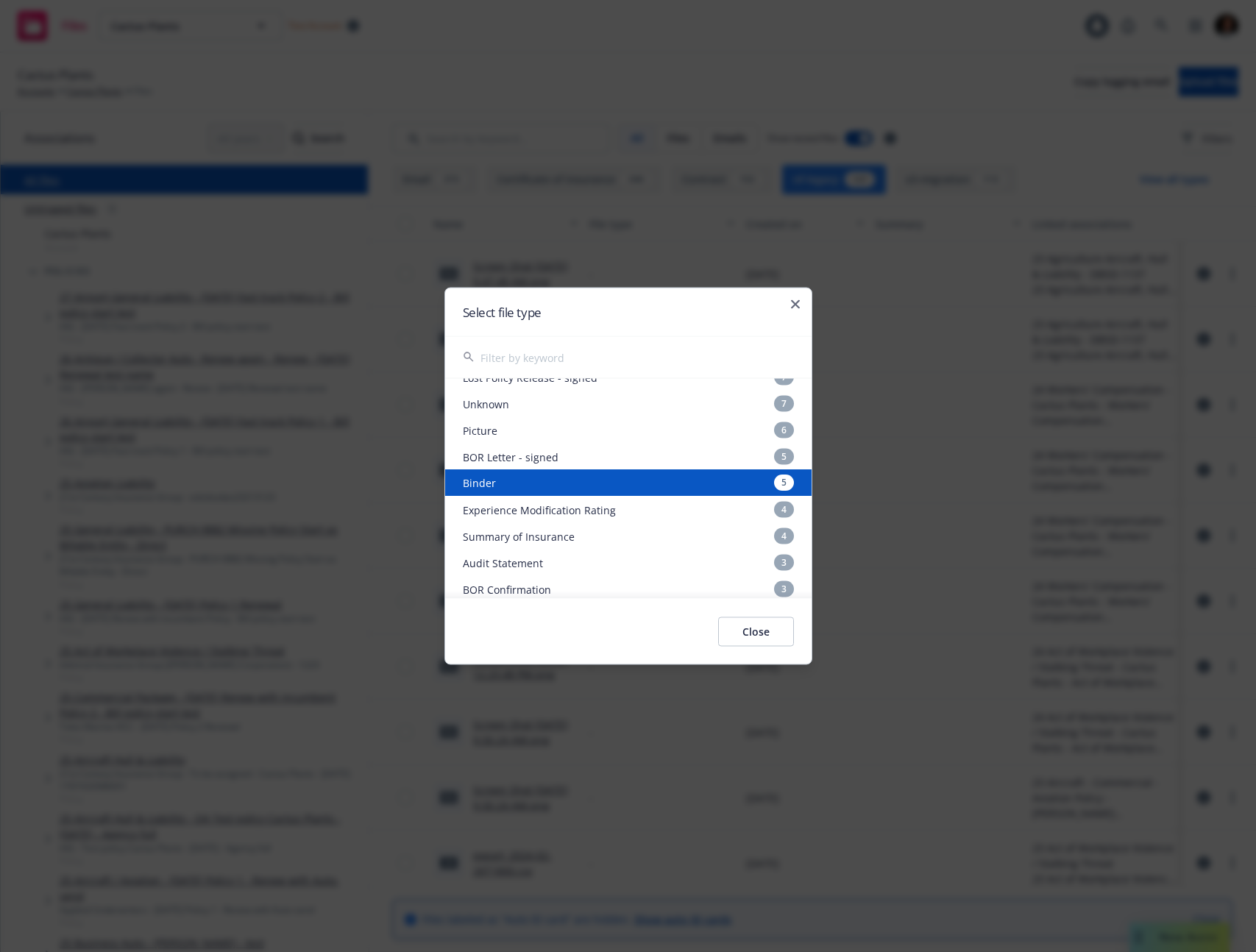
click at [688, 495] on div "Binder 5" at bounding box center [628, 483] width 366 height 26
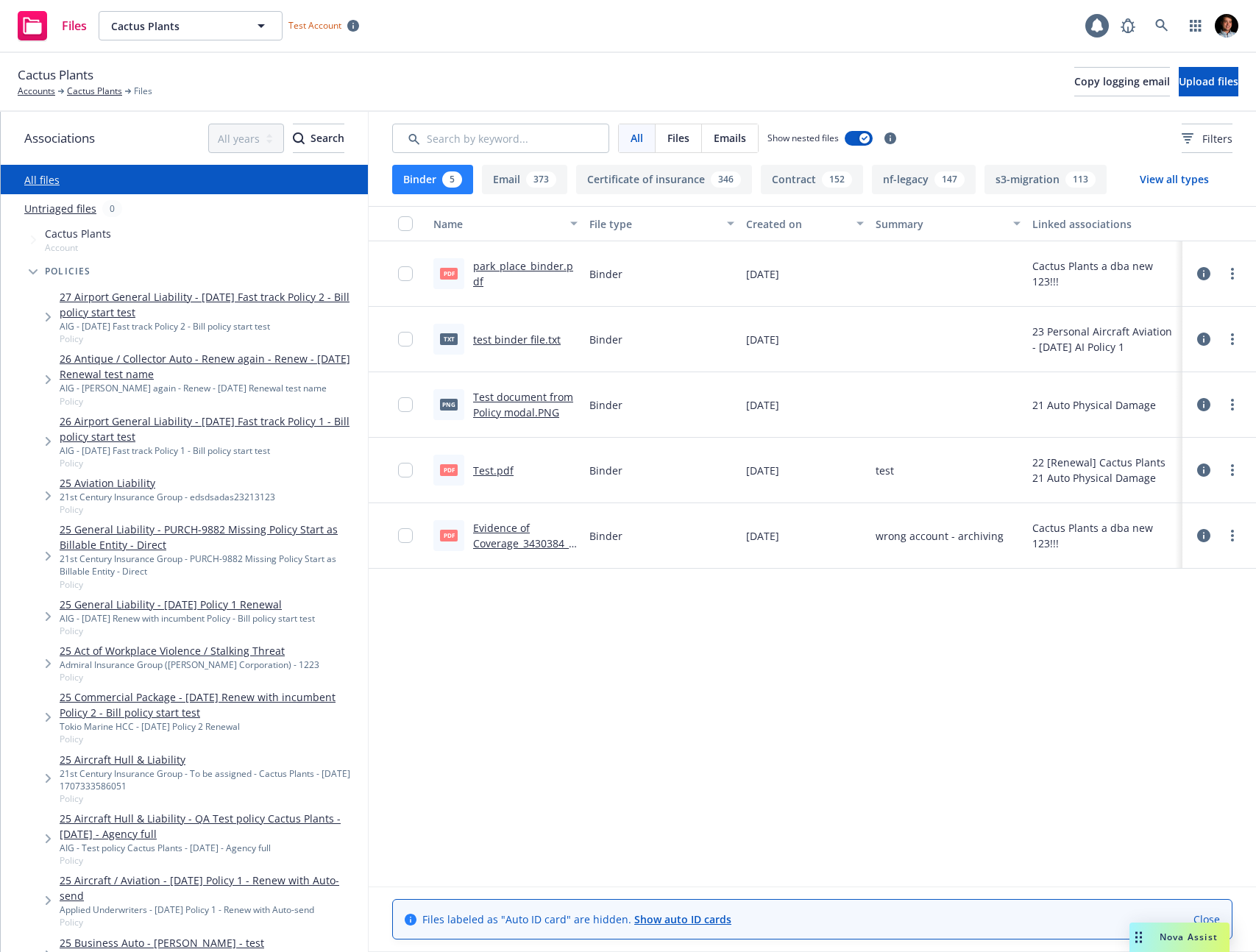
click at [989, 176] on button "s3-migration 113" at bounding box center [1045, 179] width 122 height 29
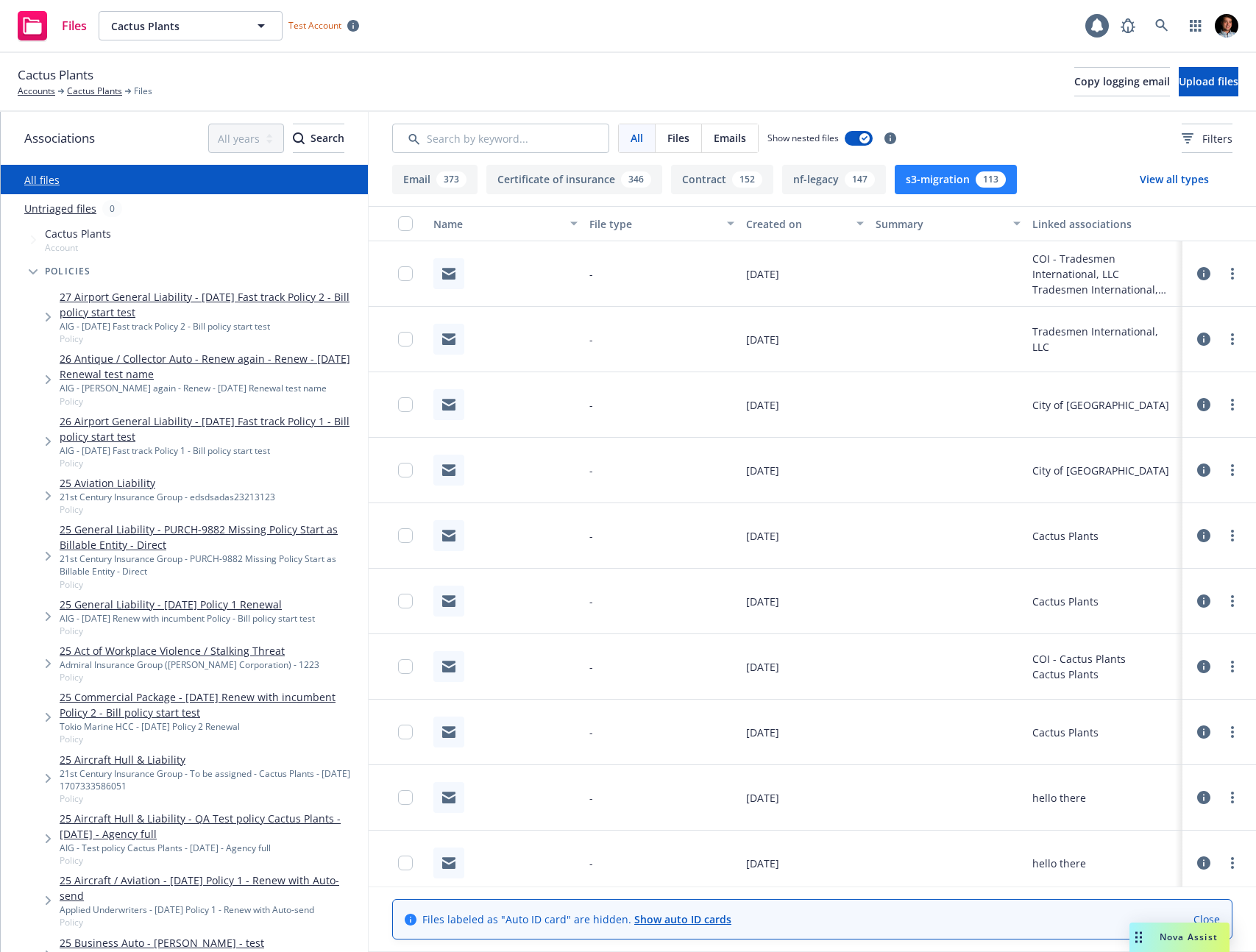
click at [431, 171] on button "Email 373" at bounding box center [434, 179] width 85 height 29
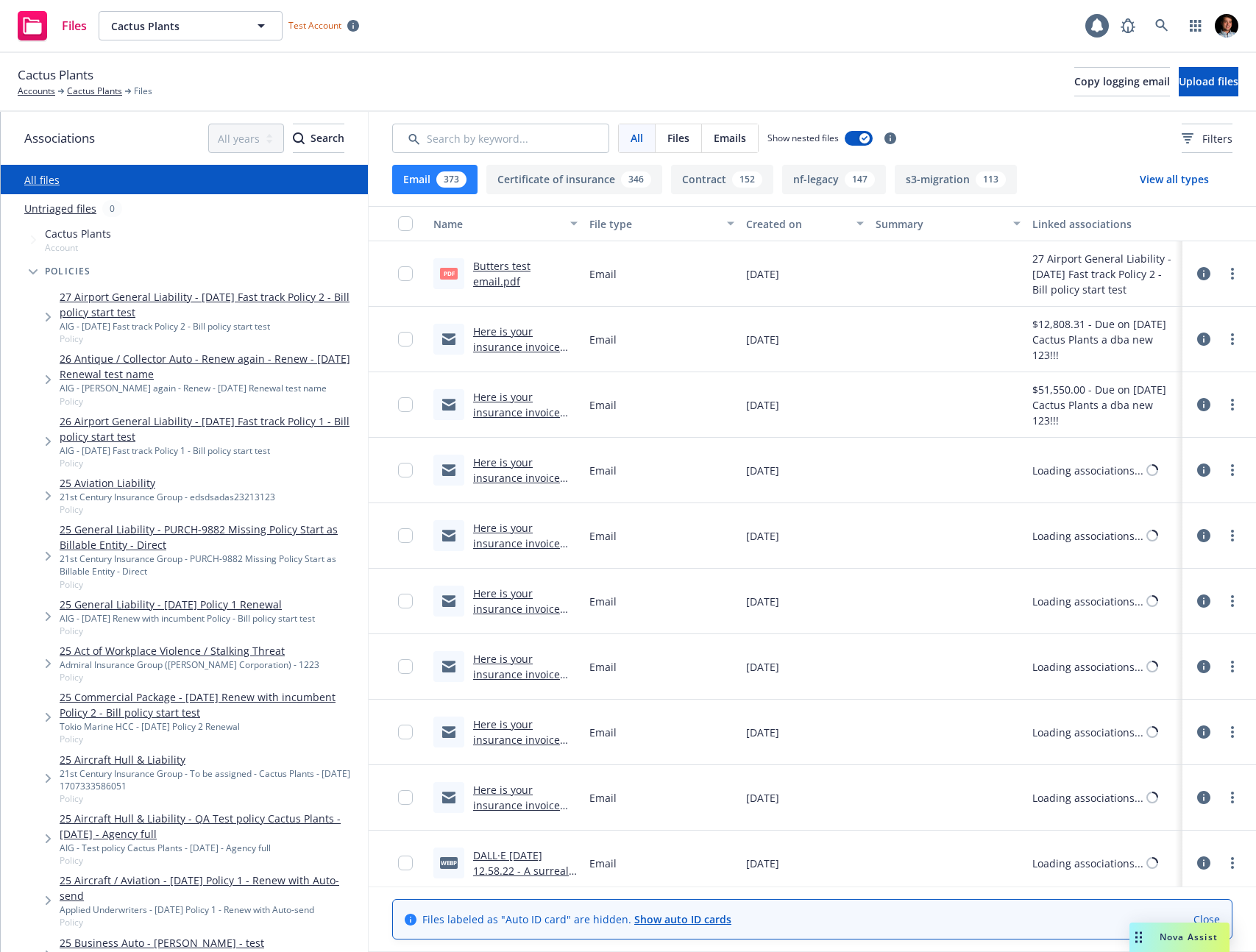
click at [866, 178] on div "147" at bounding box center [859, 179] width 30 height 16
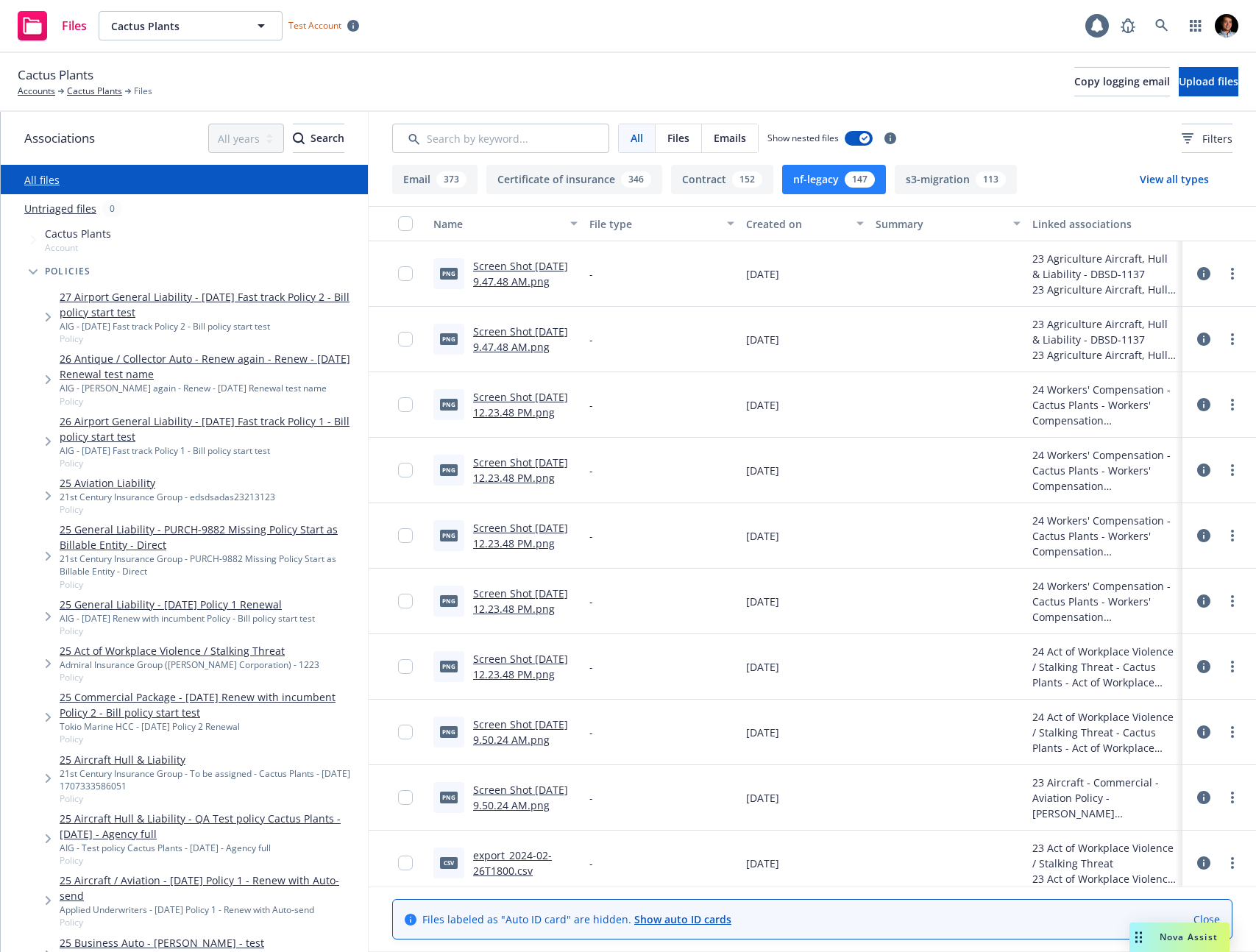
click at [695, 178] on button "Contract 152" at bounding box center [722, 179] width 102 height 29
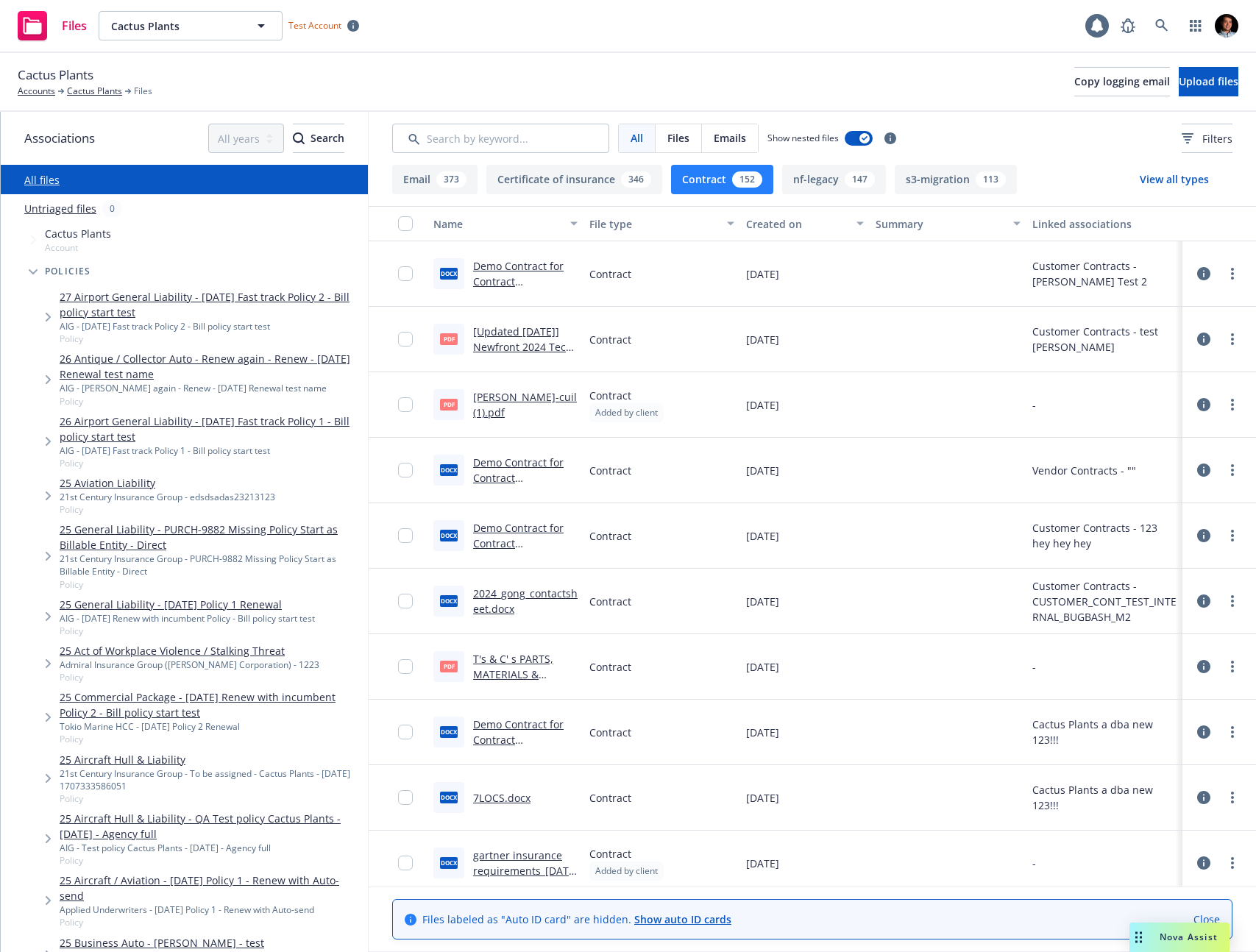
click at [566, 163] on div "All Files Emails Show nested files Filters" at bounding box center [812, 138] width 887 height 53
click at [512, 178] on button "Certificate of insurance 346" at bounding box center [573, 179] width 176 height 29
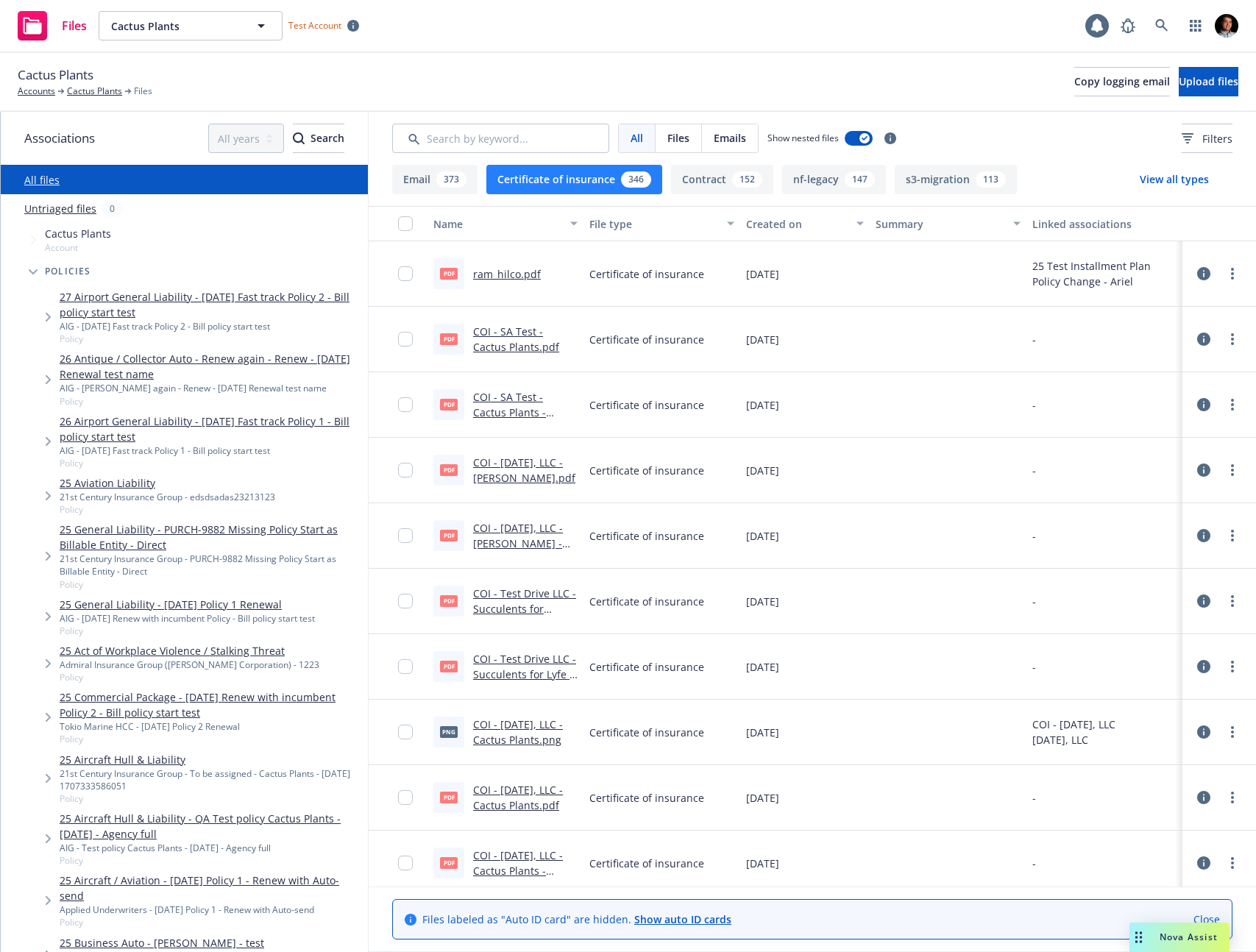
click at [467, 182] on button "Email 373" at bounding box center [434, 179] width 85 height 29
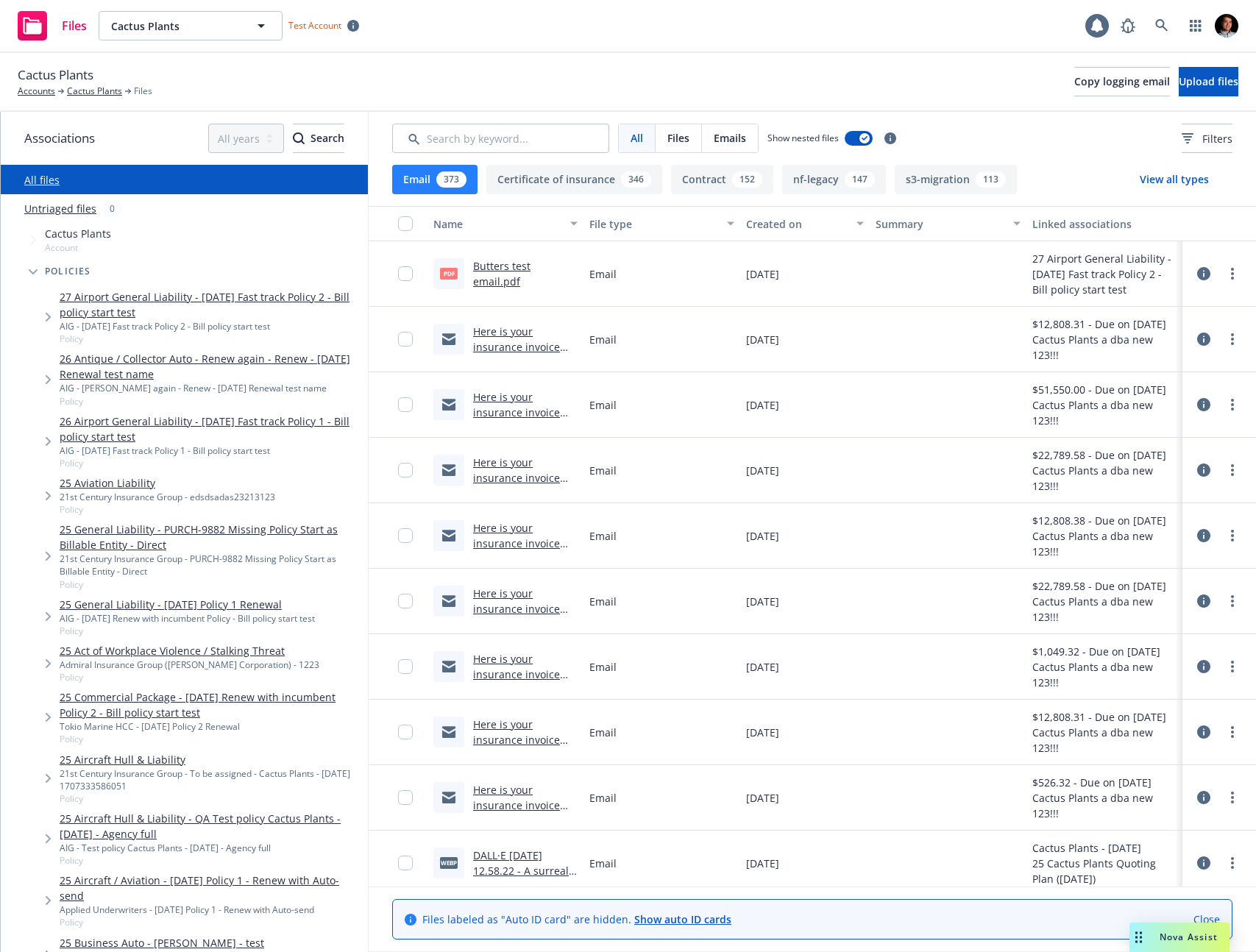
click at [1160, 186] on button "View all types" at bounding box center [1174, 179] width 116 height 29
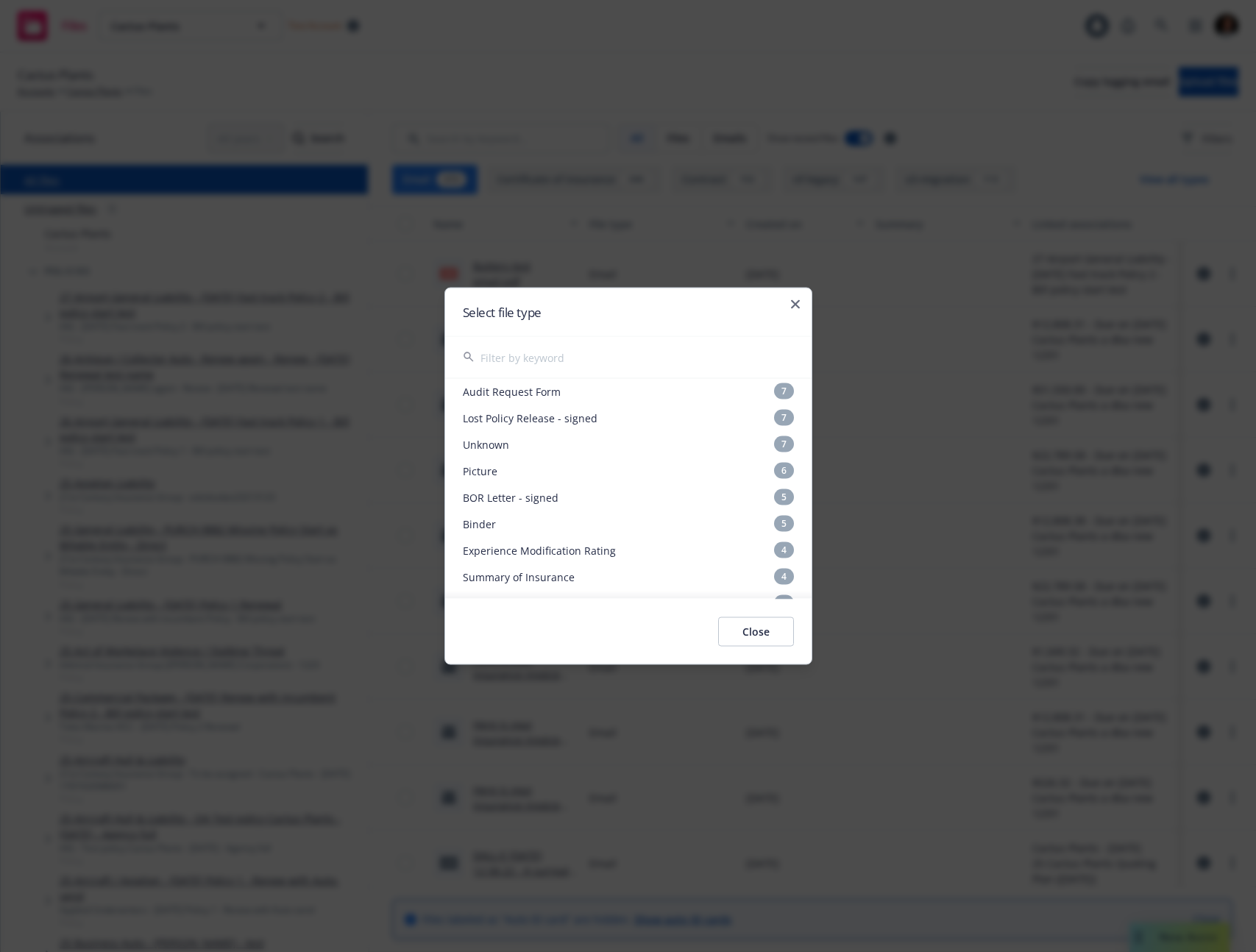
scroll to position [871, 0]
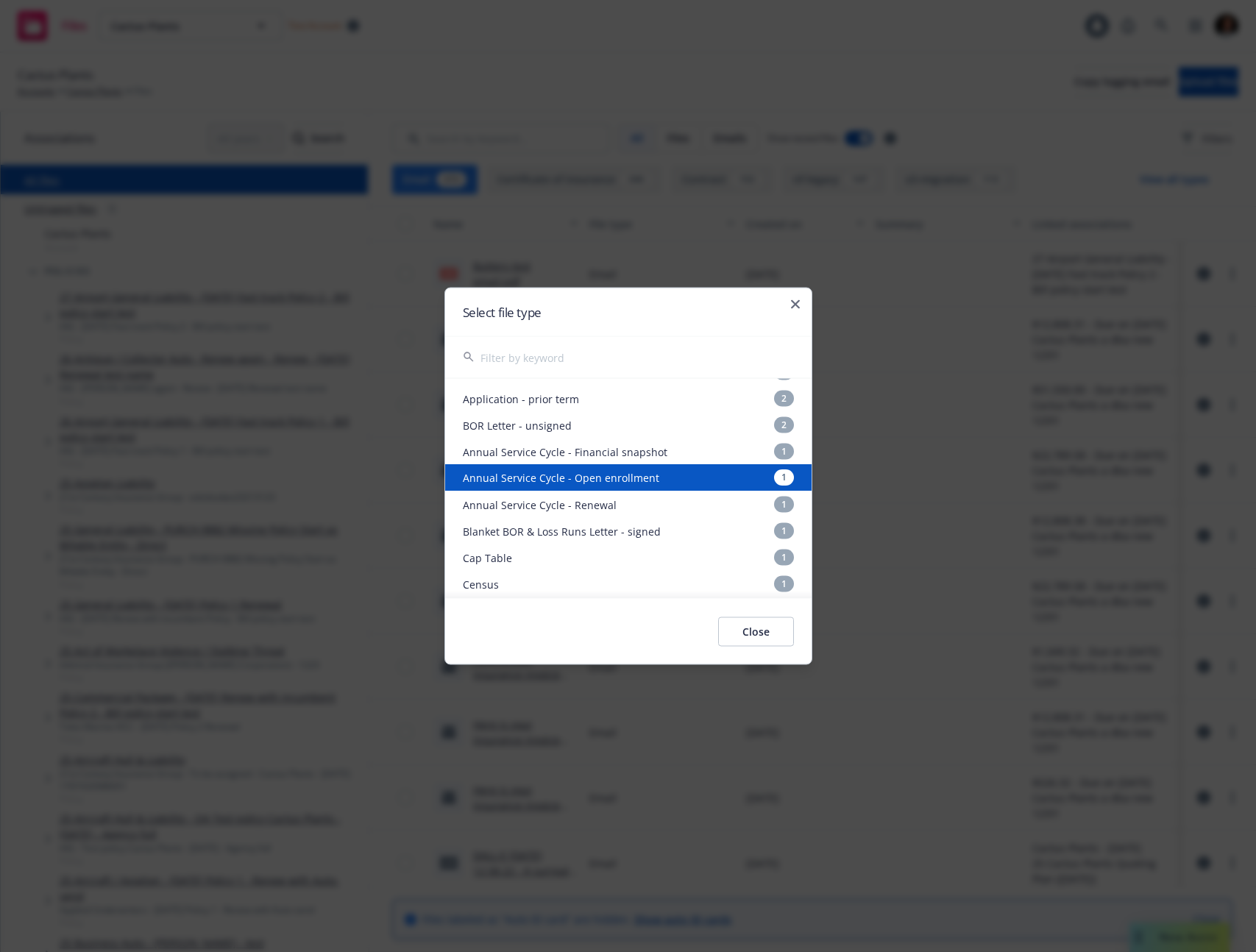
click at [629, 465] on div "Annual Service Cycle - Open enrollment 1" at bounding box center [628, 478] width 366 height 26
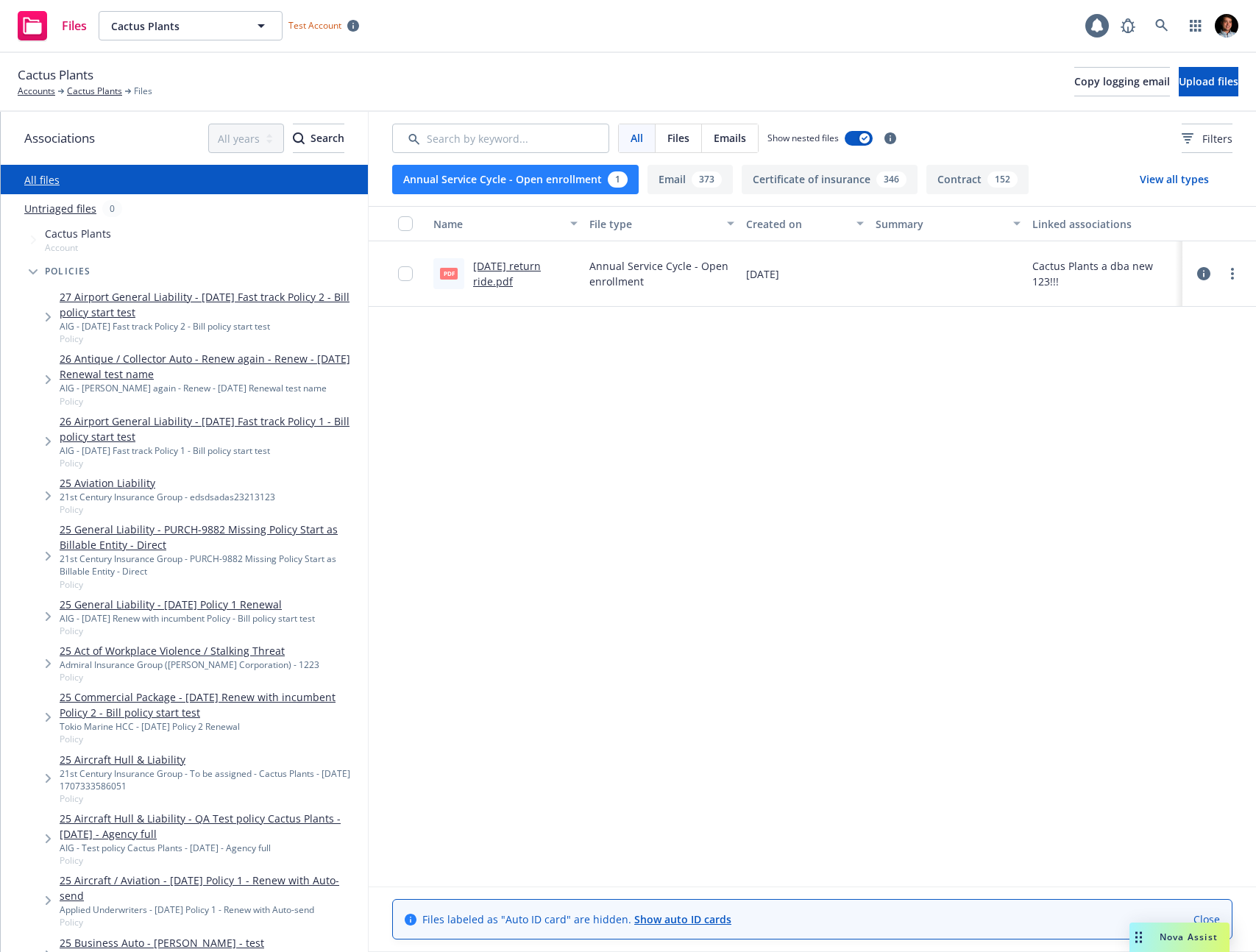
click at [1137, 178] on button "View all types" at bounding box center [1174, 179] width 116 height 29
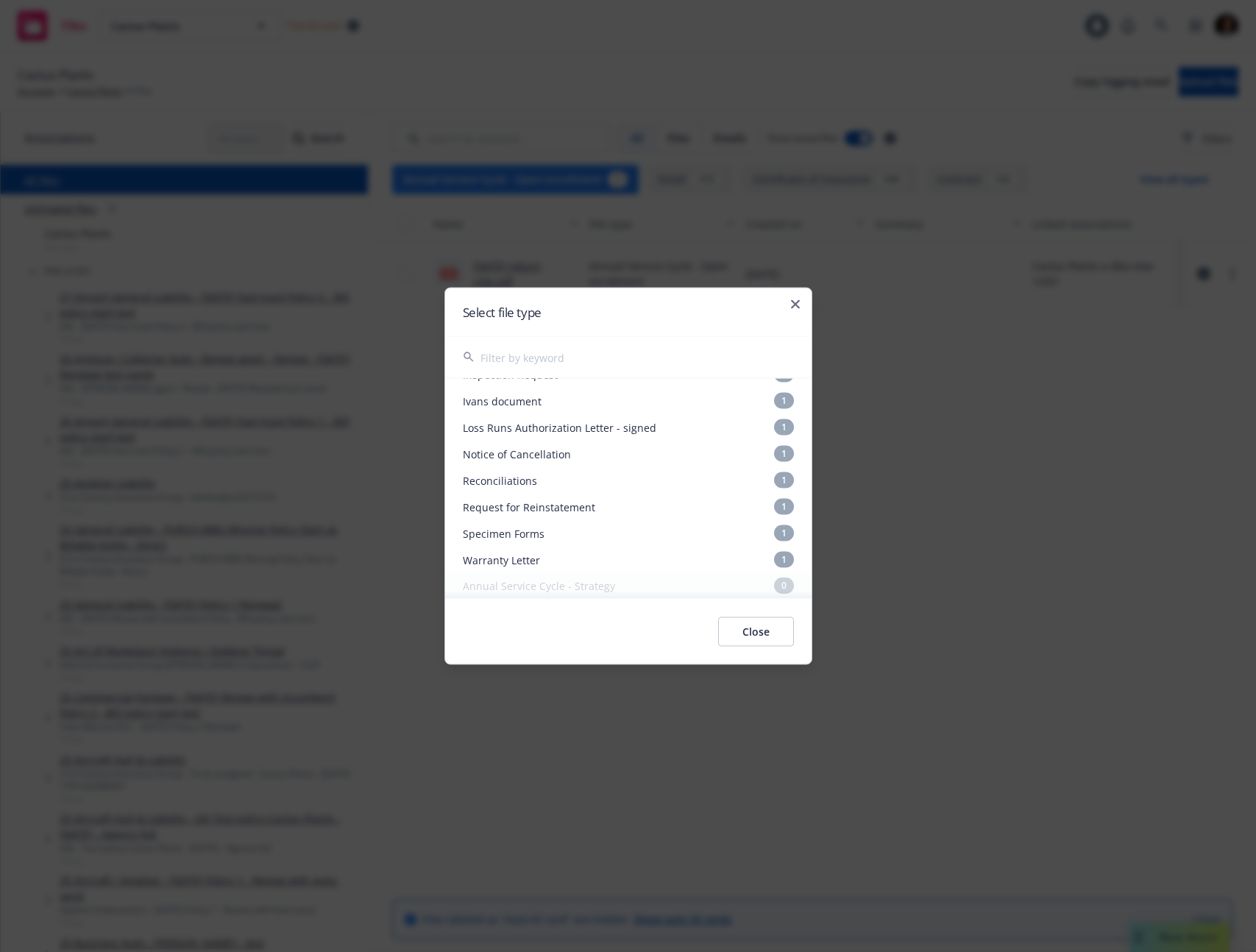
scroll to position [1018, 0]
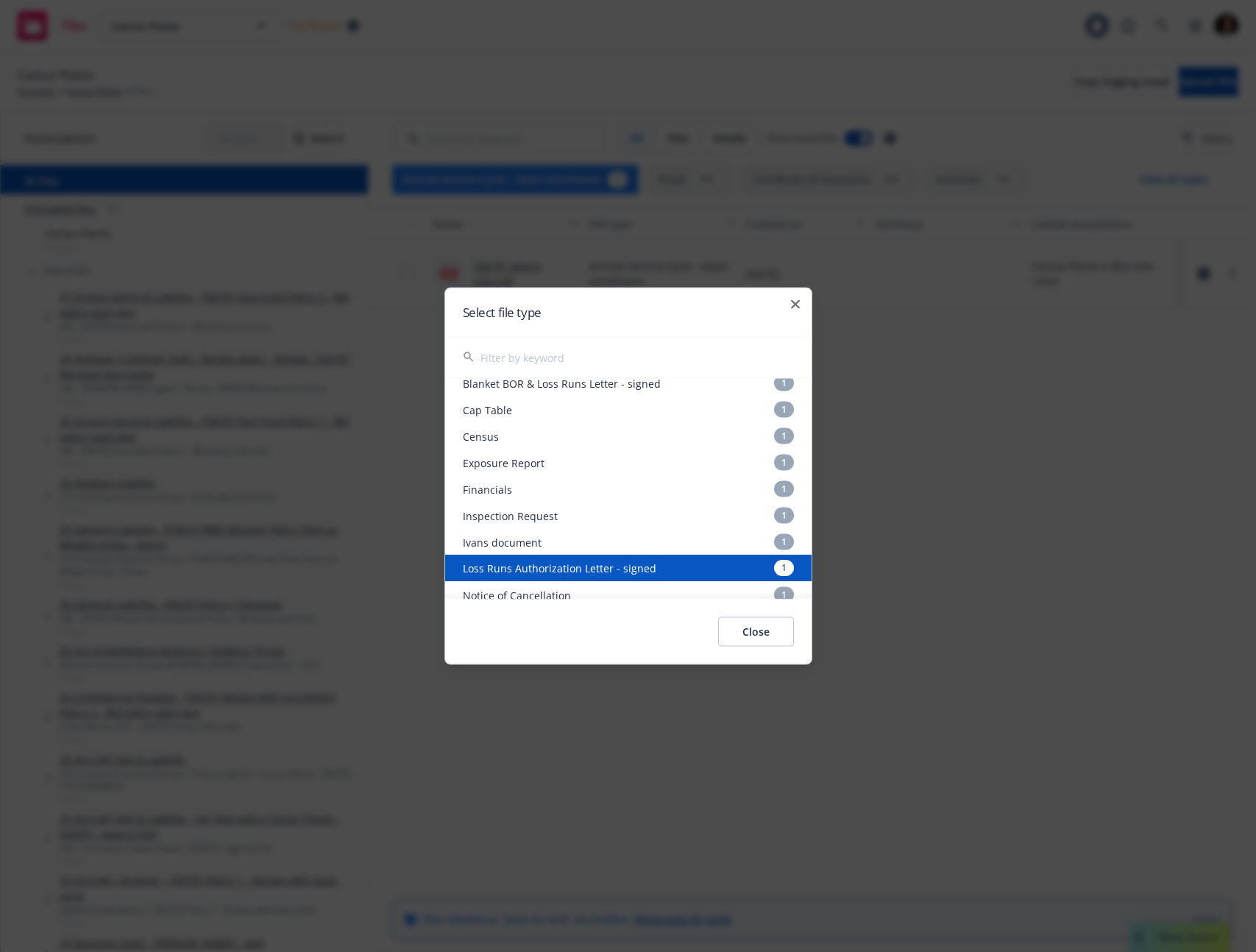
click at [582, 567] on div "Loss Runs Authorization Letter - signed 1" at bounding box center [628, 568] width 366 height 26
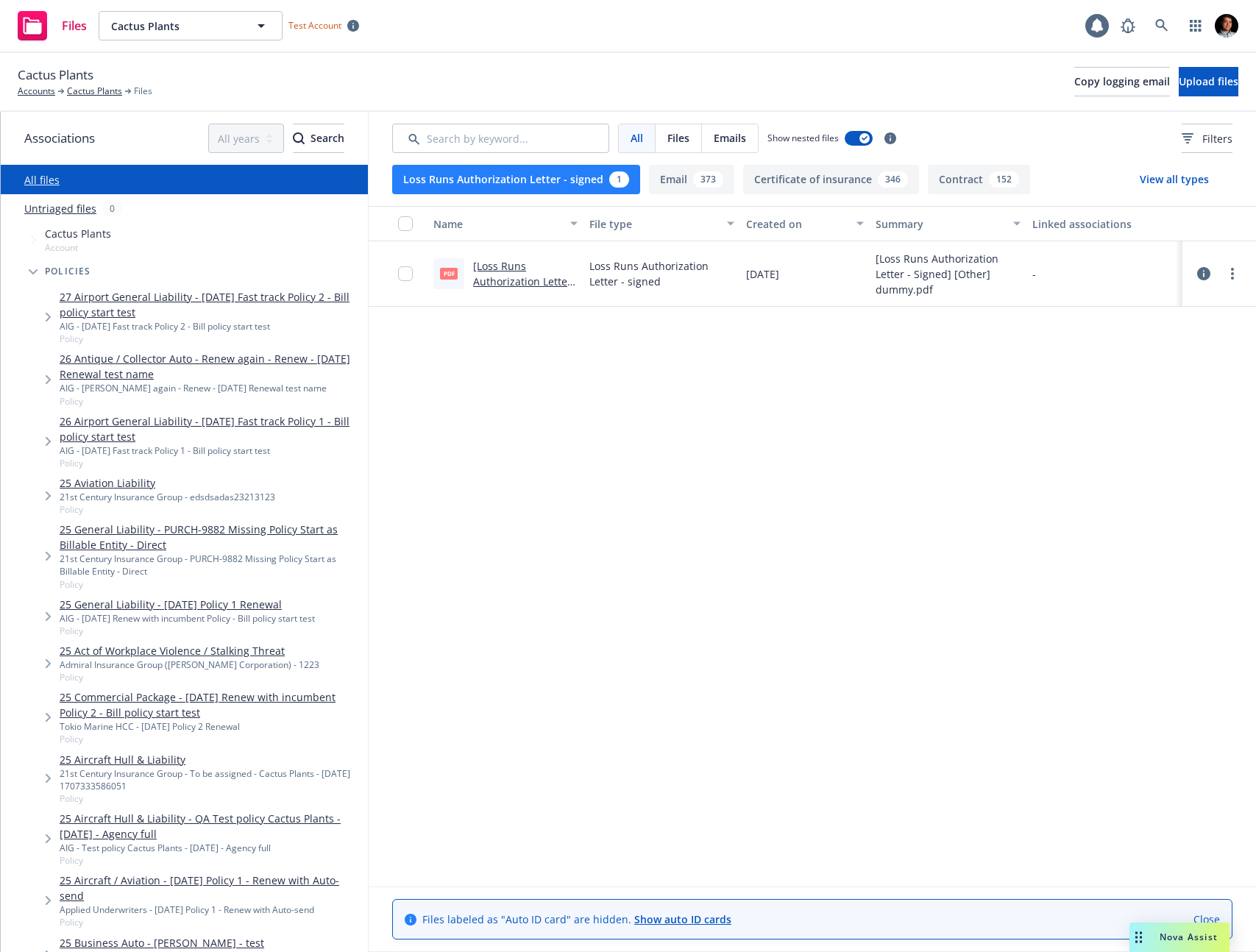
click at [144, 607] on link "25 General Liability - Feb 28 2025 Policy 1 Renewal" at bounding box center [187, 604] width 255 height 15
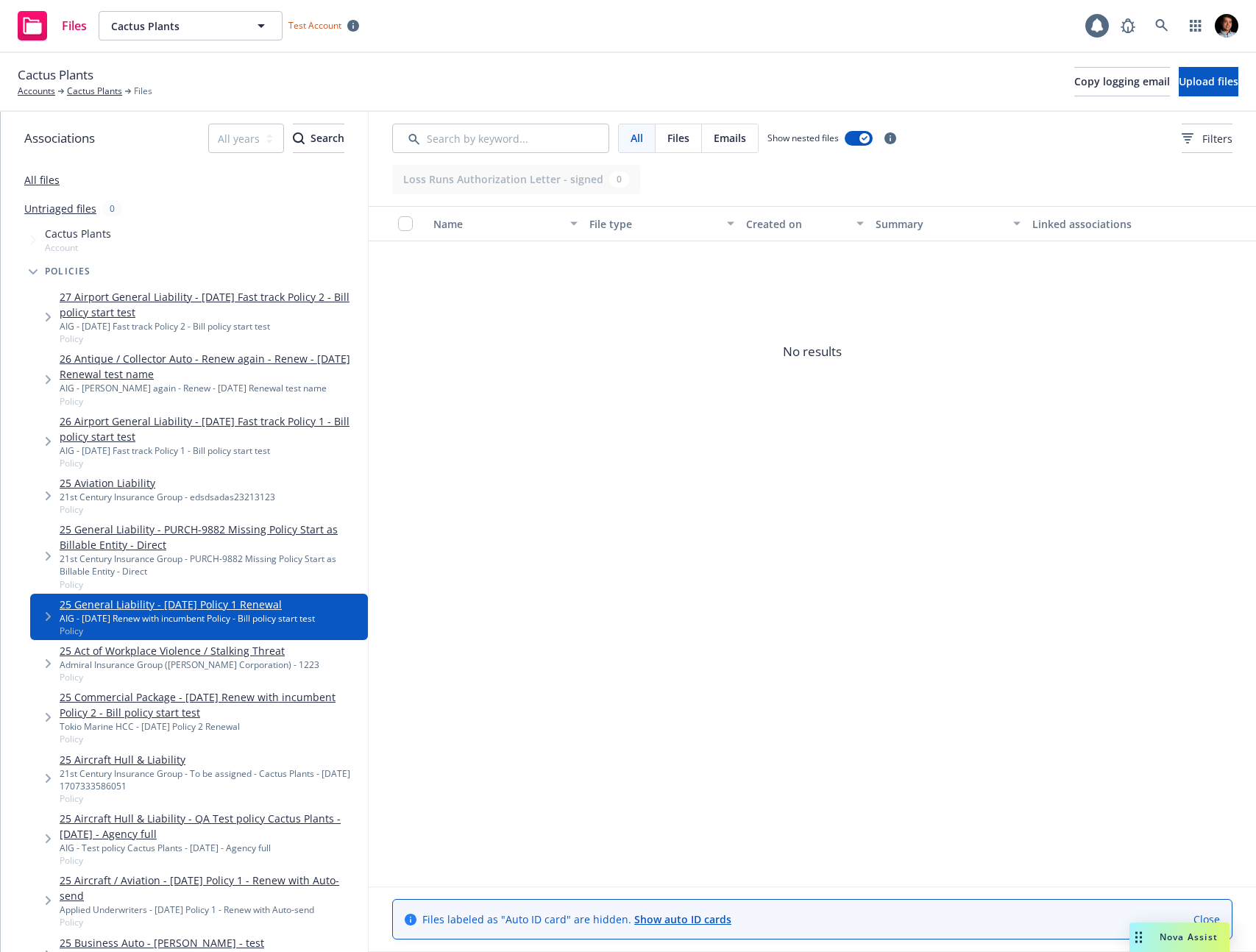
click at [49, 619] on icon "Tree Example" at bounding box center [48, 616] width 6 height 9
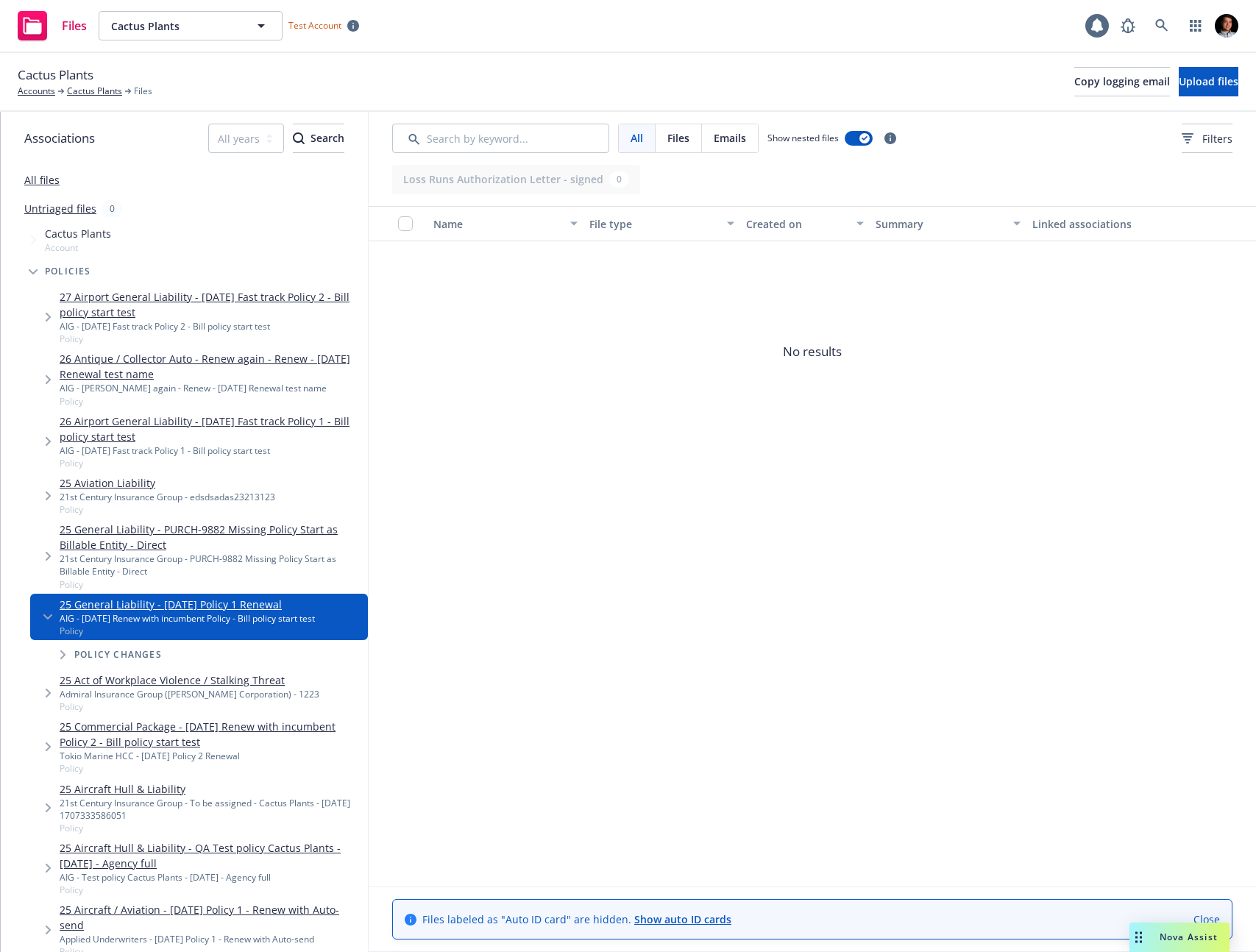
click at [106, 644] on div "Policy changes" at bounding box center [205, 654] width 323 height 29
click at [112, 650] on span "Policy changes" at bounding box center [118, 654] width 88 height 9
click at [63, 656] on icon "Tree Example" at bounding box center [63, 654] width 5 height 9
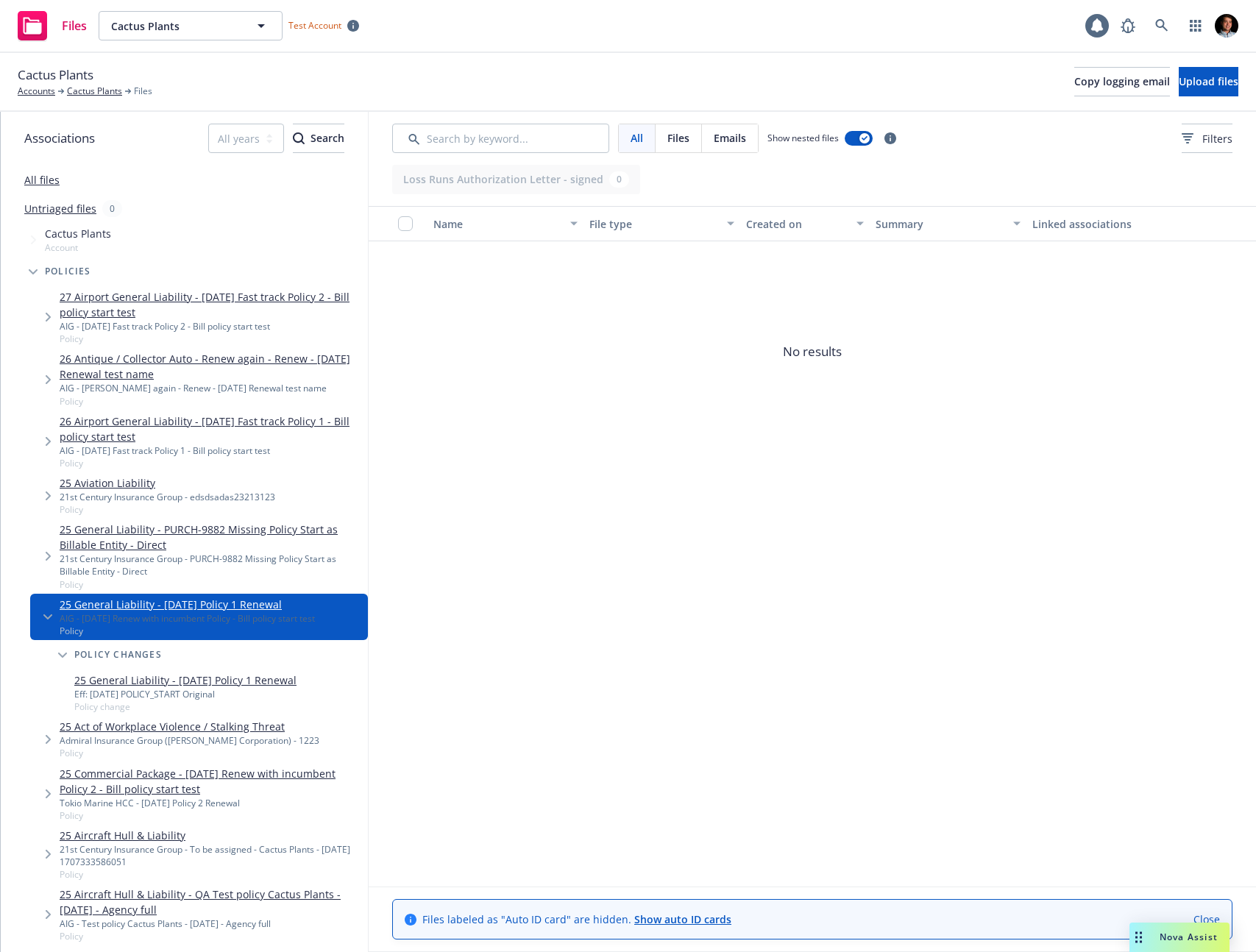
click at [250, 672] on link "25 General Liability - Feb 28 2025 Policy 1 Renewal" at bounding box center [185, 680] width 222 height 15
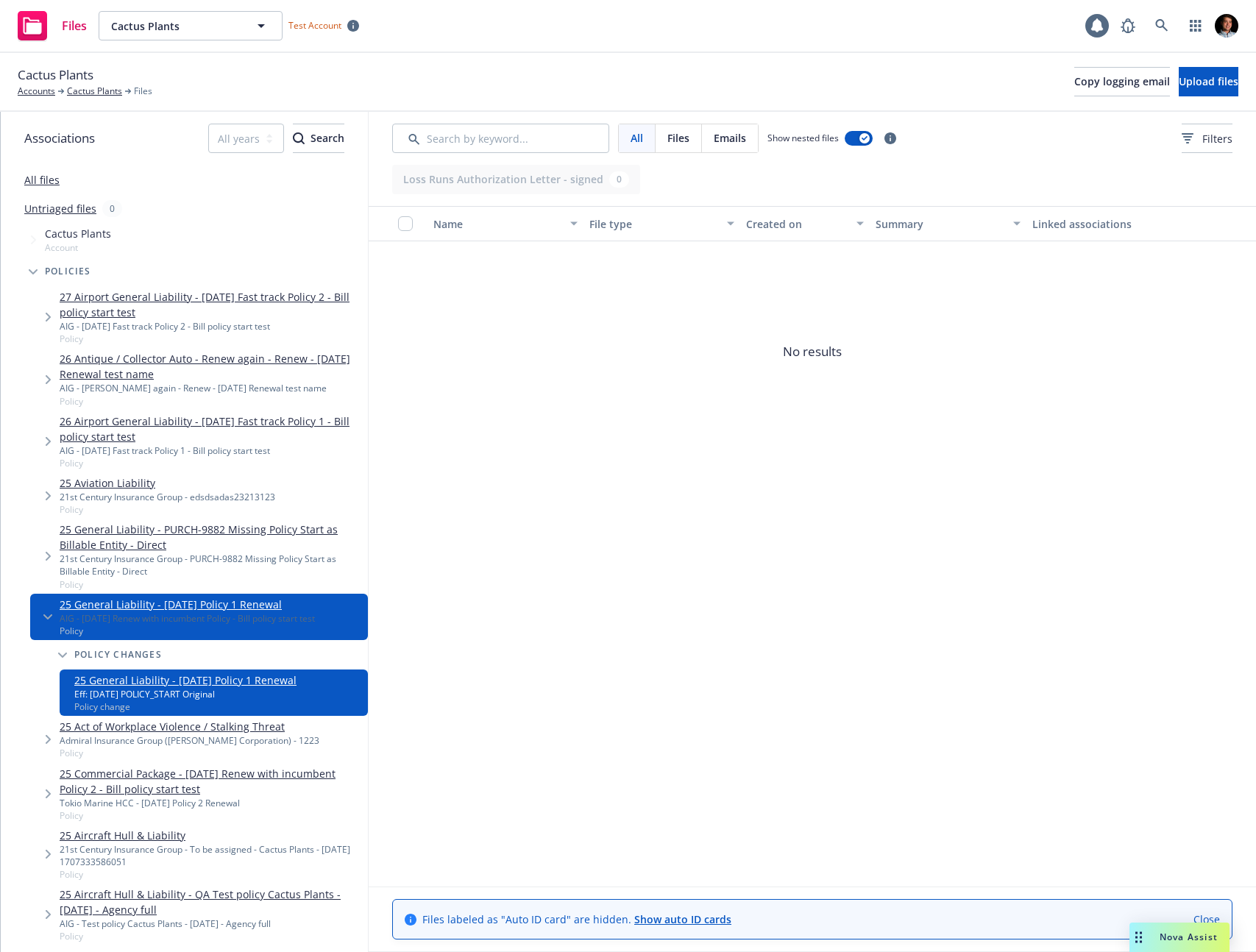
scroll to position [14, 0]
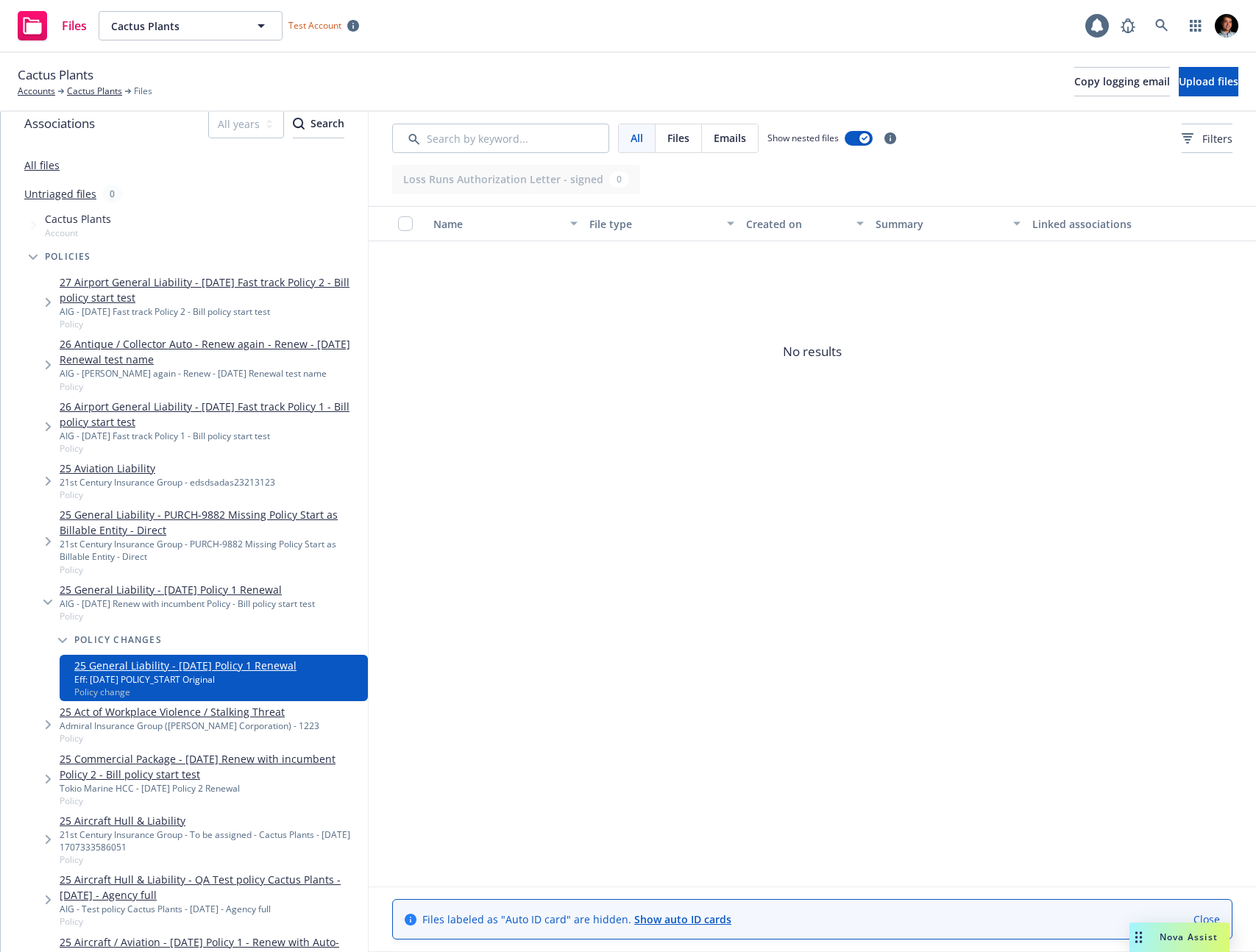
click at [742, 45] on div "Files Cactus Plants Cactus Plants Test Account 1" at bounding box center [628, 26] width 1256 height 53
